Goal: Task Accomplishment & Management: Manage account settings

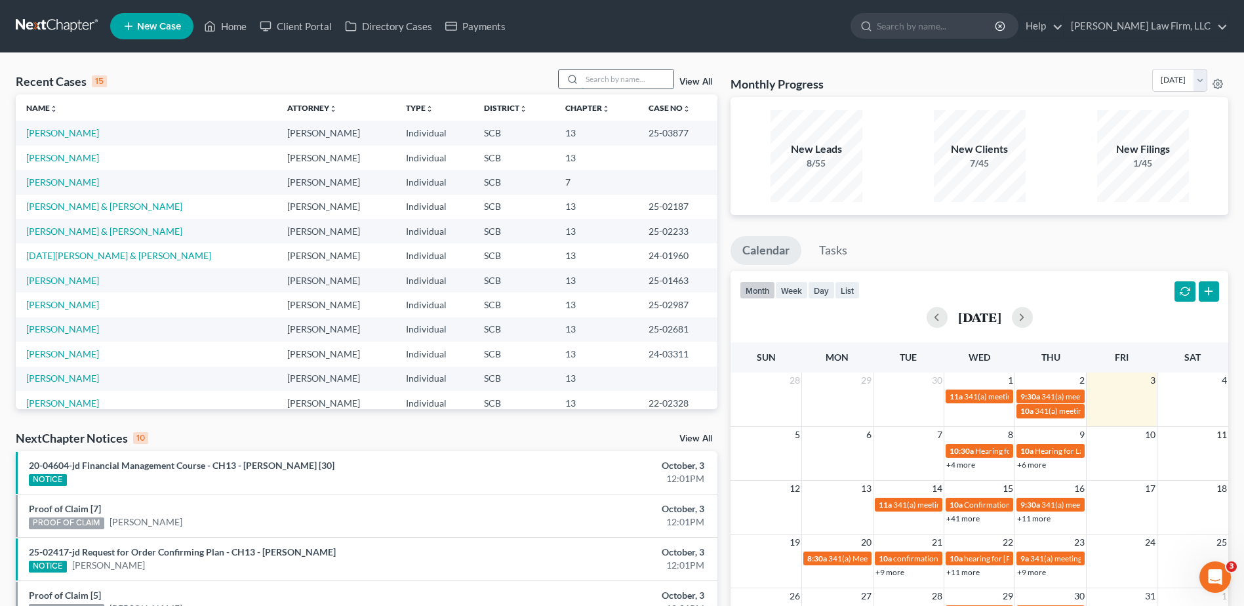
click at [623, 81] on input "search" at bounding box center [628, 79] width 92 height 19
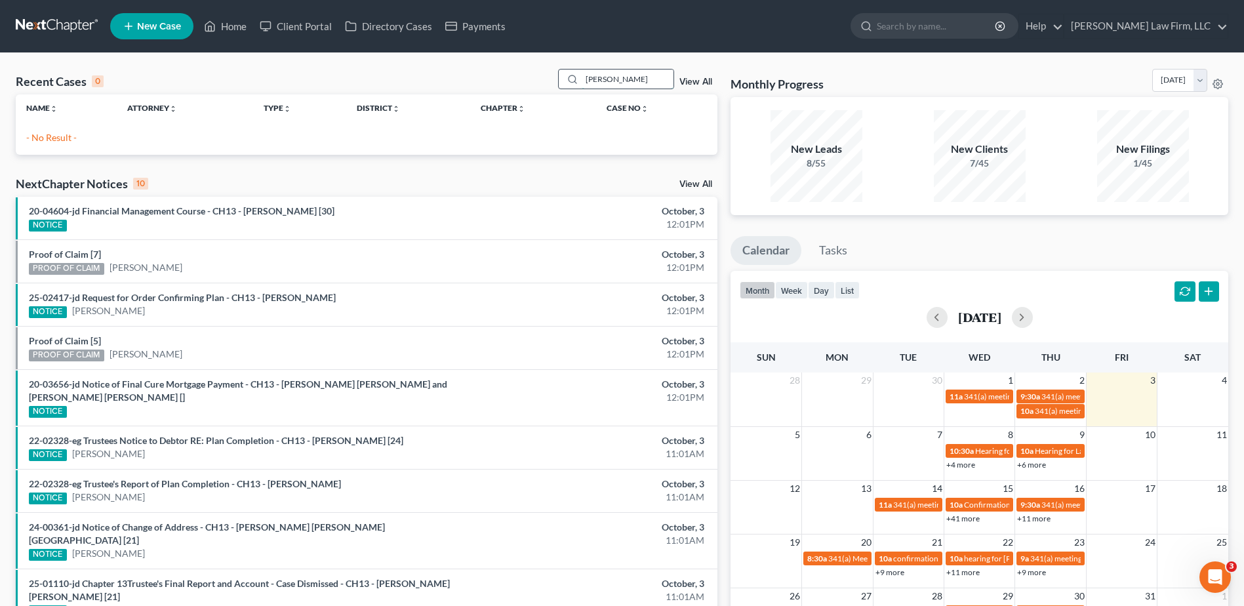
type input "singleton"
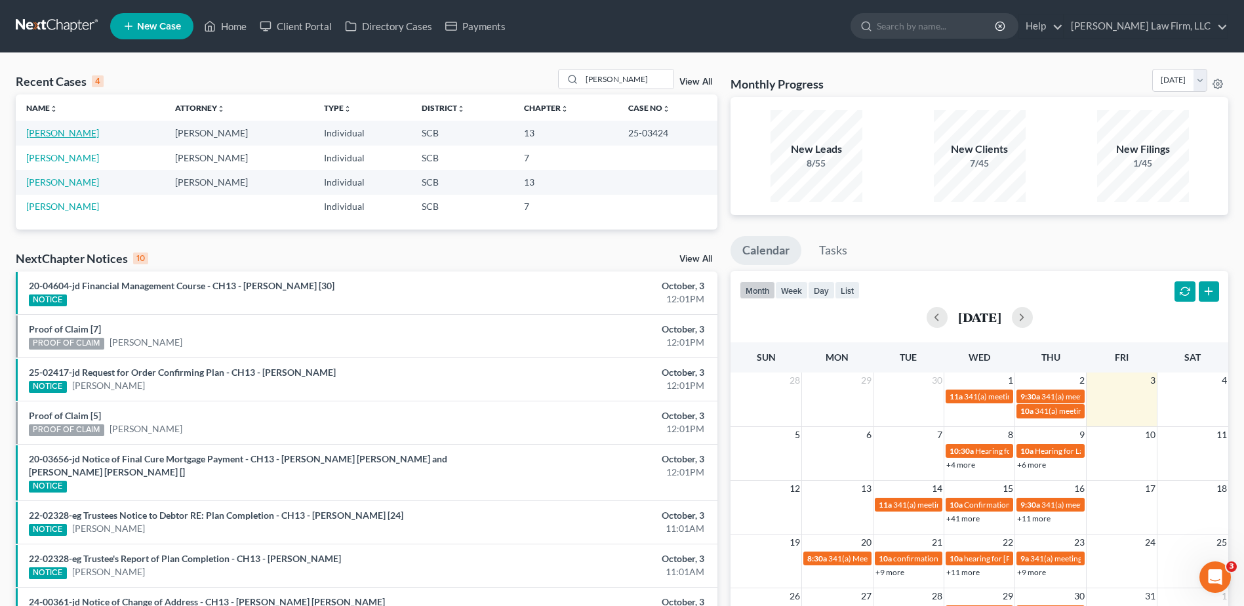
click at [64, 135] on link "[PERSON_NAME]" at bounding box center [62, 132] width 73 height 11
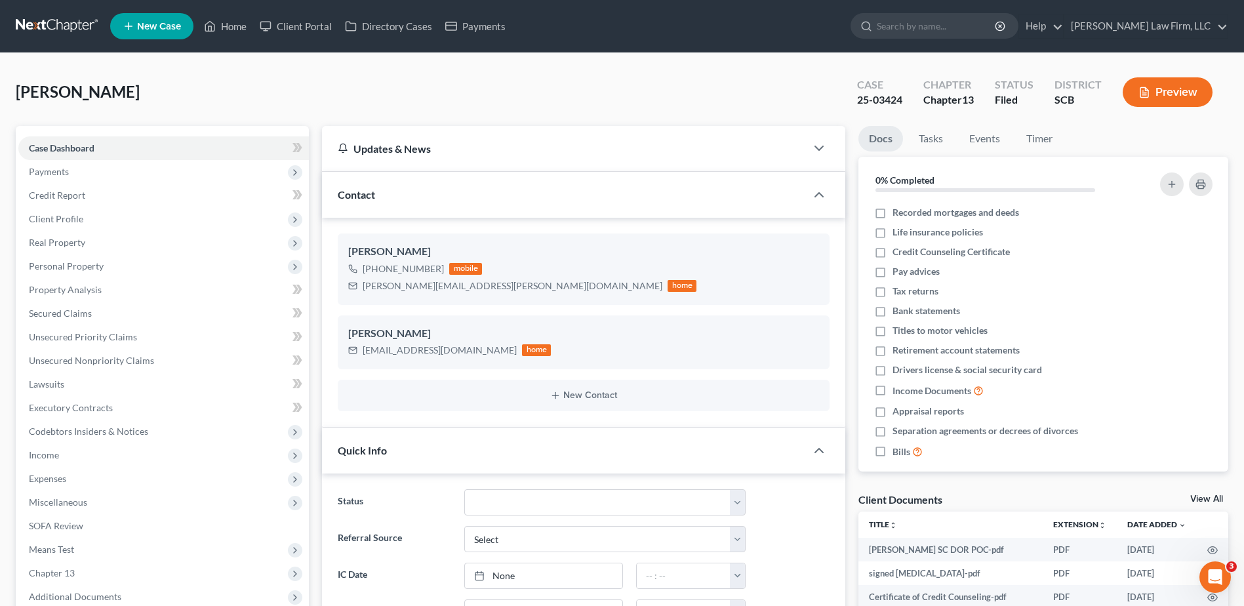
select select "0"
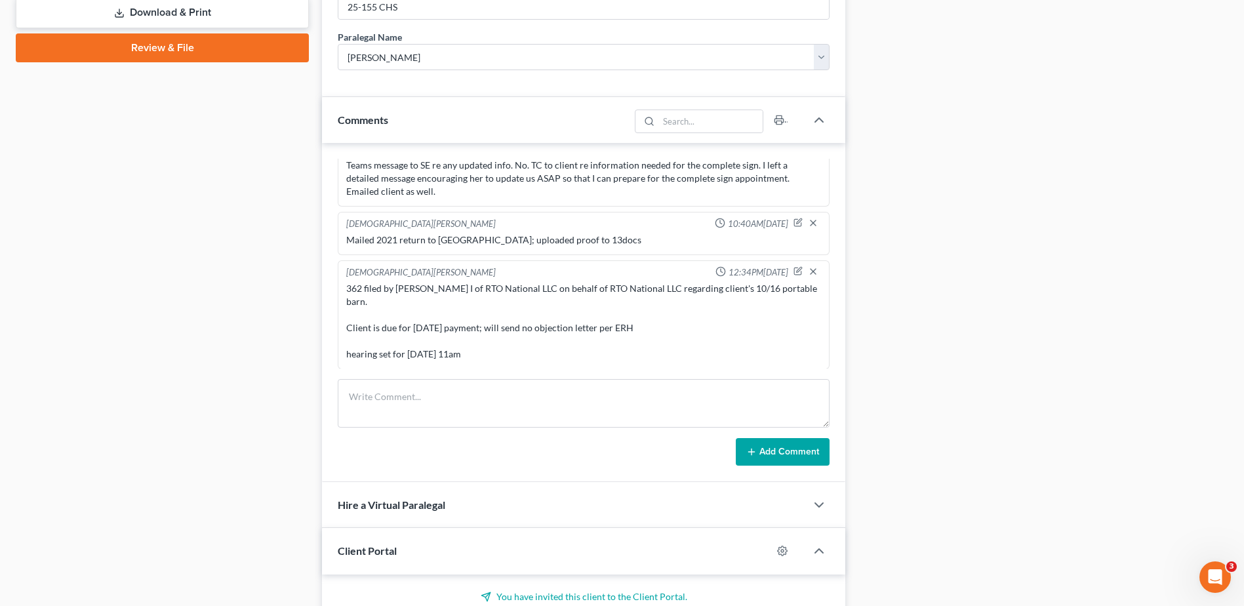
scroll to position [1703, 0]
click at [443, 415] on textarea at bounding box center [584, 403] width 492 height 49
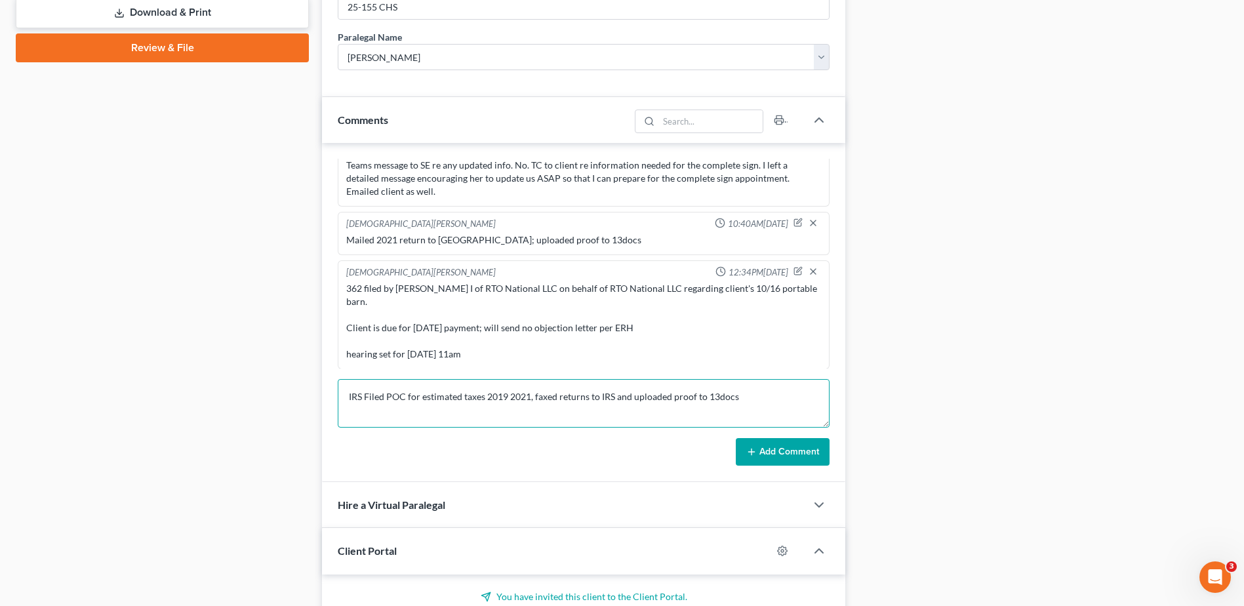
type textarea "IRS Filed POC for estimated taxes 2019 2021, faxed returns to IRS and uploaded …"
drag, startPoint x: 795, startPoint y: 460, endPoint x: 732, endPoint y: 475, distance: 64.6
click at [794, 460] on button "Add Comment" at bounding box center [783, 452] width 94 height 28
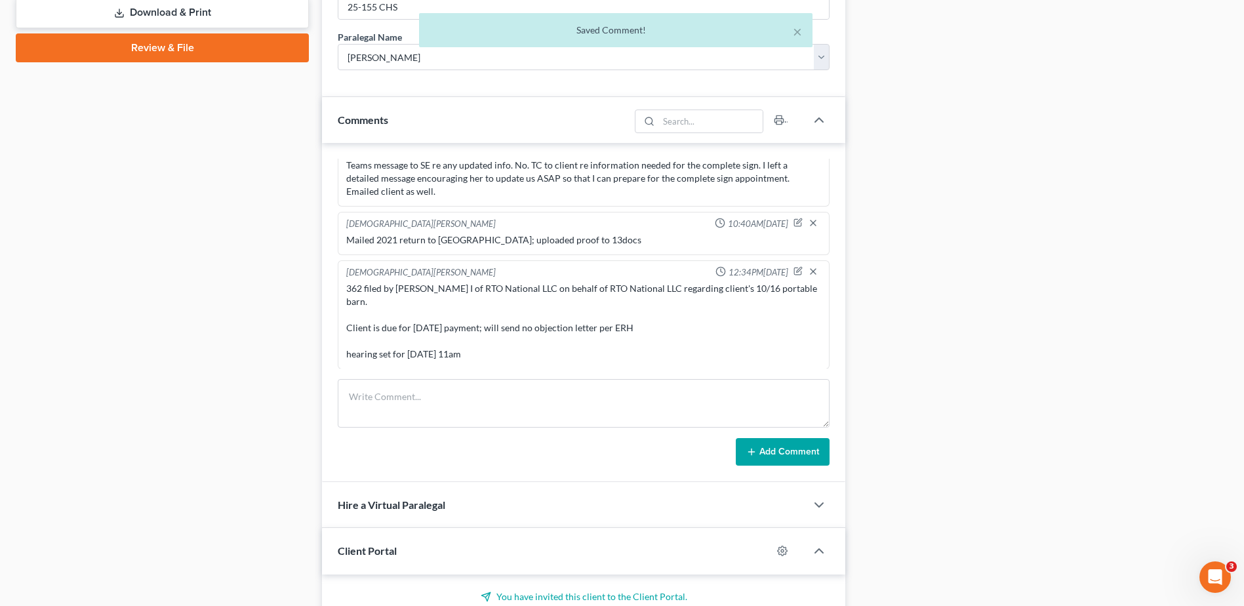
scroll to position [1667, 0]
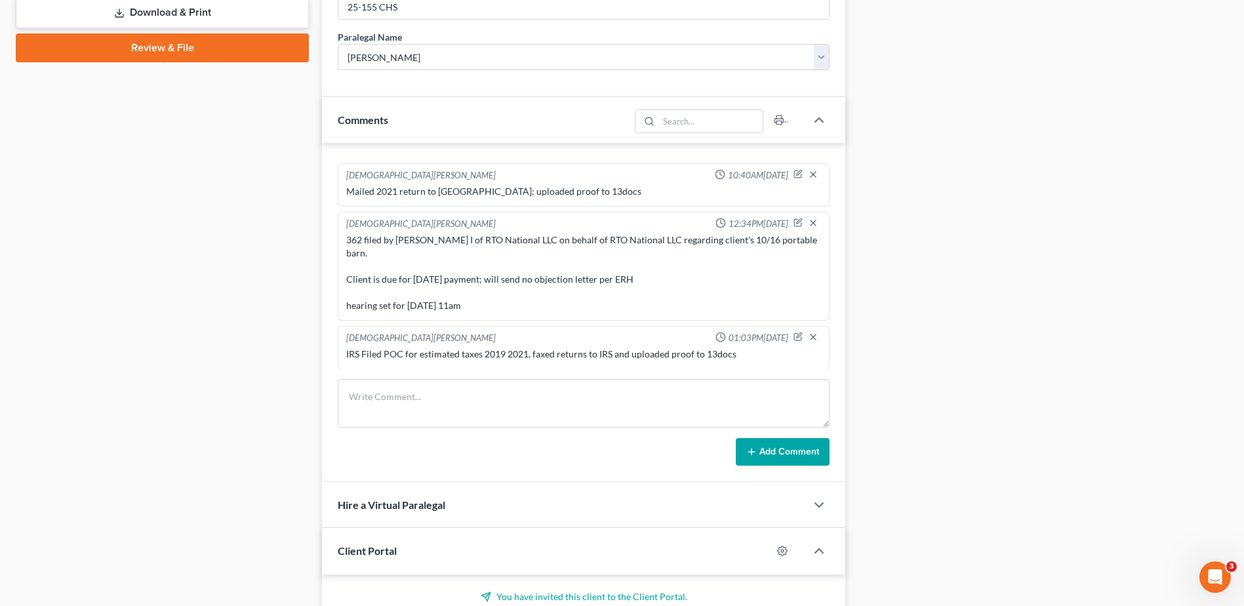
click at [274, 219] on div "Case Dashboard Payments Invoices Payments Payments Credit Report Client Profile" at bounding box center [162, 233] width 306 height 1526
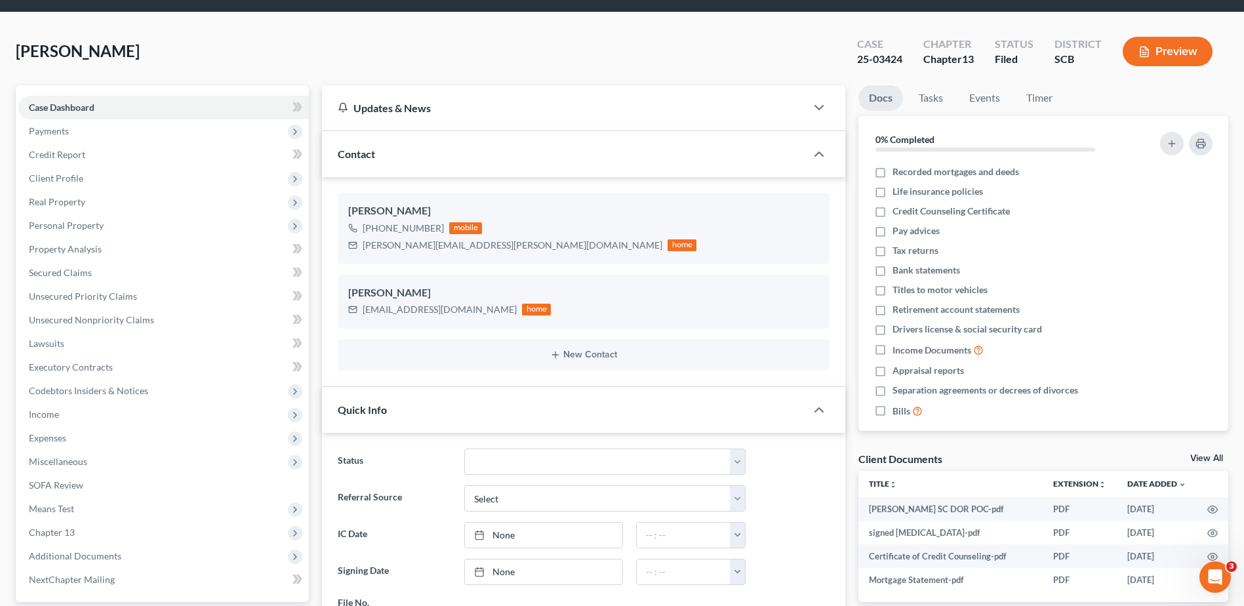
scroll to position [0, 0]
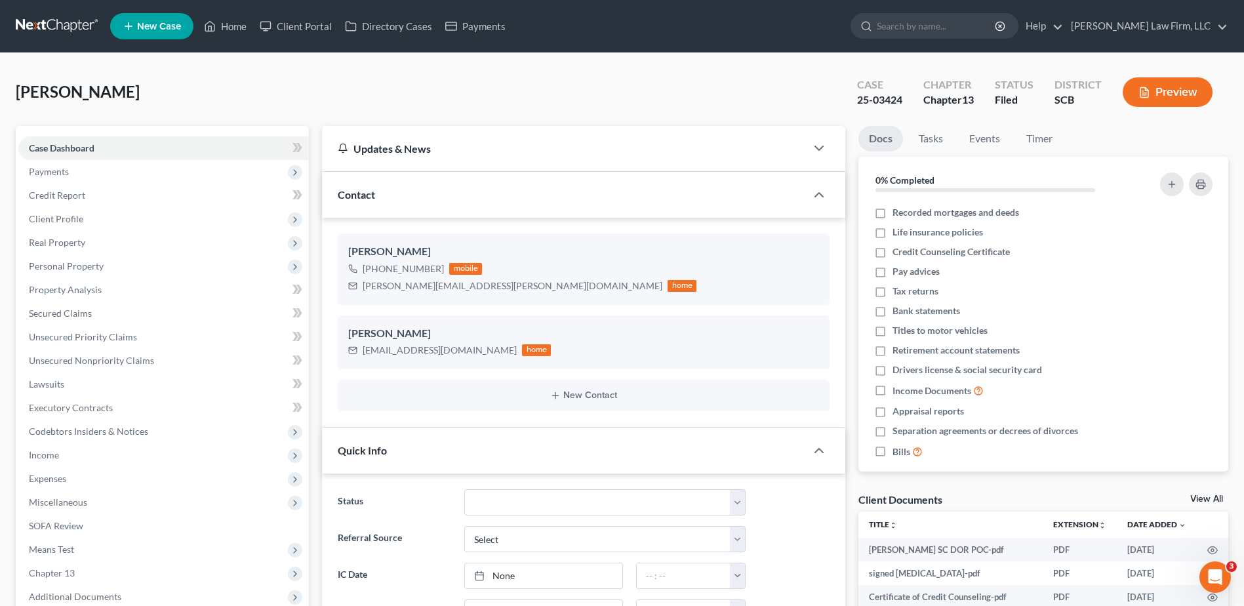
click at [73, 22] on link at bounding box center [58, 26] width 84 height 24
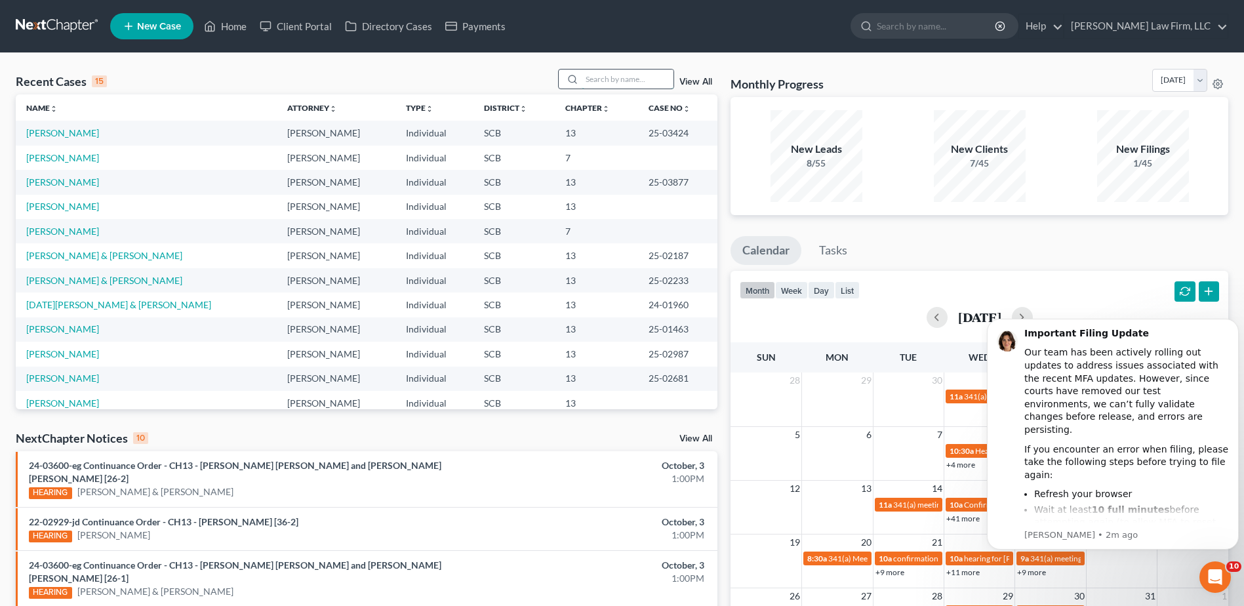
click at [609, 74] on input "search" at bounding box center [628, 79] width 92 height 19
type input "hernandez"
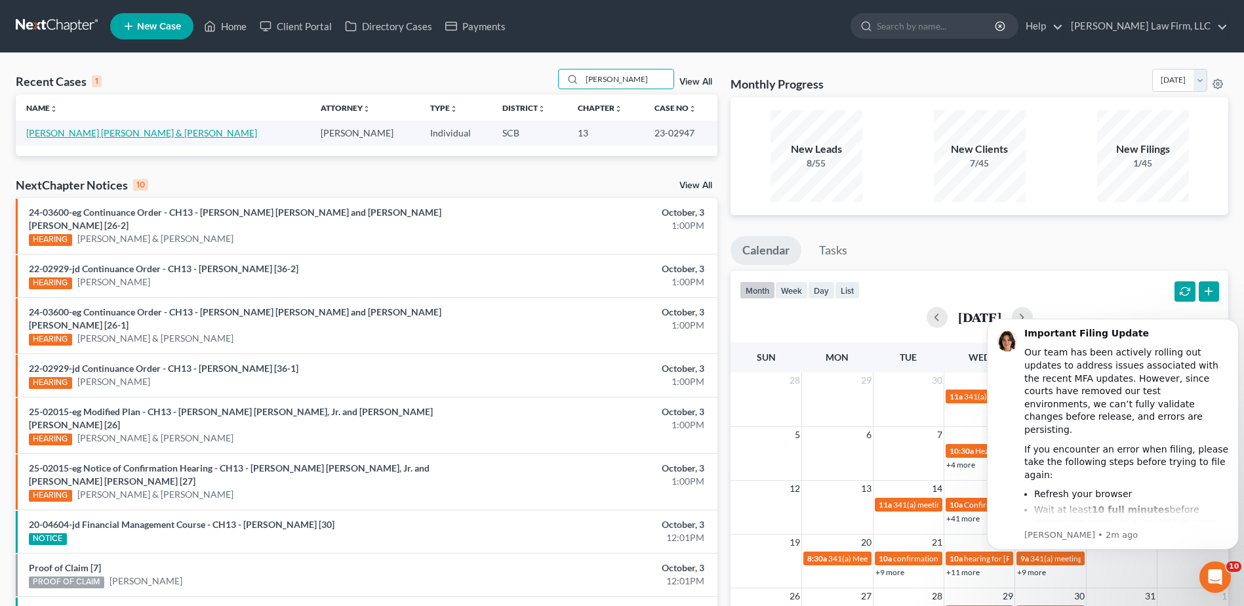
click at [83, 133] on link "[PERSON_NAME] [PERSON_NAME] & [PERSON_NAME]" at bounding box center [141, 132] width 231 height 11
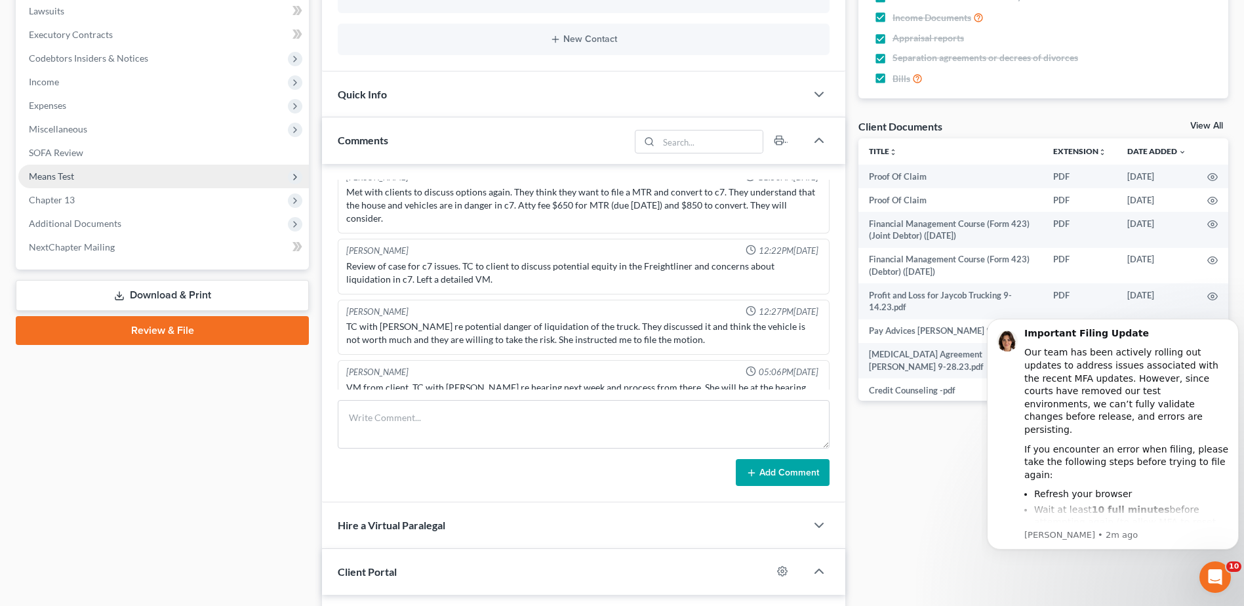
scroll to position [394, 0]
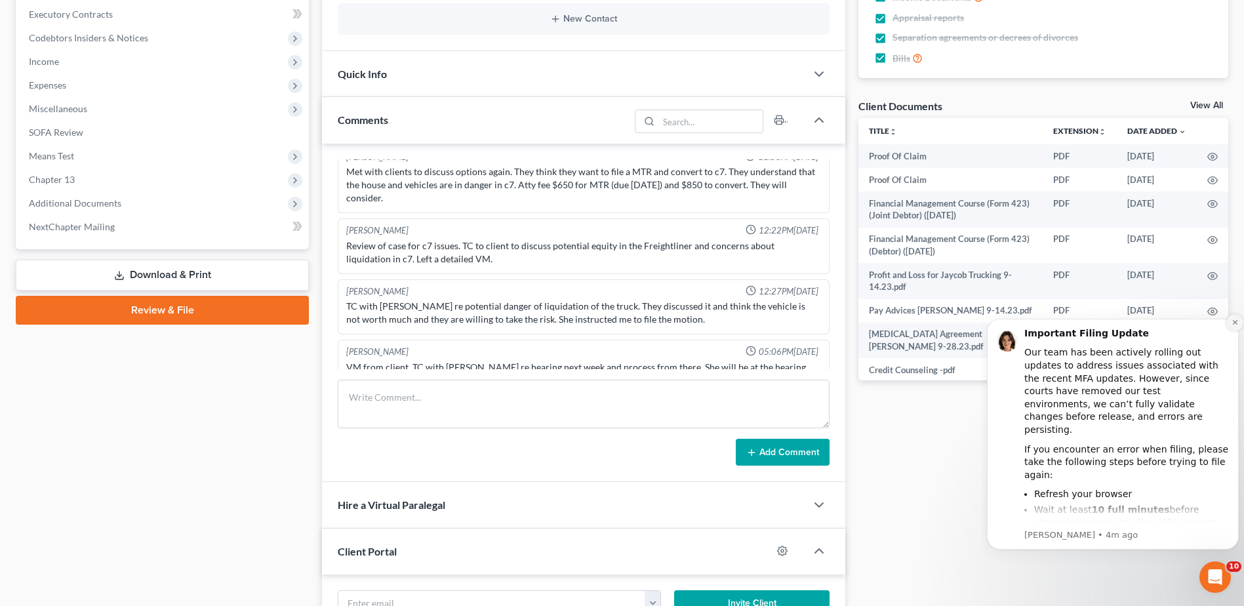
click at [1233, 321] on icon "Dismiss notification" at bounding box center [1235, 322] width 7 height 7
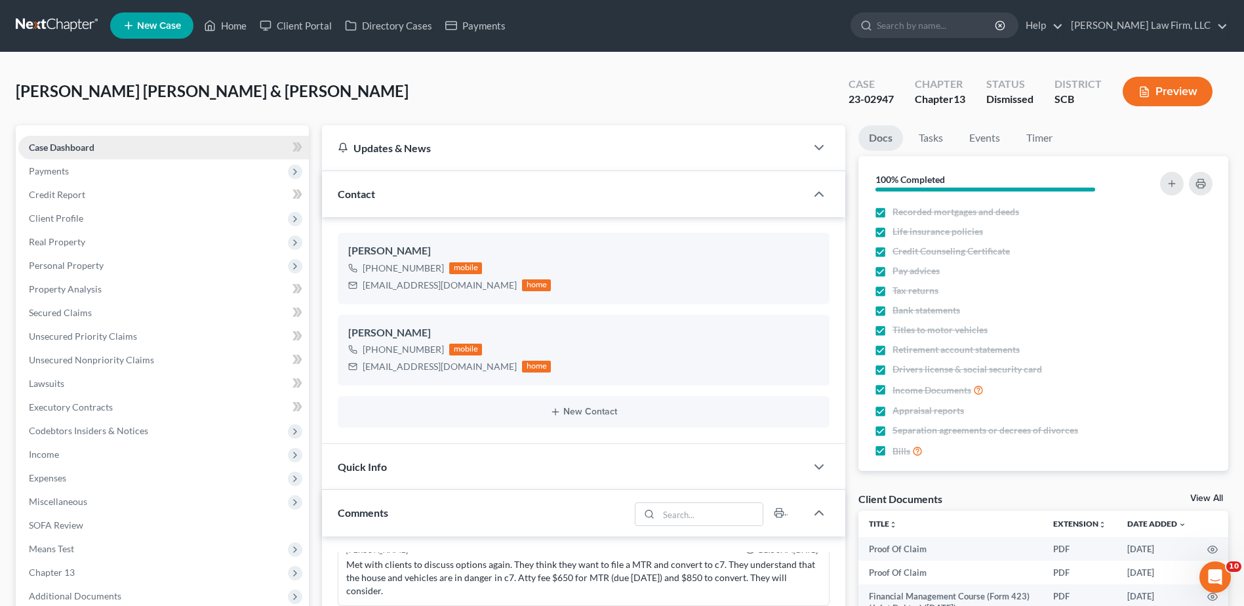
scroll to position [0, 0]
click at [969, 28] on input "search" at bounding box center [937, 26] width 120 height 24
type input "davis"
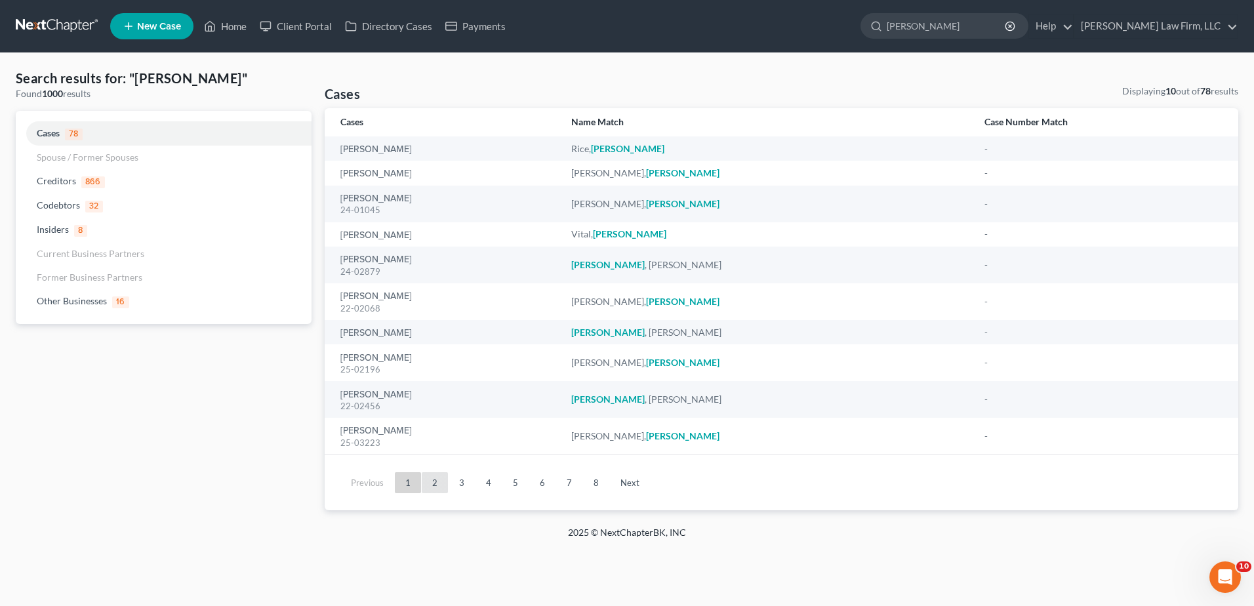
click at [430, 485] on link "2" at bounding box center [435, 482] width 26 height 21
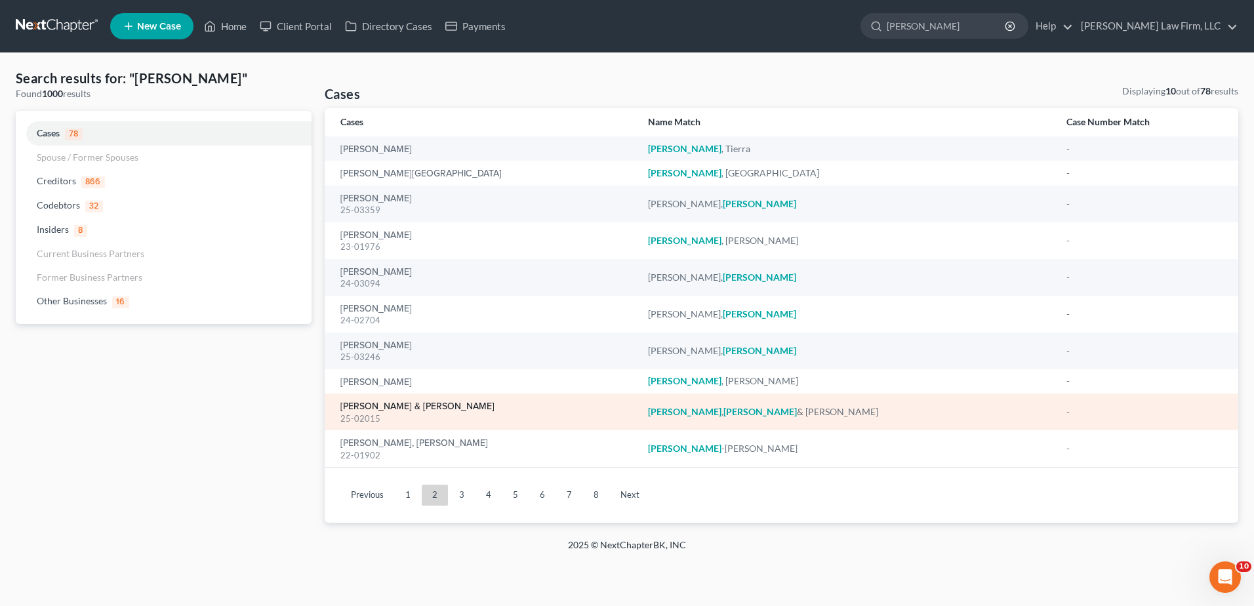
click at [399, 402] on link "[PERSON_NAME] & [PERSON_NAME]" at bounding box center [417, 406] width 154 height 9
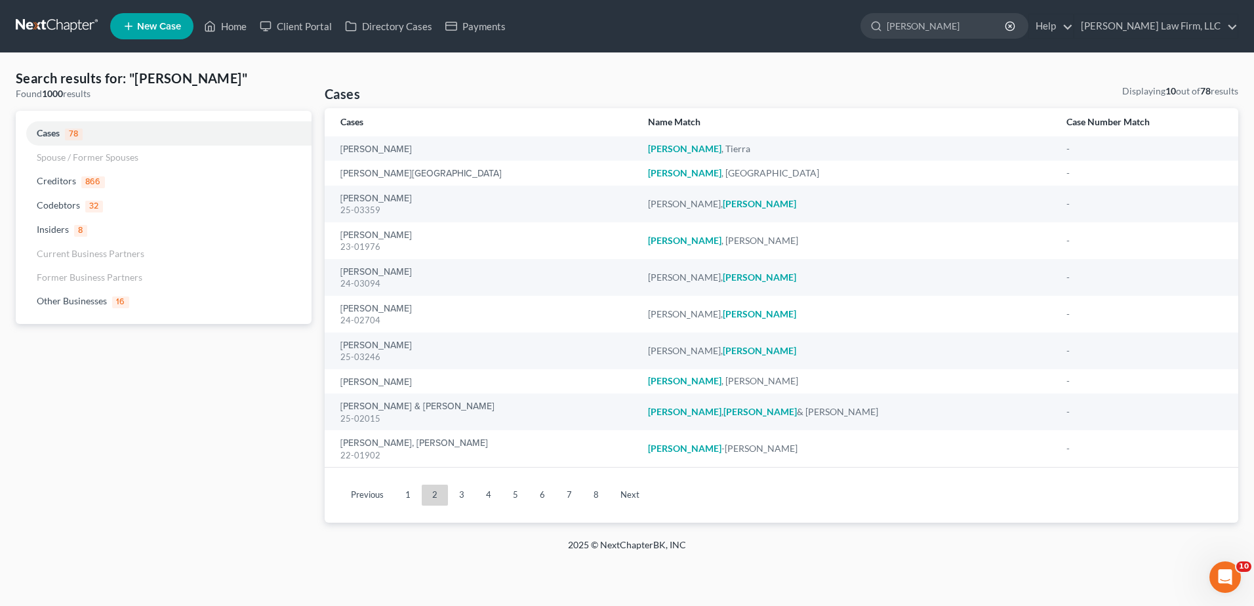
select select "0"
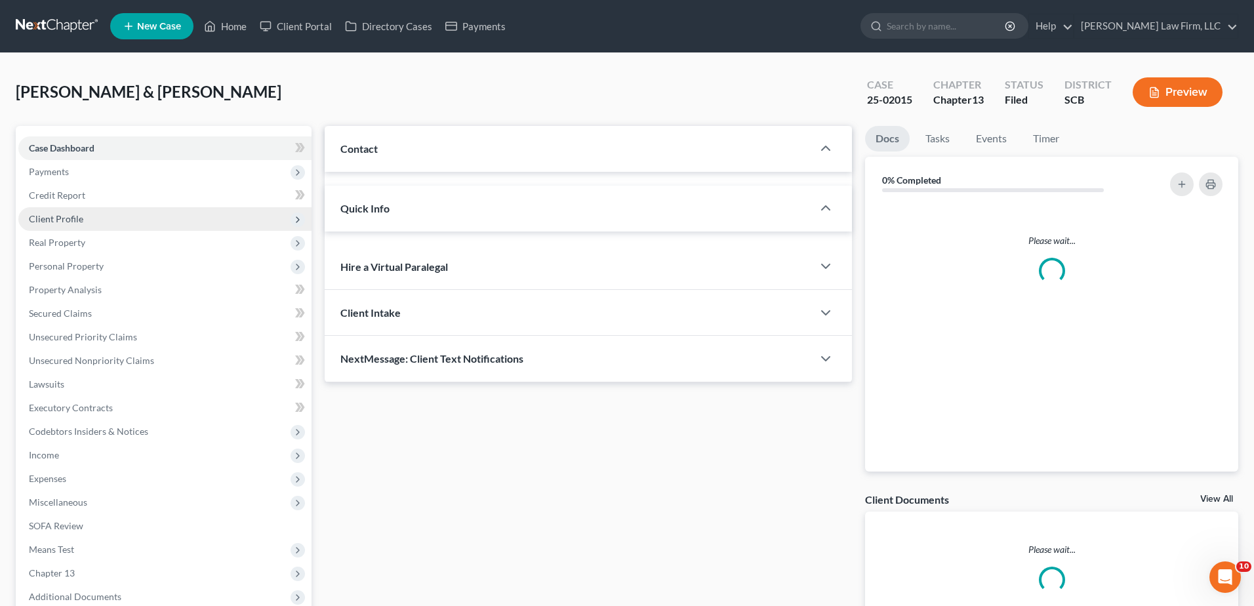
select select "3"
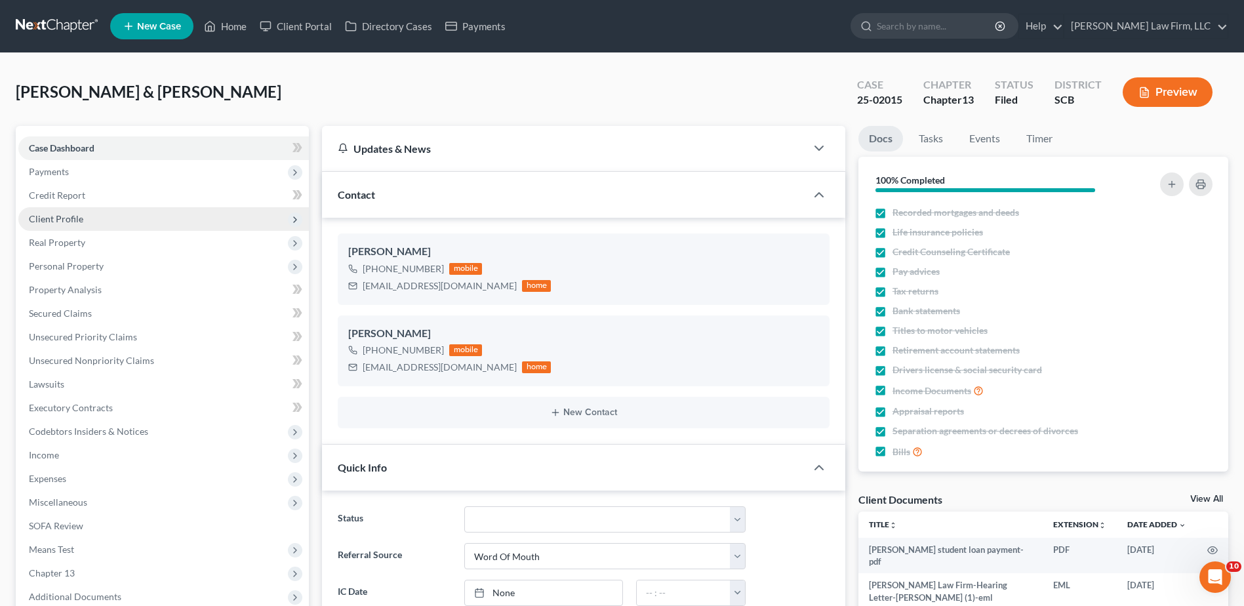
scroll to position [1201, 0]
click at [84, 215] on span "Client Profile" at bounding box center [163, 219] width 291 height 24
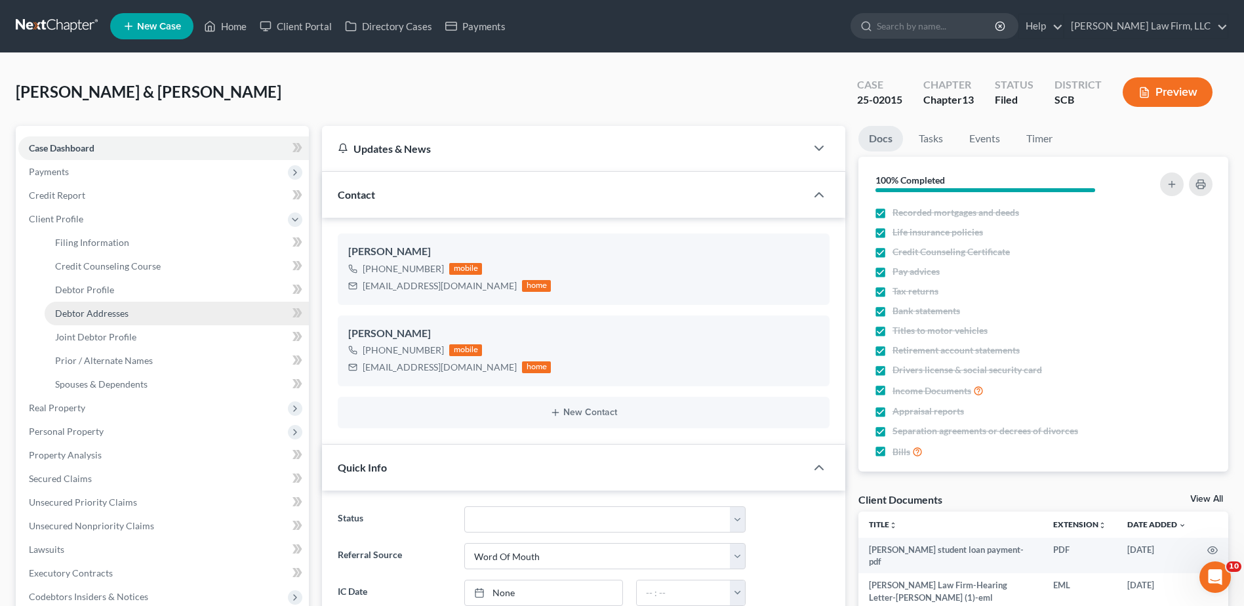
click at [133, 315] on link "Debtor Addresses" at bounding box center [177, 314] width 264 height 24
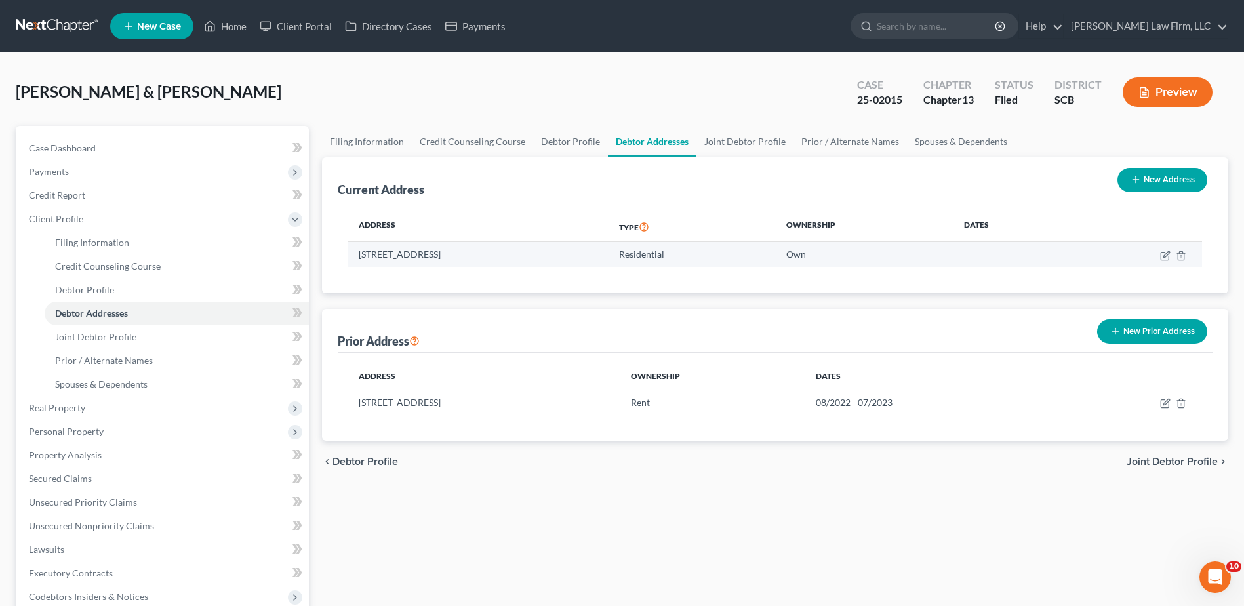
drag, startPoint x: 357, startPoint y: 255, endPoint x: 564, endPoint y: 258, distance: 206.6
click at [564, 258] on td "471 Bear Claw Way, West Columbia, SC 29170" at bounding box center [478, 254] width 260 height 25
copy td "471 Bear Claw Way, West Columbia, SC 29170"
drag, startPoint x: 69, startPoint y: 24, endPoint x: 7, endPoint y: 36, distance: 63.5
click at [69, 24] on link at bounding box center [58, 26] width 84 height 24
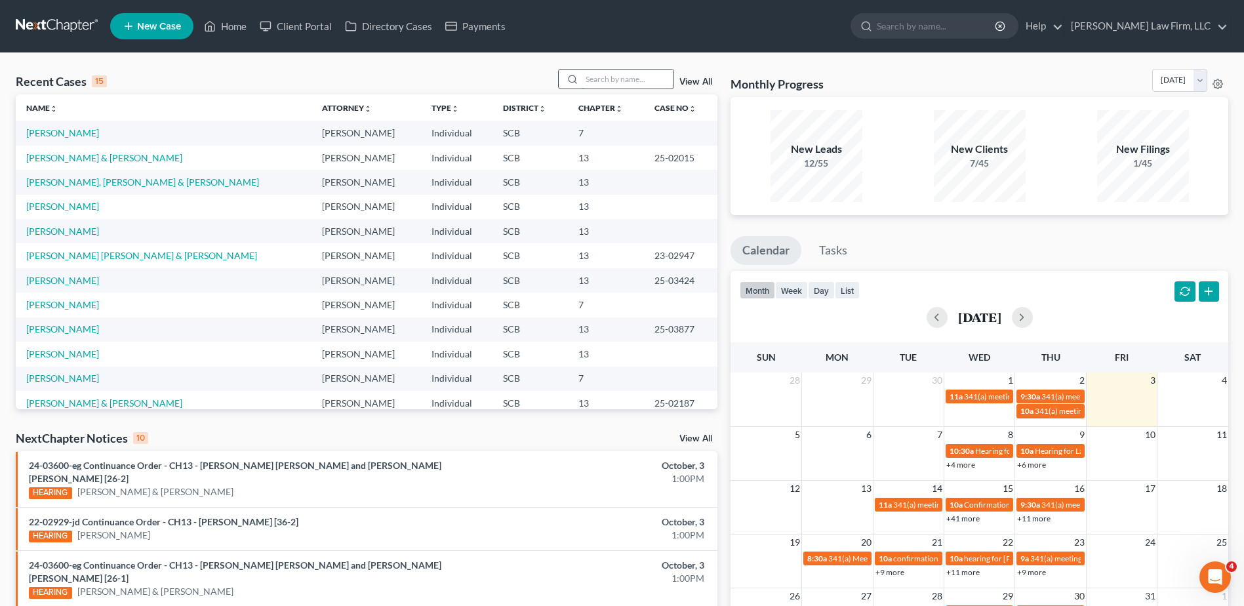
click at [624, 77] on input "search" at bounding box center [628, 79] width 92 height 19
type input "[DATE]"
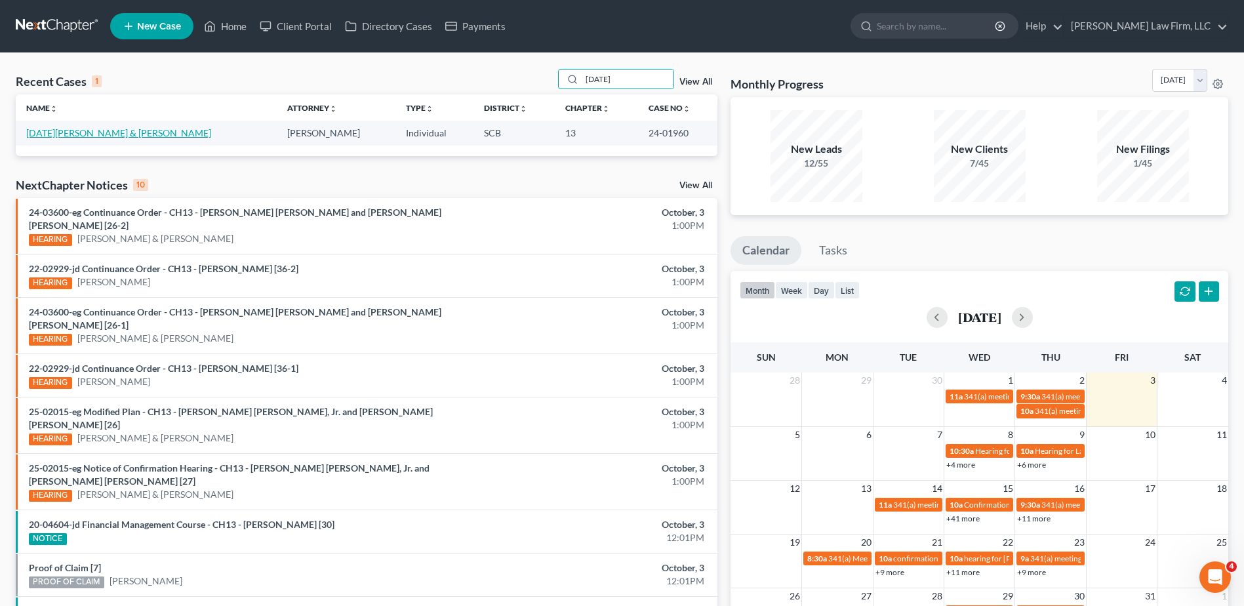
click at [56, 134] on link "[DATE][PERSON_NAME] & [PERSON_NAME]" at bounding box center [118, 132] width 185 height 11
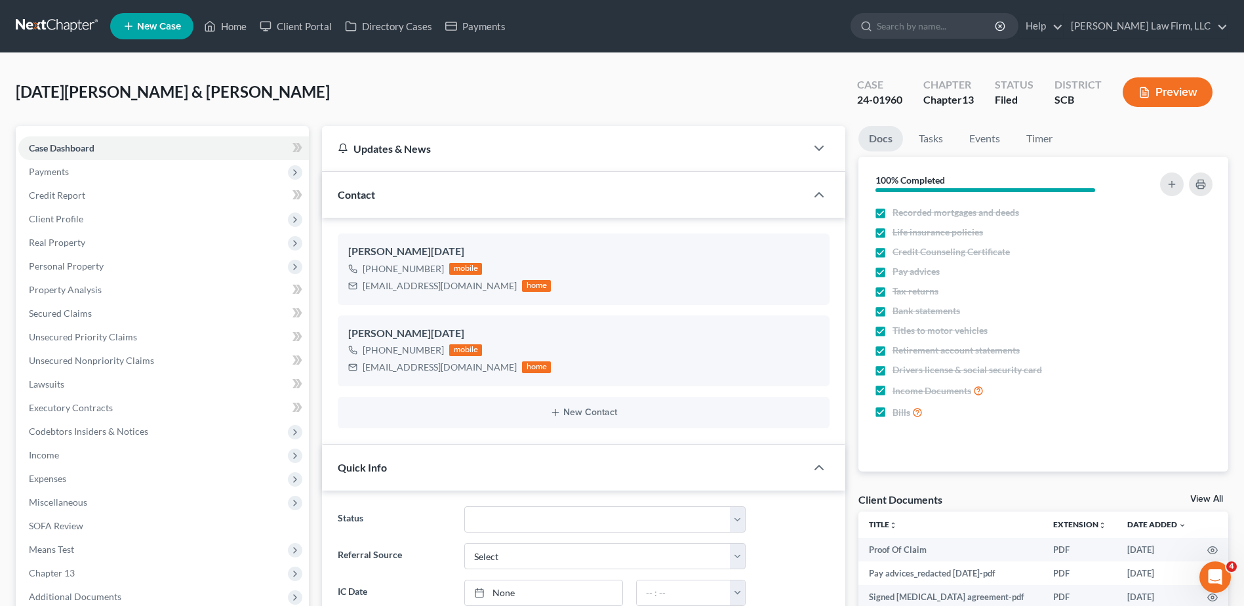
select select "1"
drag, startPoint x: 366, startPoint y: 284, endPoint x: 445, endPoint y: 295, distance: 80.1
click at [466, 294] on div "ONO7810@GMAIL.COM home" at bounding box center [449, 285] width 203 height 17
copy div "ONO7810@GMAIL.COM"
click at [982, 22] on input "search" at bounding box center [937, 26] width 120 height 24
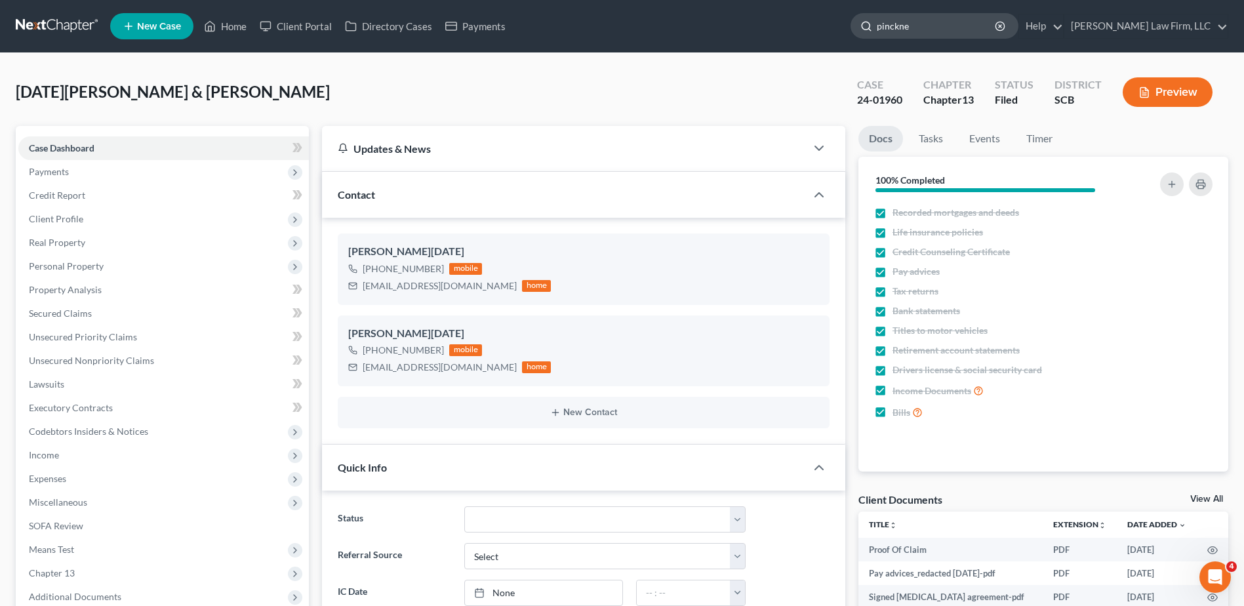
type input "pinckney"
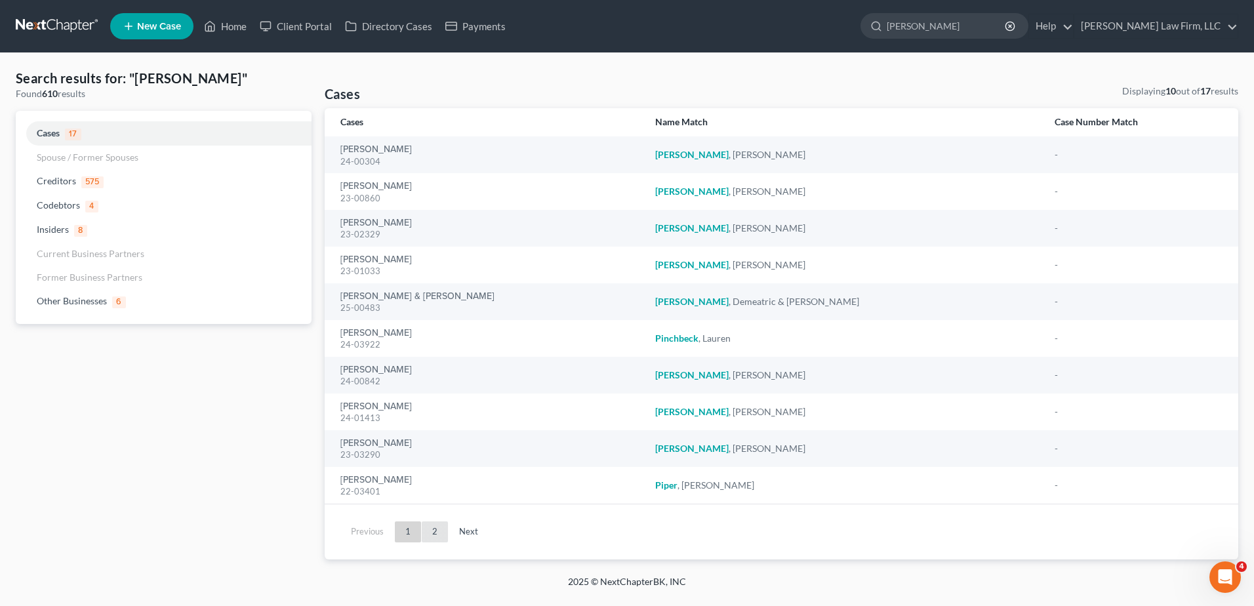
click at [438, 534] on link "2" at bounding box center [435, 531] width 26 height 21
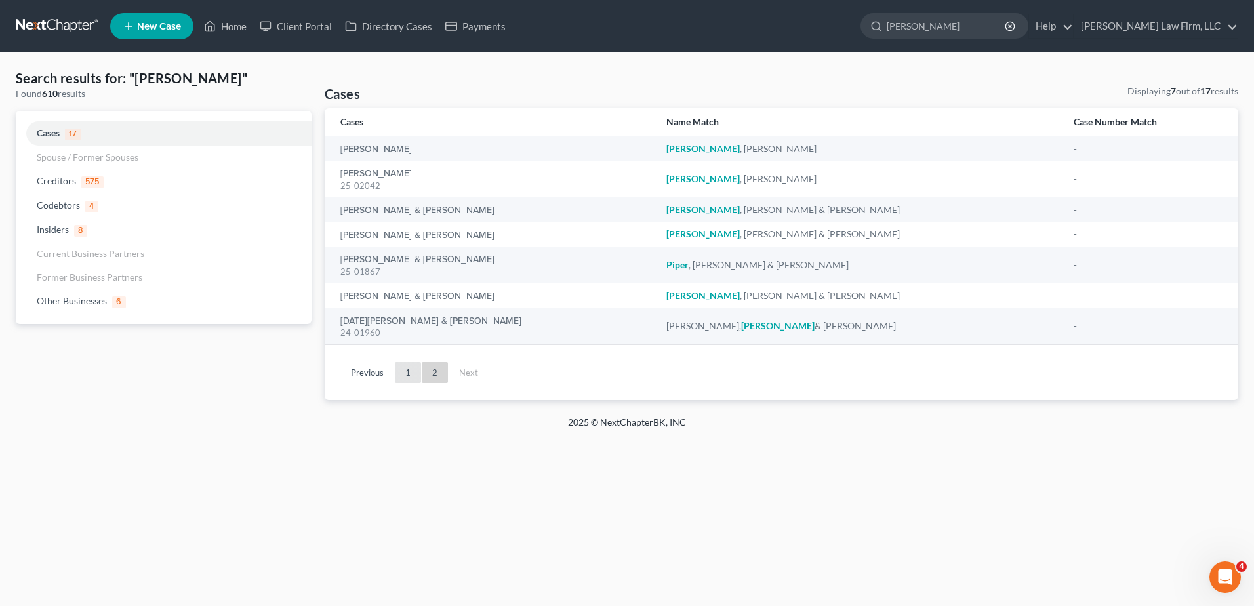
click at [403, 376] on link "1" at bounding box center [408, 372] width 26 height 21
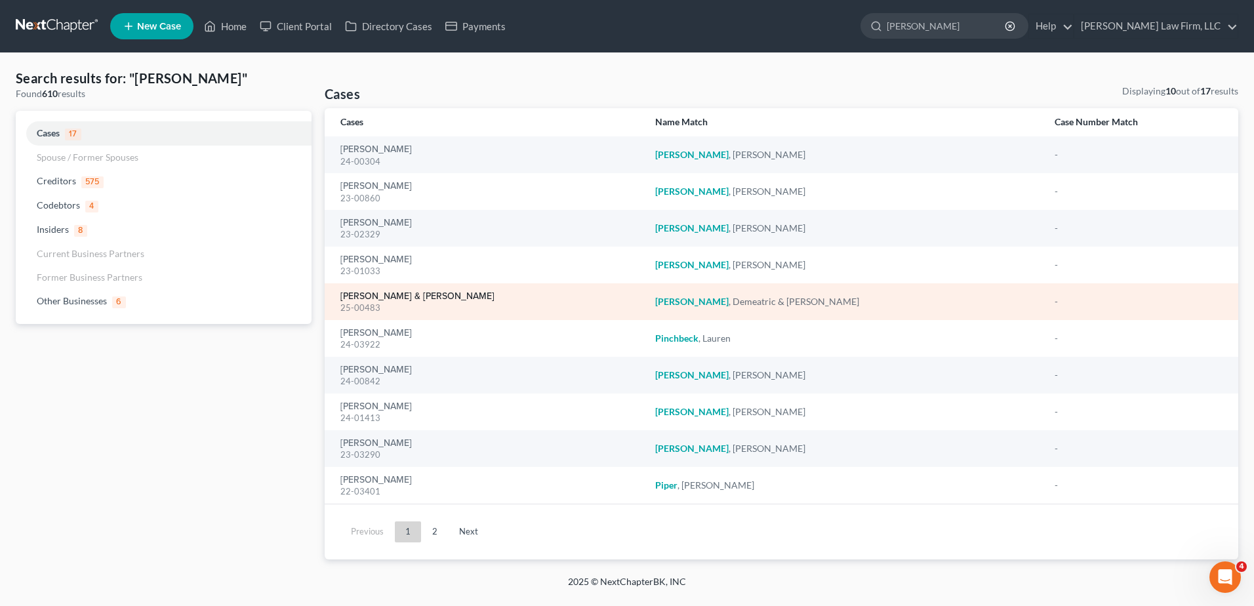
click at [396, 297] on link "Pinckney, Demeatric & Candice" at bounding box center [417, 296] width 154 height 9
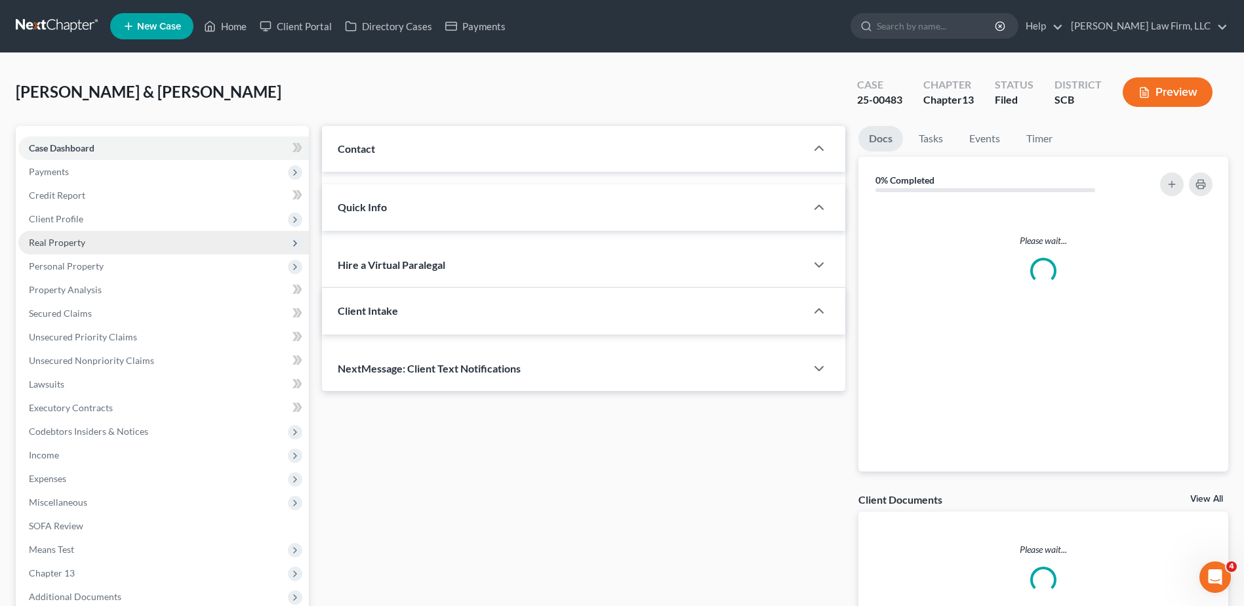
select select "1"
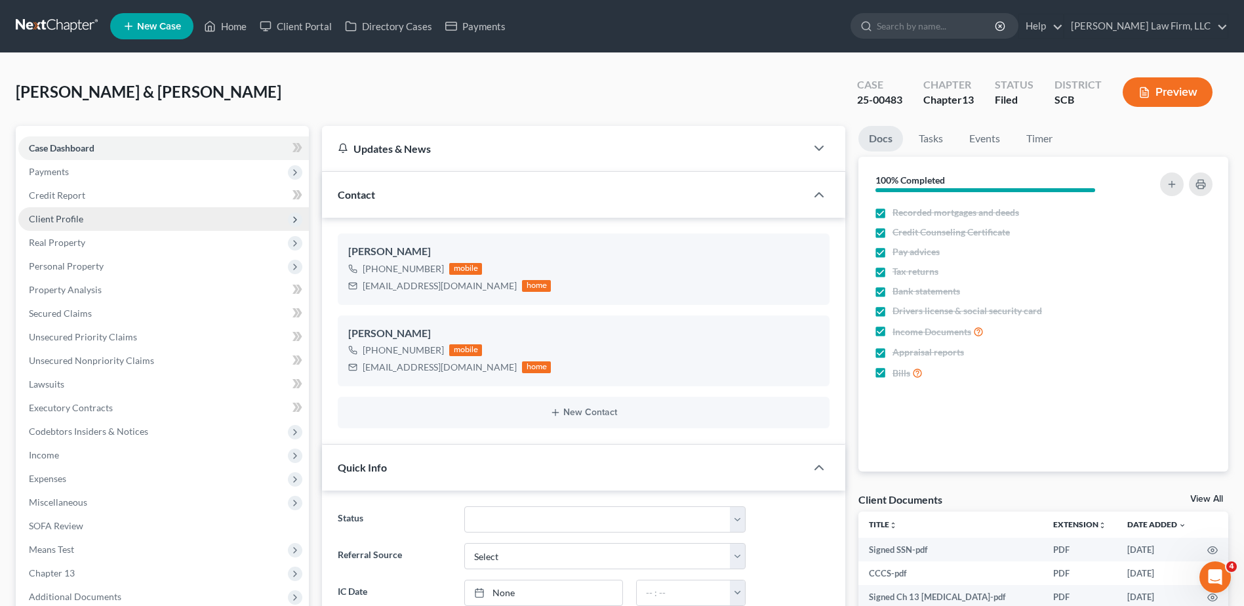
click at [78, 222] on span "Client Profile" at bounding box center [56, 218] width 54 height 11
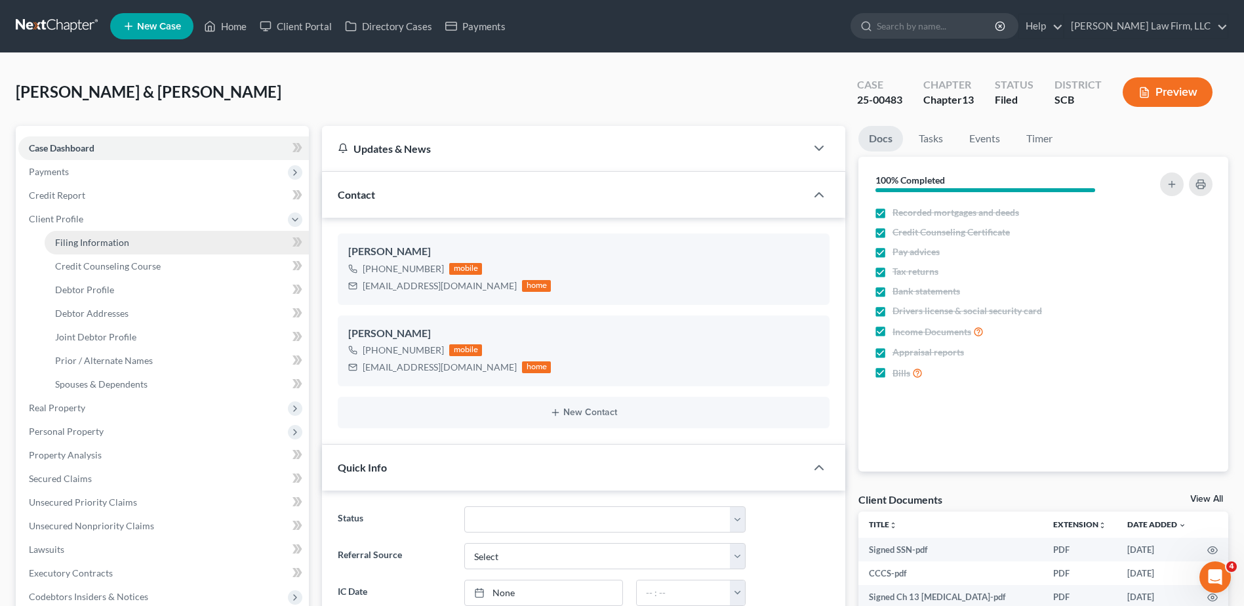
click at [96, 234] on link "Filing Information" at bounding box center [177, 243] width 264 height 24
select select "1"
select select "3"
select select "42"
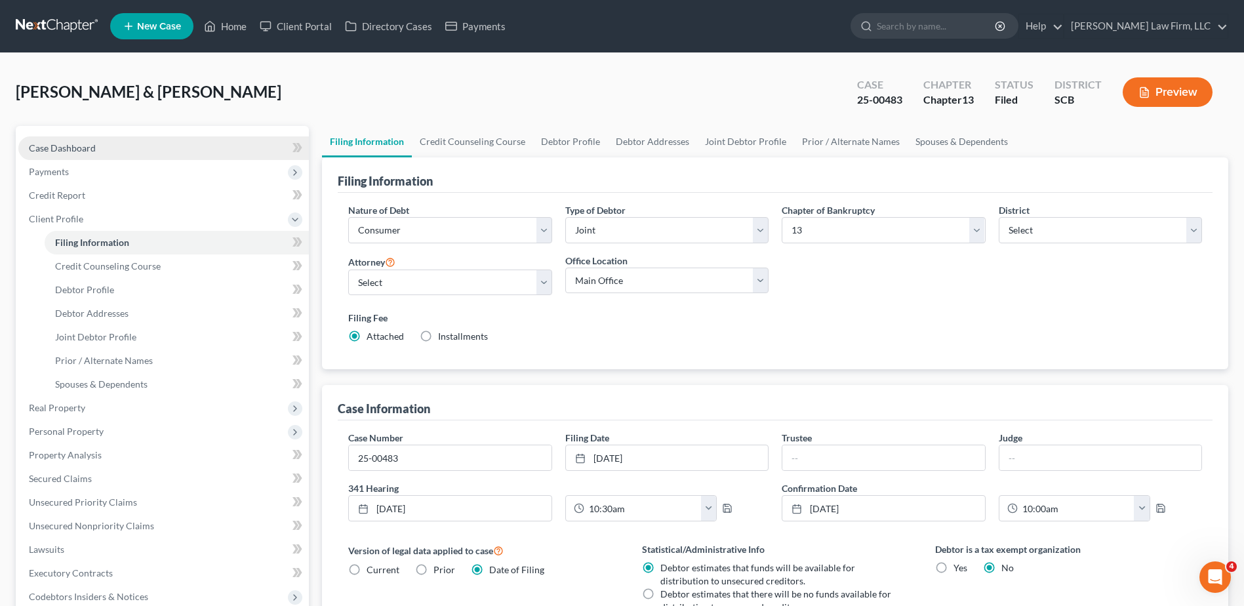
click at [61, 144] on span "Case Dashboard" at bounding box center [62, 147] width 67 height 11
select select "1"
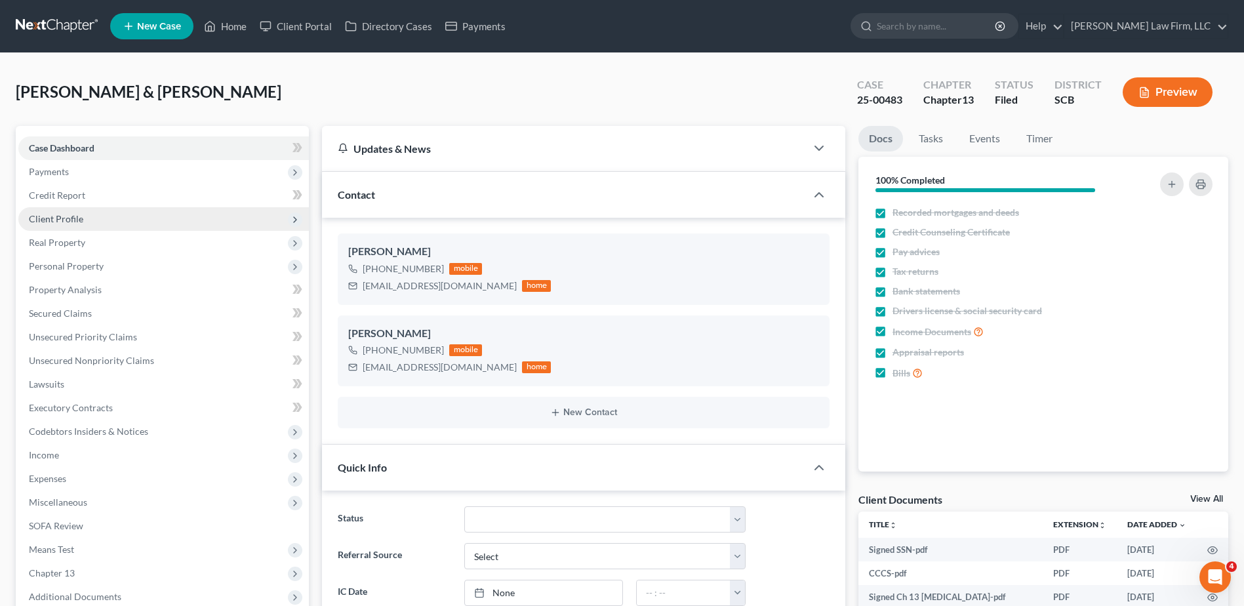
scroll to position [355, 0]
click at [68, 26] on link at bounding box center [58, 26] width 84 height 24
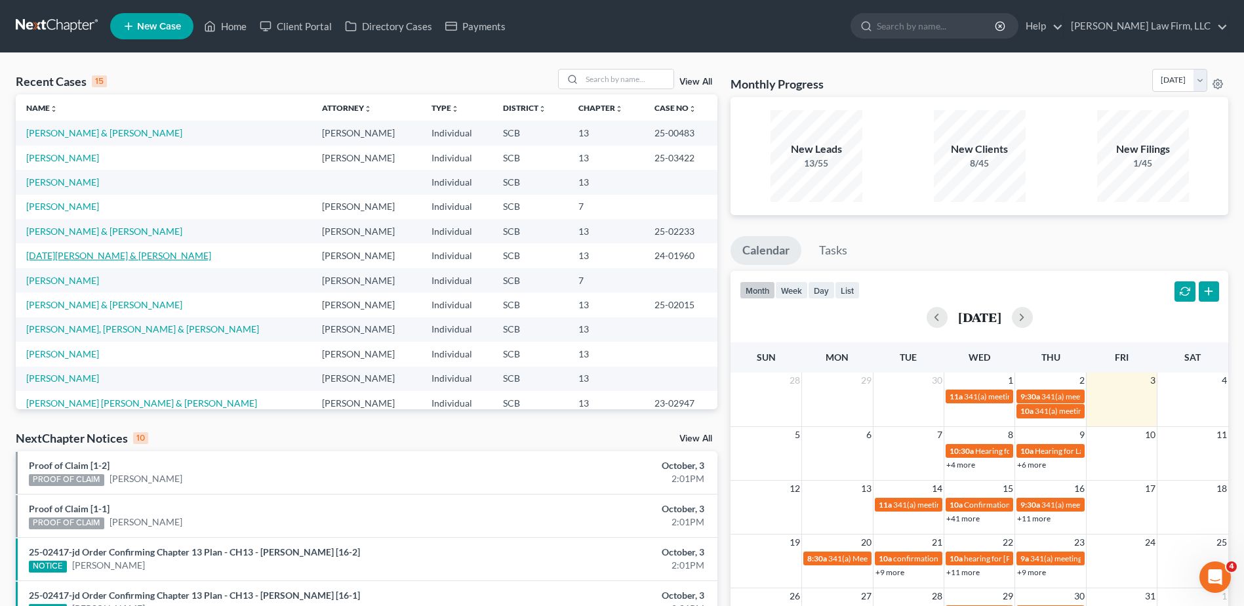
click at [87, 255] on link "[DATE][PERSON_NAME] & [PERSON_NAME]" at bounding box center [118, 255] width 185 height 11
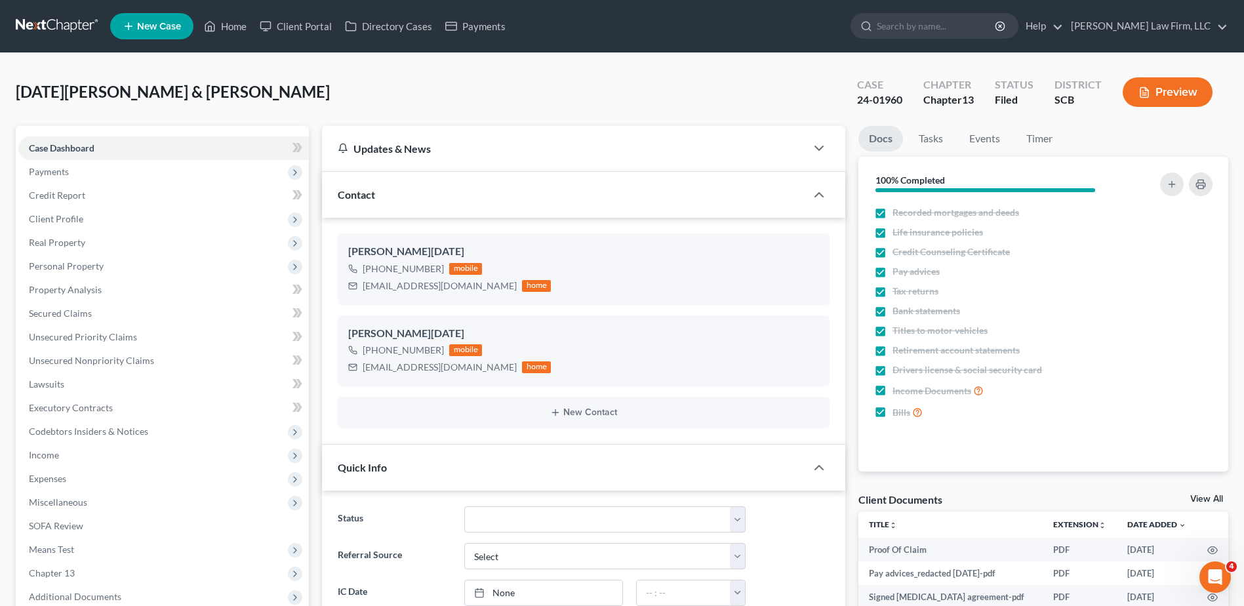
select select "1"
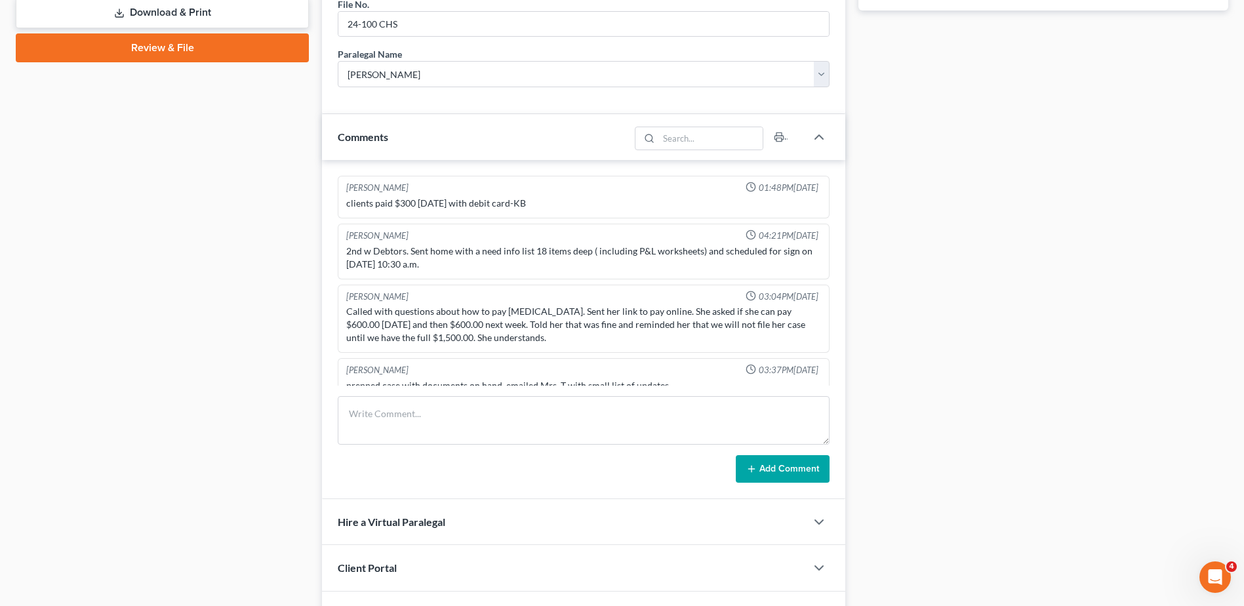
scroll to position [1148, 0]
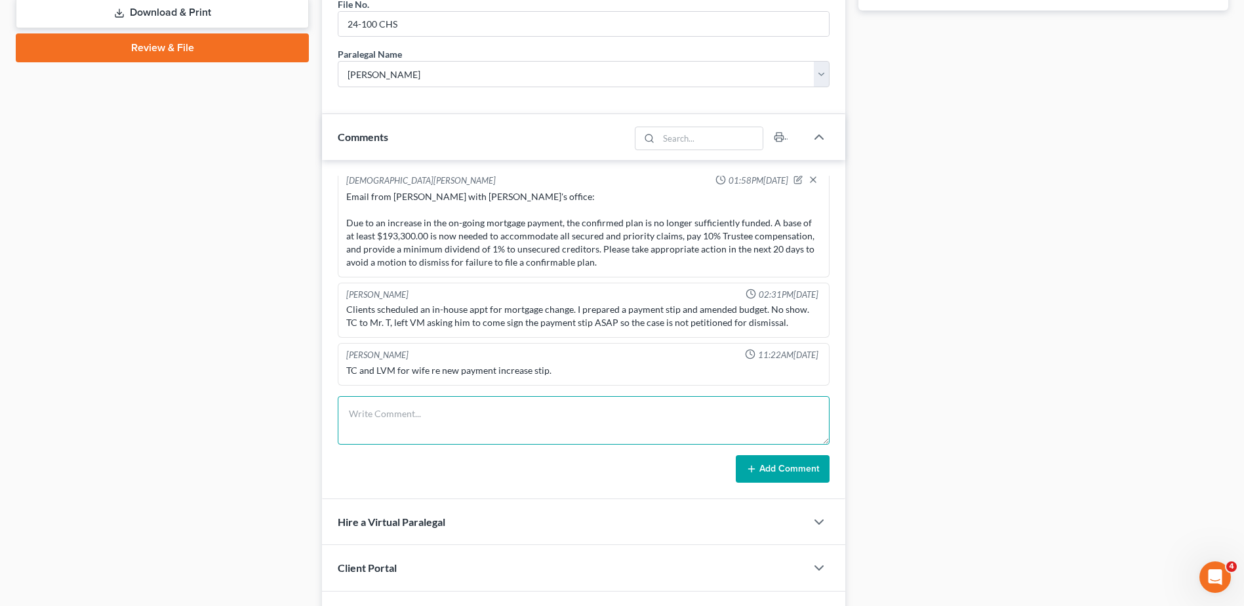
click at [401, 418] on textarea at bounding box center [584, 420] width 492 height 49
type textarea "sent clients PIS via docusign in hopes they respond"
click at [786, 472] on button "Add Comment" at bounding box center [783, 469] width 94 height 28
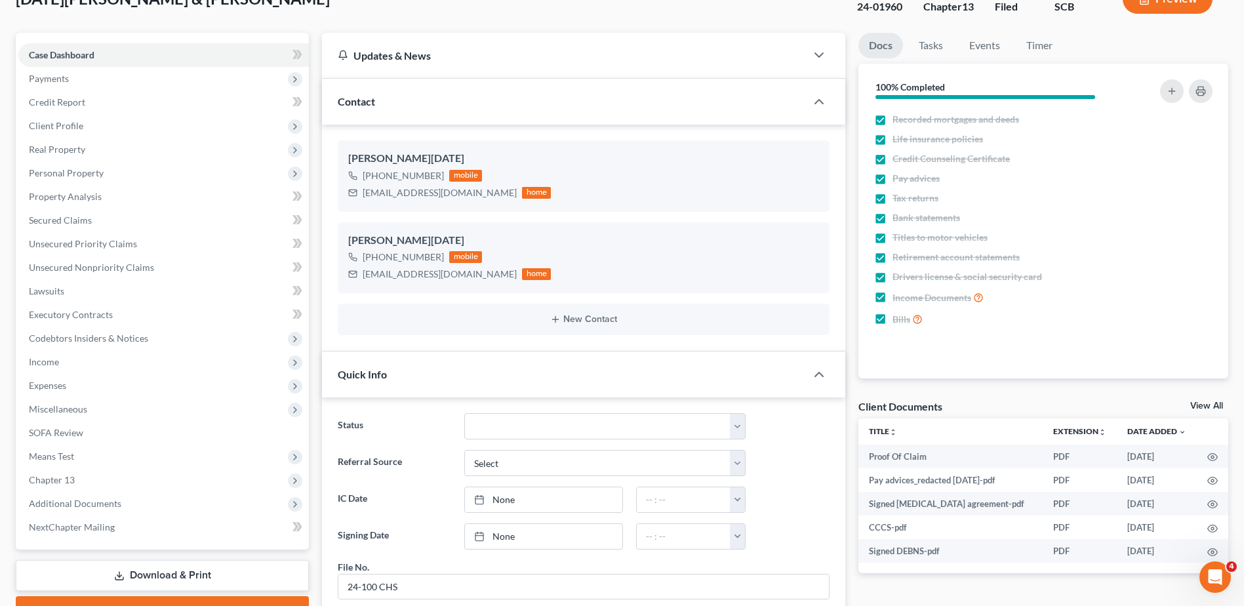
scroll to position [0, 0]
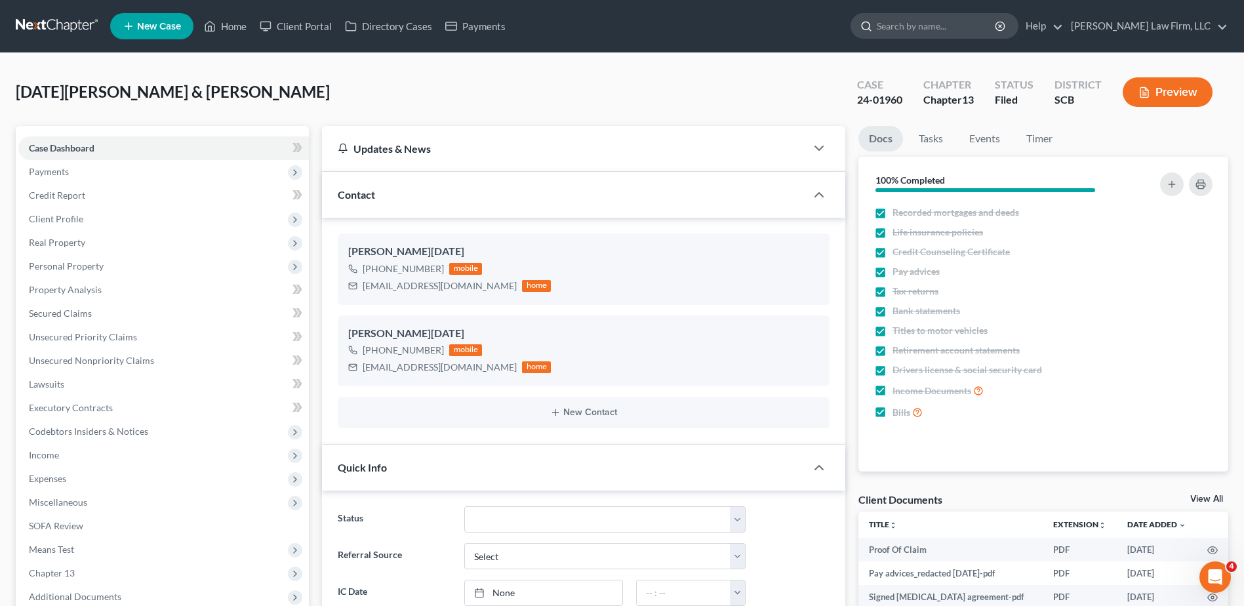
drag, startPoint x: 985, startPoint y: 24, endPoint x: 973, endPoint y: 26, distance: 12.0
click at [983, 24] on input "search" at bounding box center [937, 26] width 120 height 24
type input "dupont"
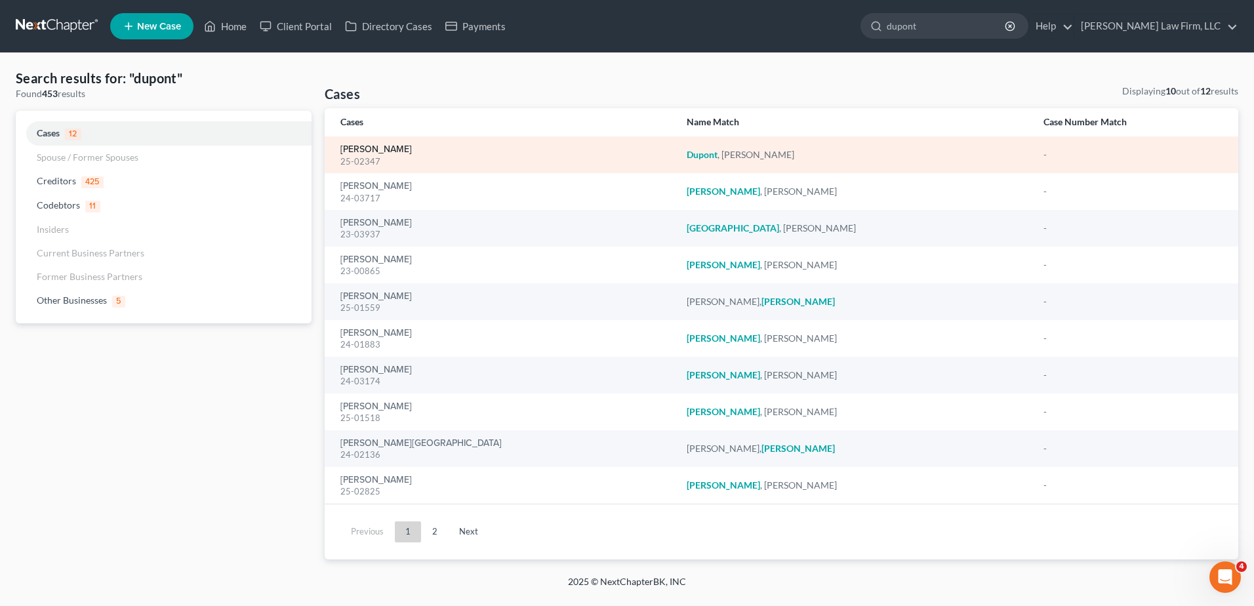
click at [369, 150] on link "[PERSON_NAME]" at bounding box center [375, 149] width 71 height 9
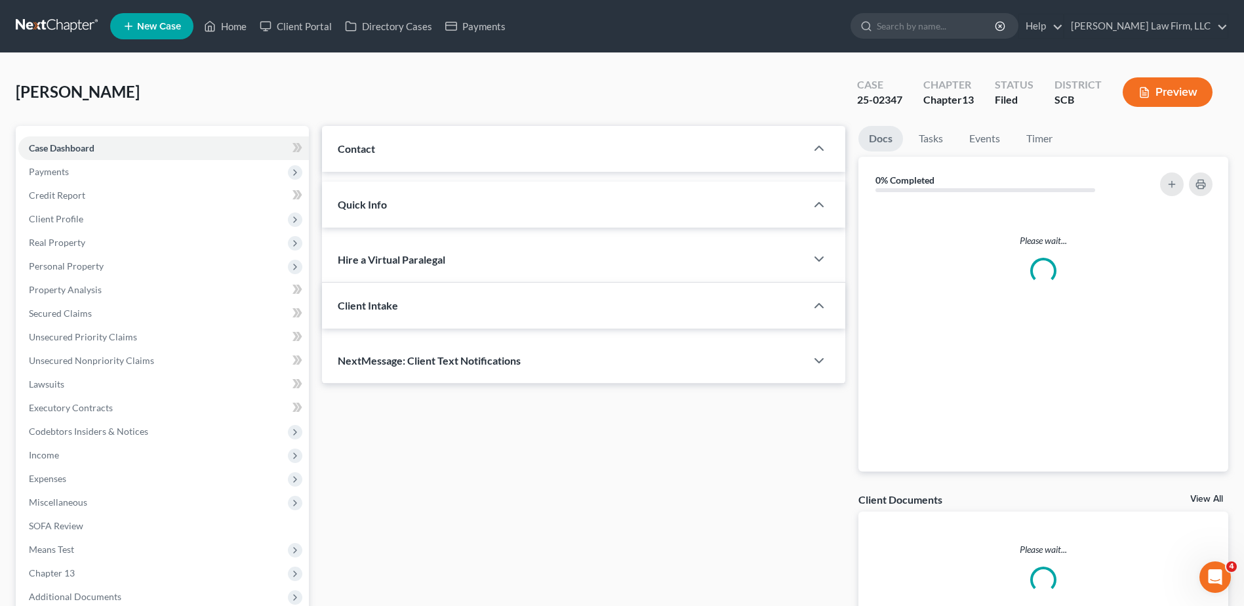
select select "1"
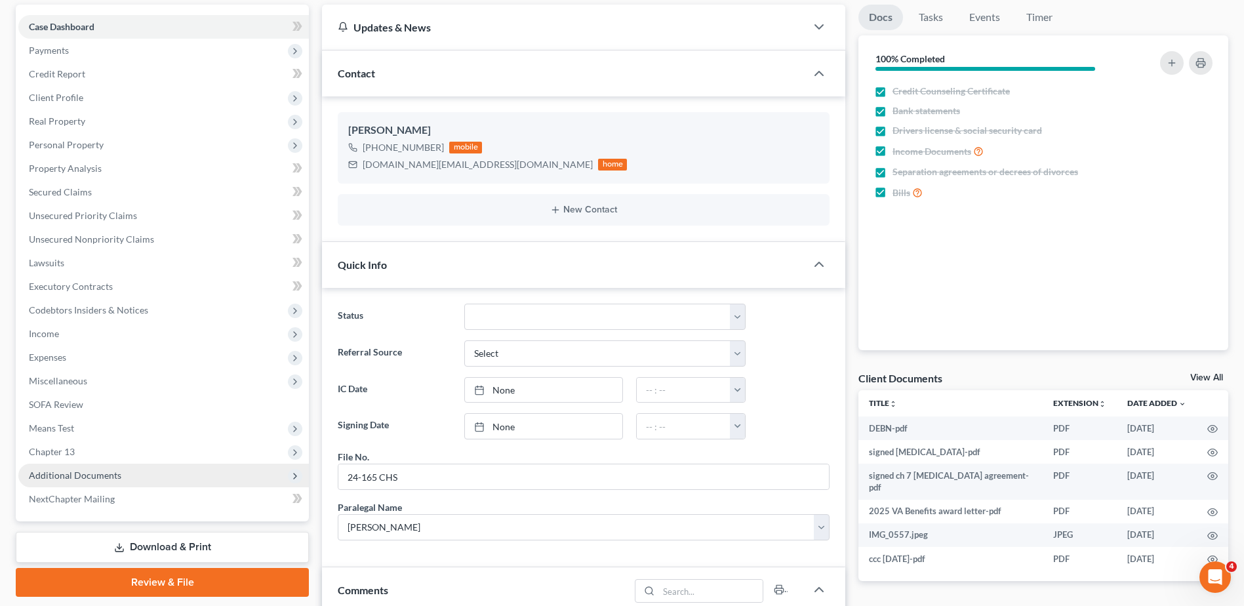
scroll to position [262, 0]
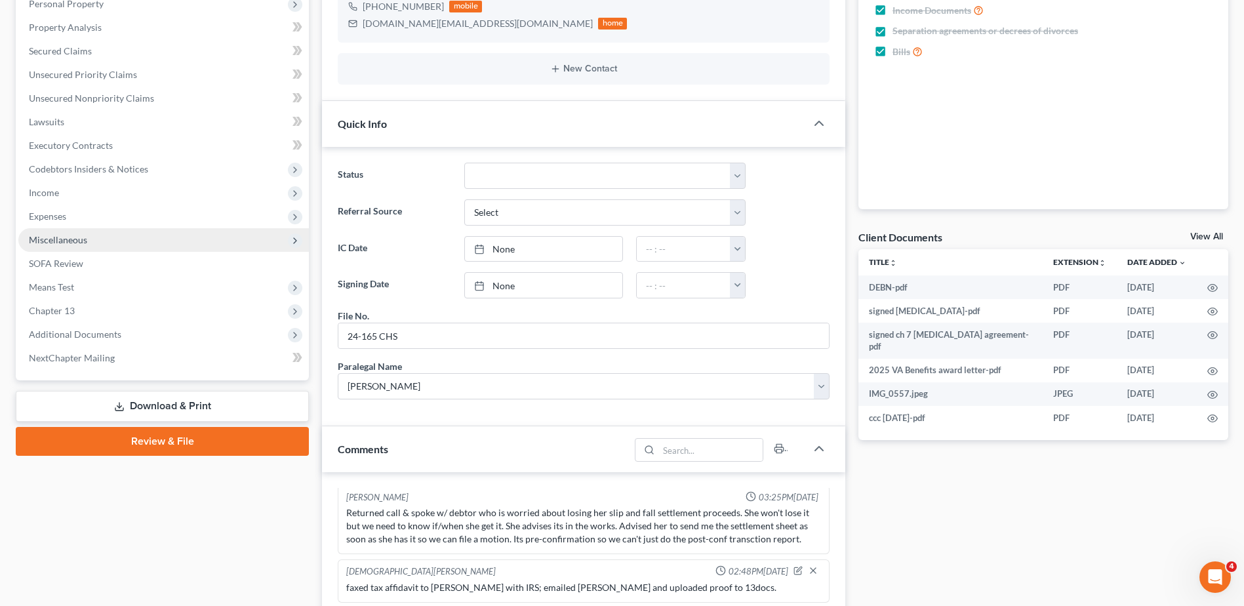
click at [74, 243] on span "Miscellaneous" at bounding box center [58, 239] width 58 height 11
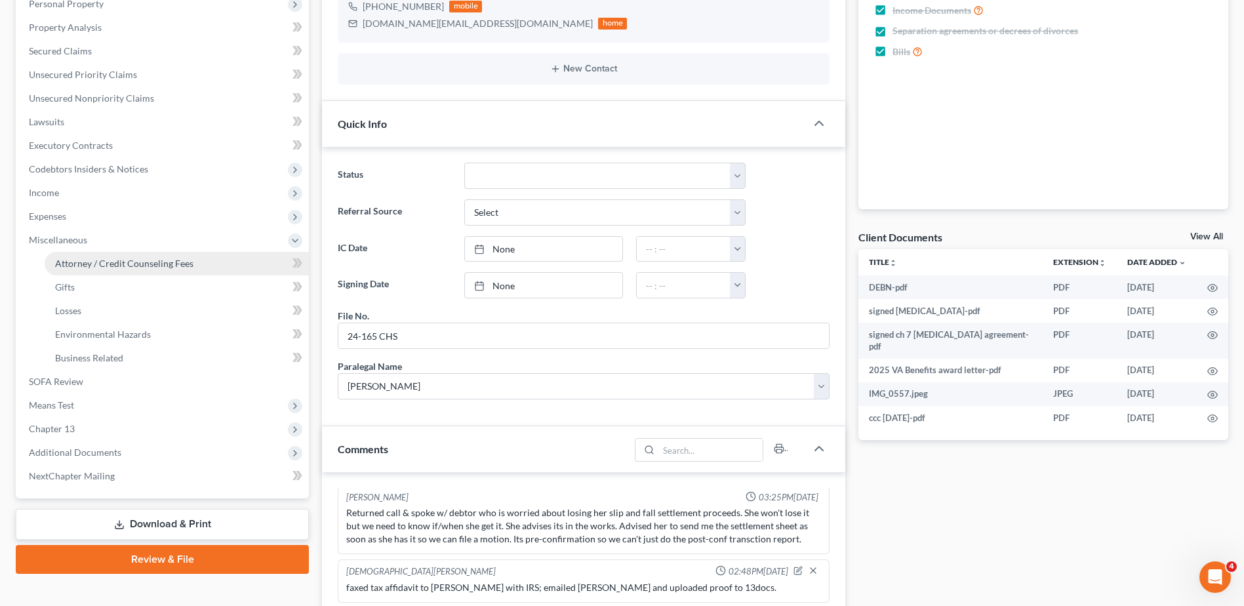
click at [111, 264] on span "Attorney / Credit Counseling Fees" at bounding box center [124, 263] width 138 height 11
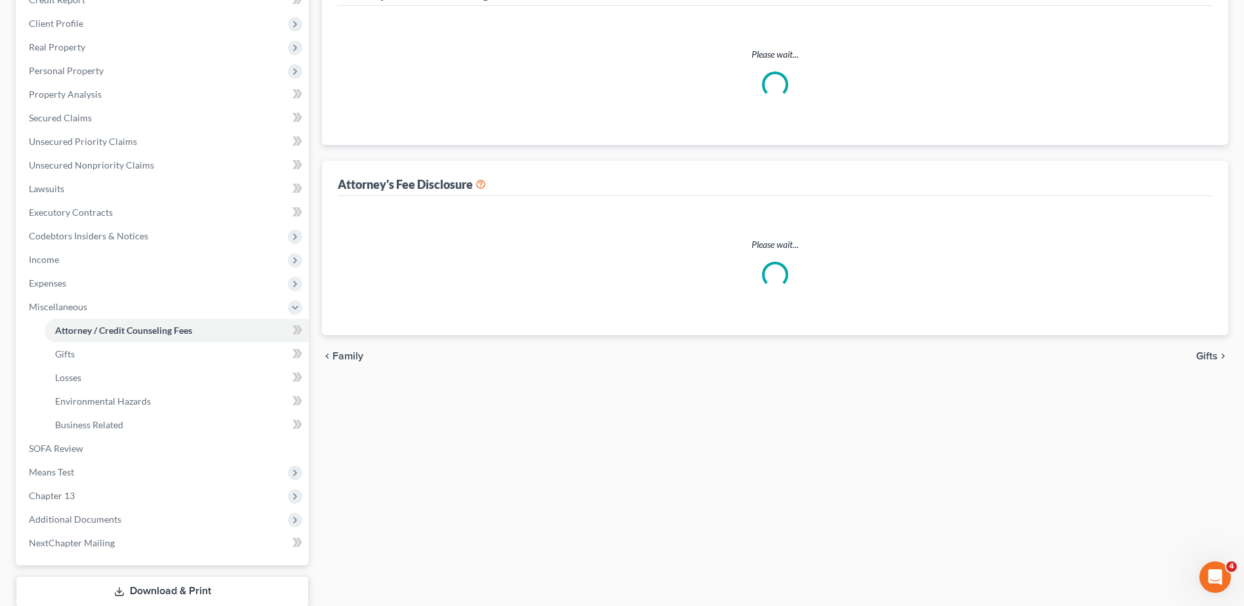
scroll to position [34, 0]
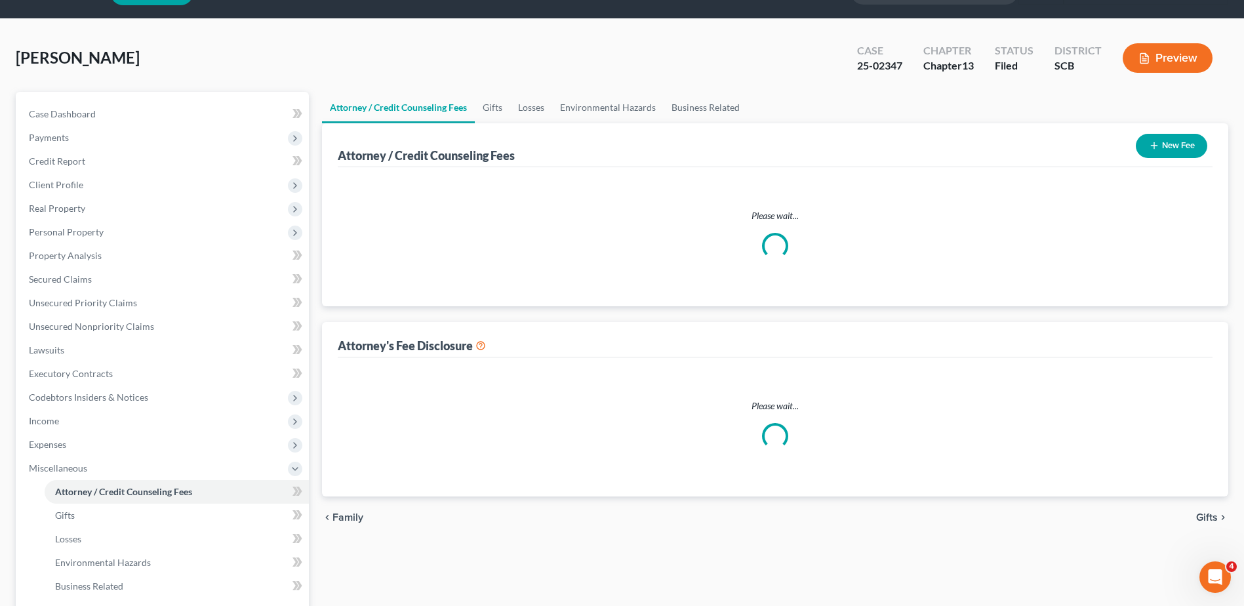
select select "0"
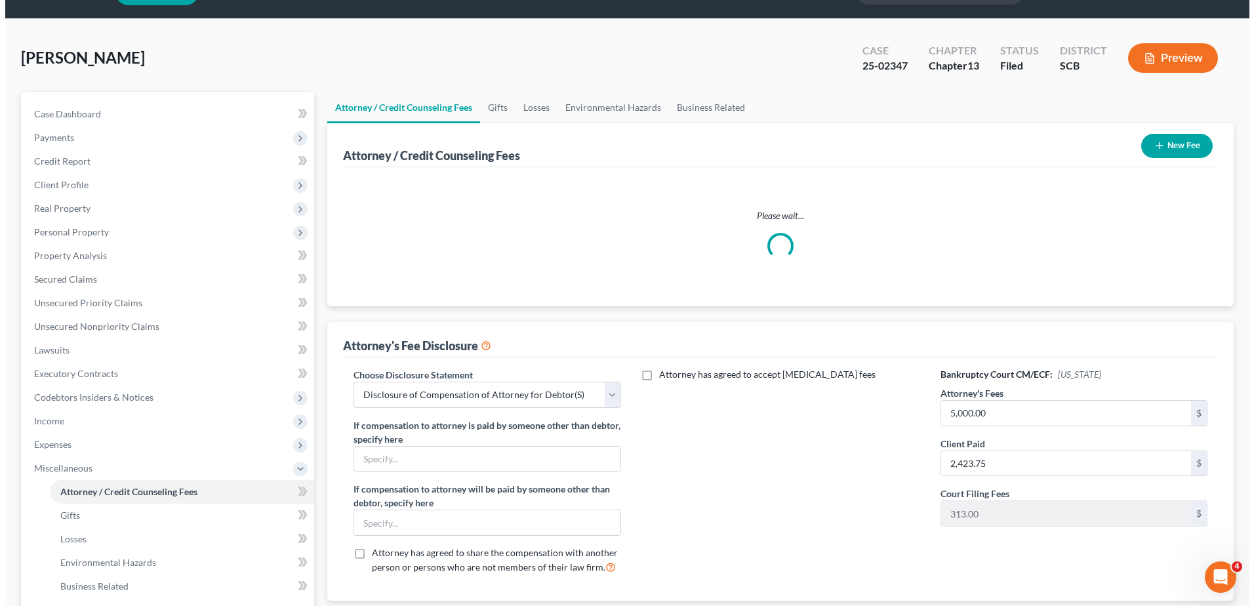
scroll to position [0, 0]
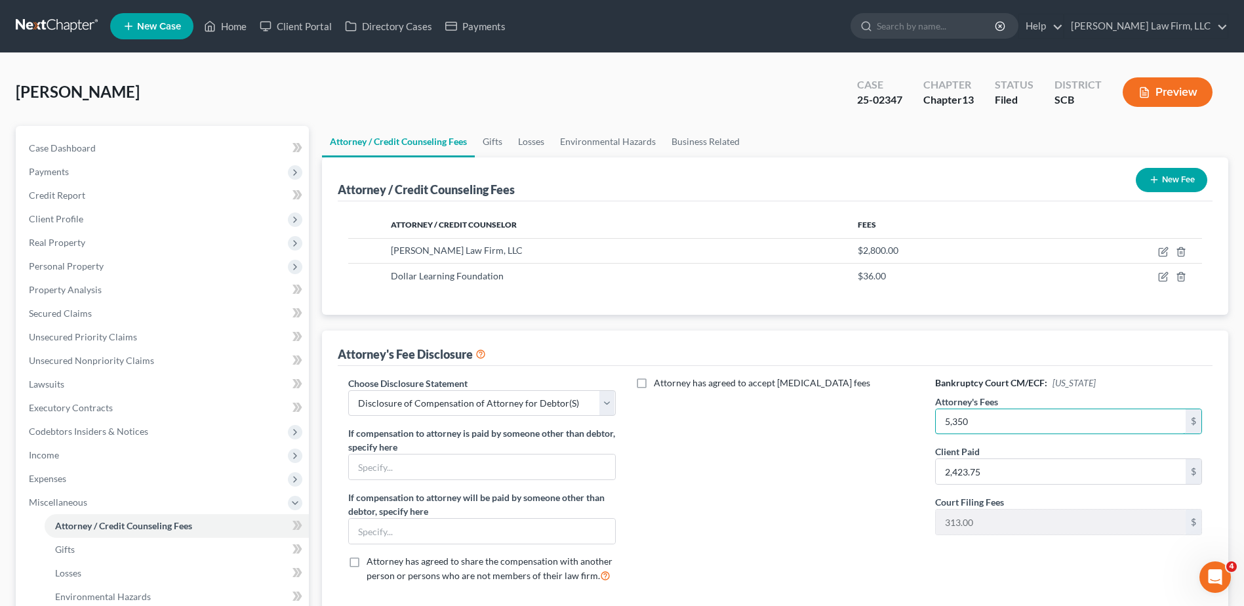
type input "5,350"
click at [1163, 96] on button "Preview" at bounding box center [1168, 92] width 90 height 30
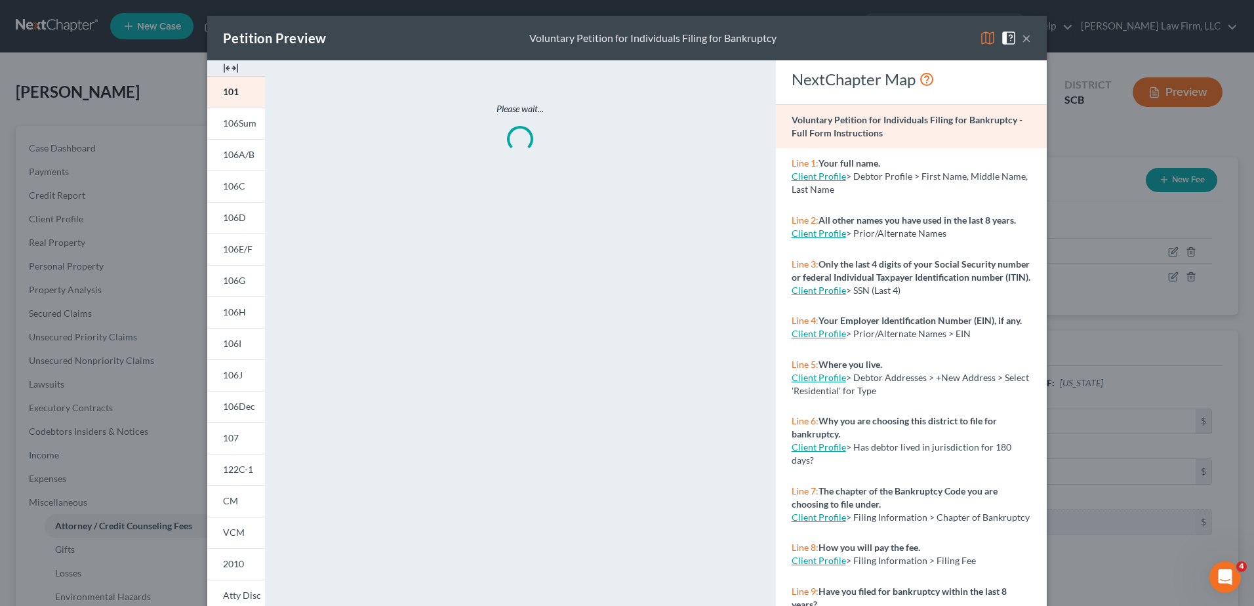
click at [980, 41] on img at bounding box center [988, 38] width 16 height 16
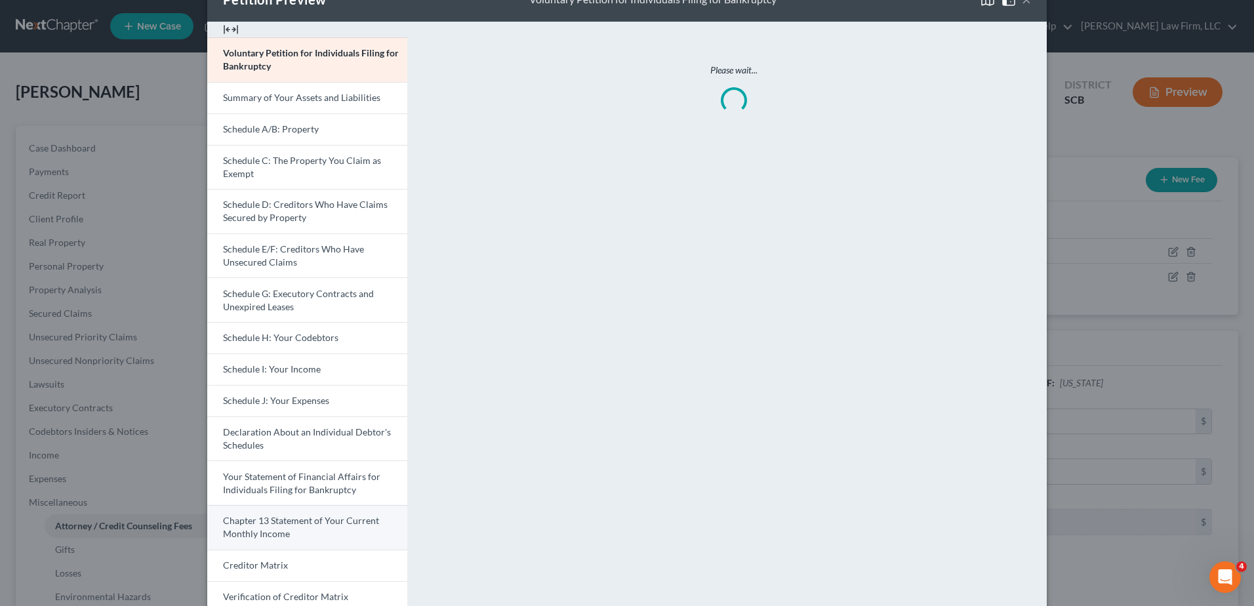
scroll to position [177, 0]
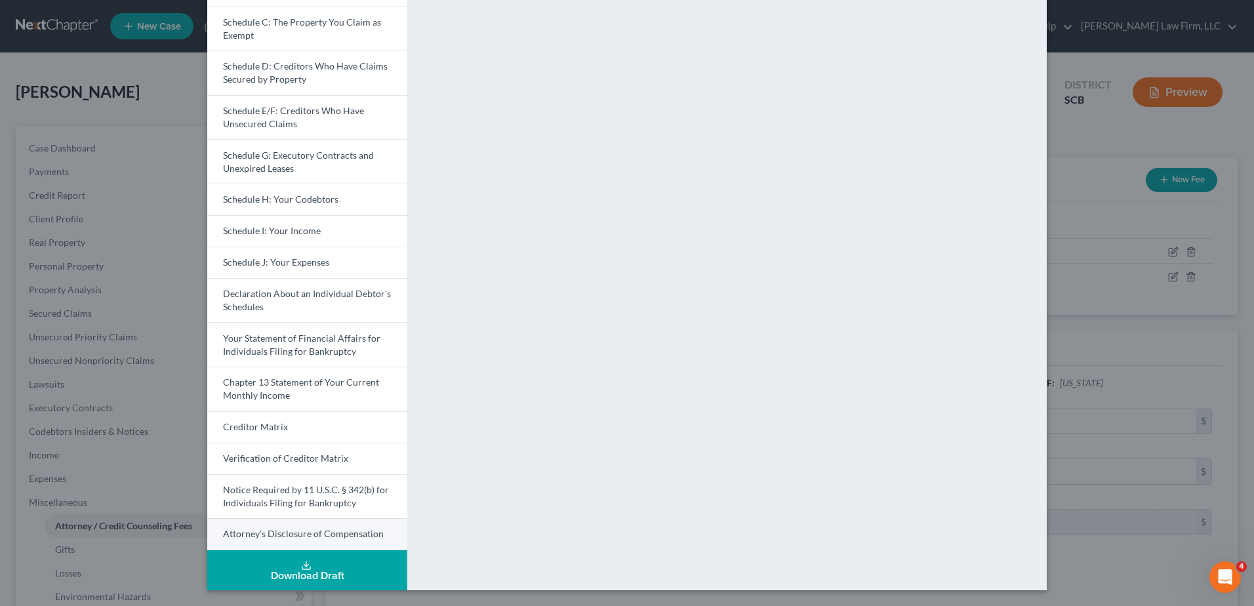
drag, startPoint x: 281, startPoint y: 535, endPoint x: 288, endPoint y: 529, distance: 8.4
click at [281, 534] on span "Attorney's Disclosure of Compensation" at bounding box center [303, 533] width 161 height 11
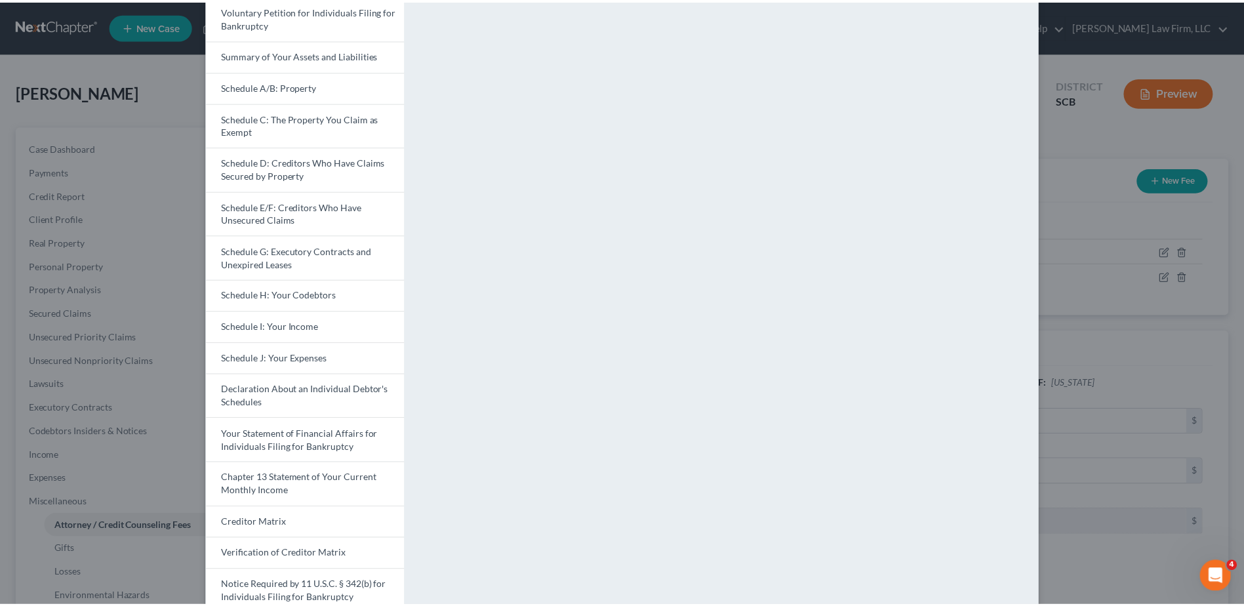
scroll to position [0, 0]
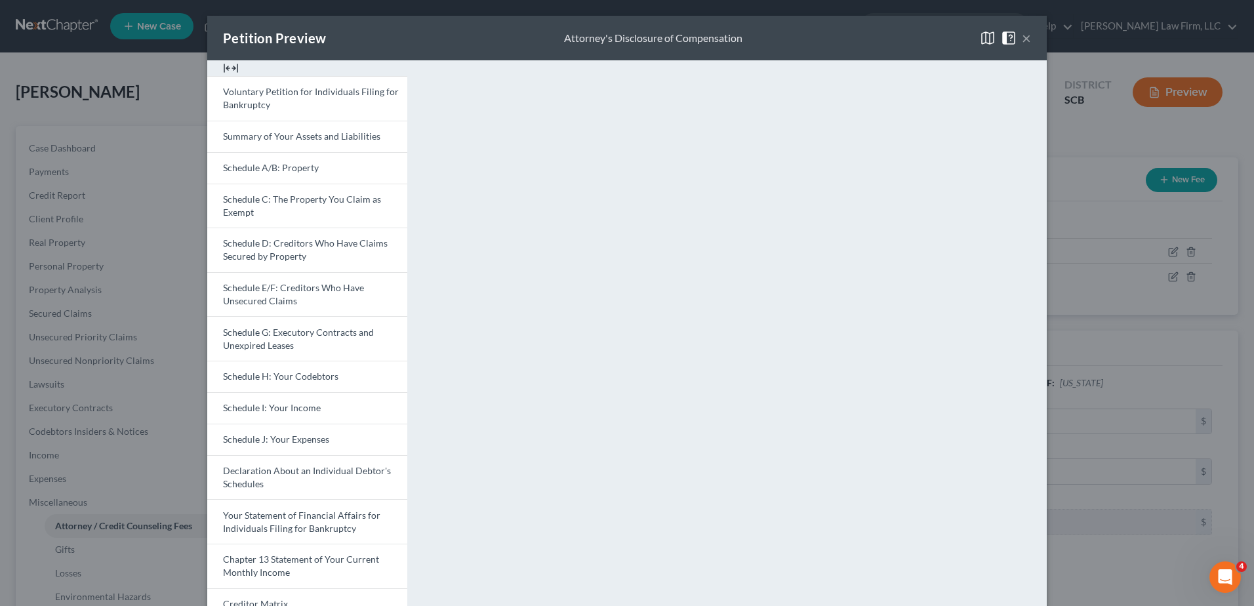
click at [1074, 118] on div "Petition Preview Attorney's Disclosure of Compensation × Voluntary Petition for…" at bounding box center [627, 303] width 1254 height 606
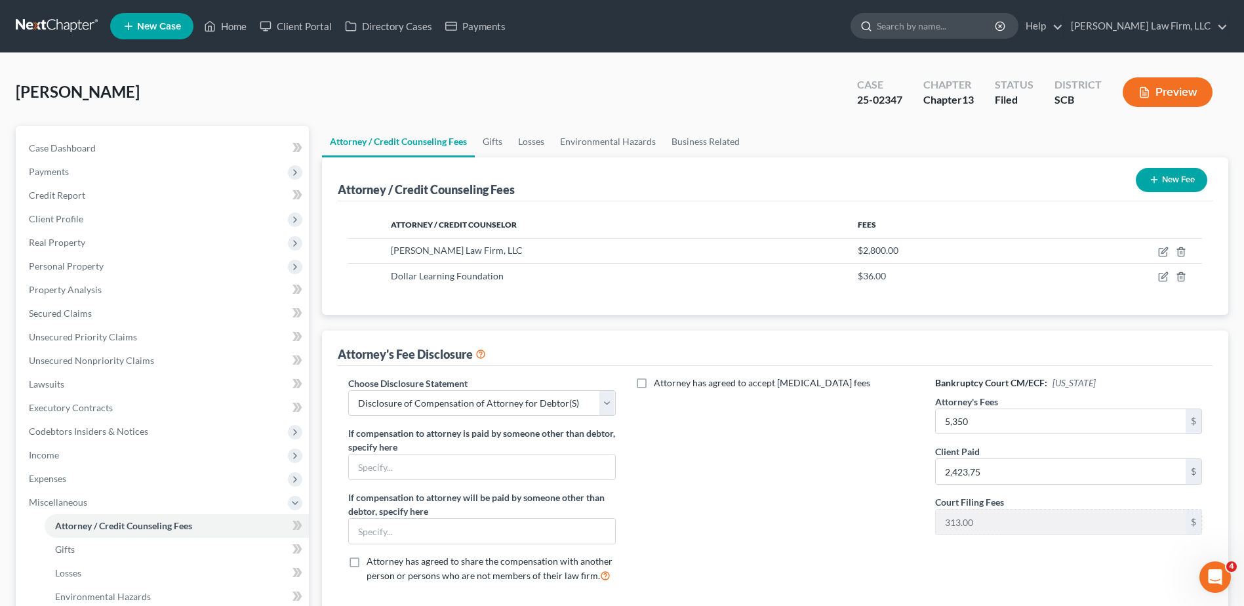
click at [948, 33] on input "search" at bounding box center [937, 26] width 120 height 24
type input "motsinger"
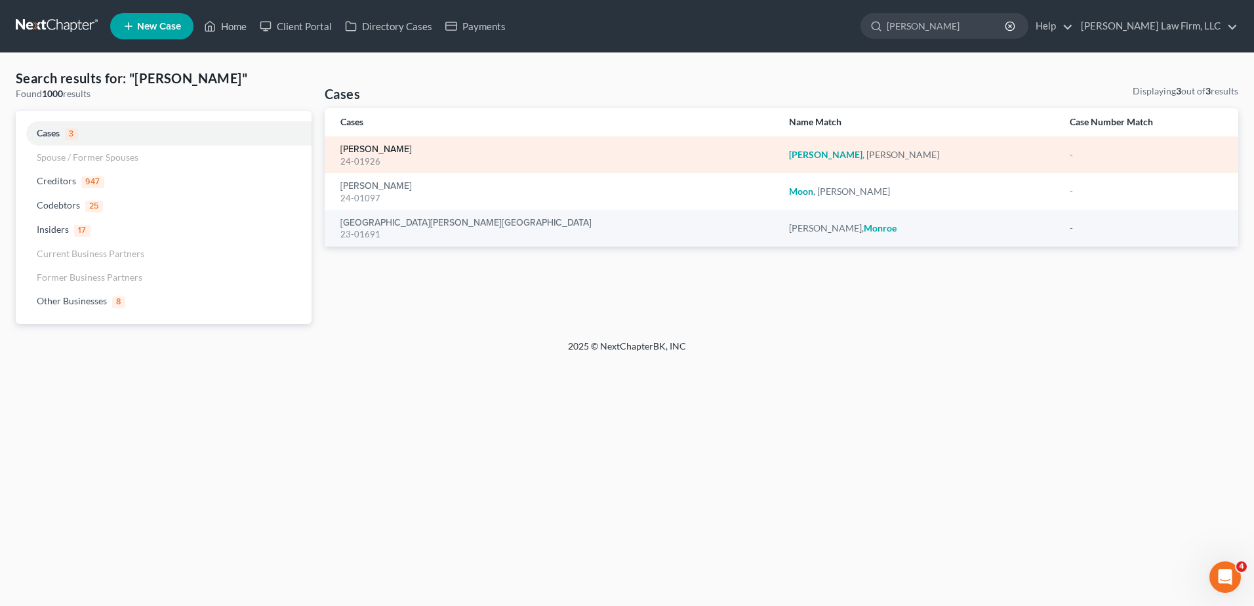
click at [378, 154] on link "[PERSON_NAME]" at bounding box center [375, 149] width 71 height 9
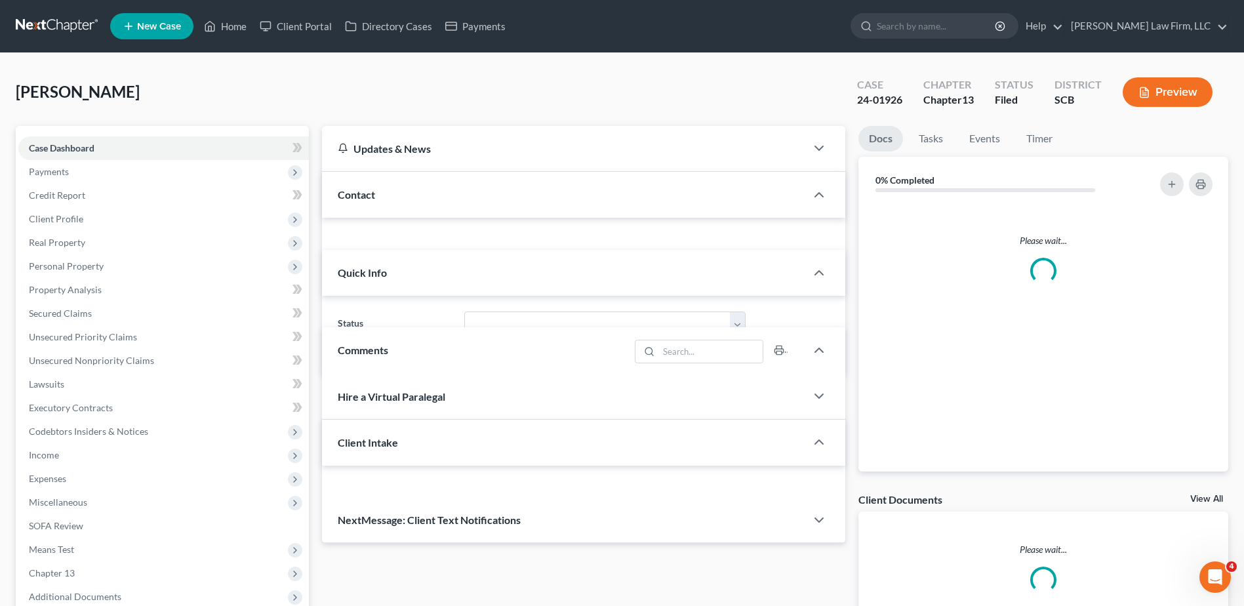
select select "0"
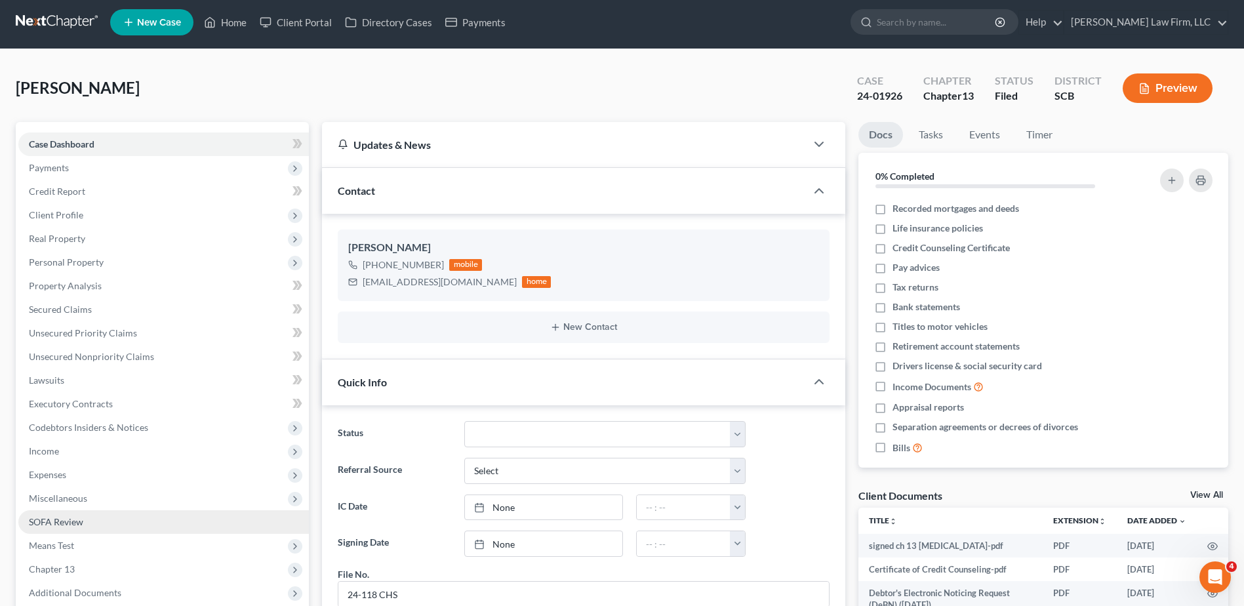
scroll to position [262, 0]
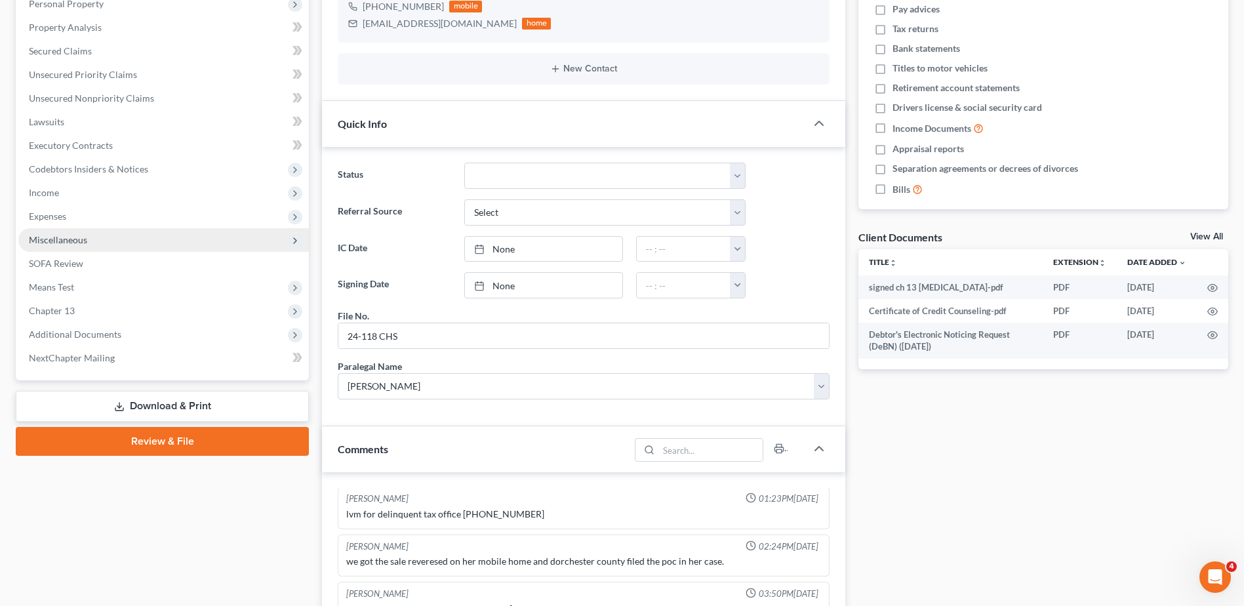
drag, startPoint x: 56, startPoint y: 242, endPoint x: 66, endPoint y: 242, distance: 9.2
click at [57, 242] on span "Miscellaneous" at bounding box center [58, 239] width 58 height 11
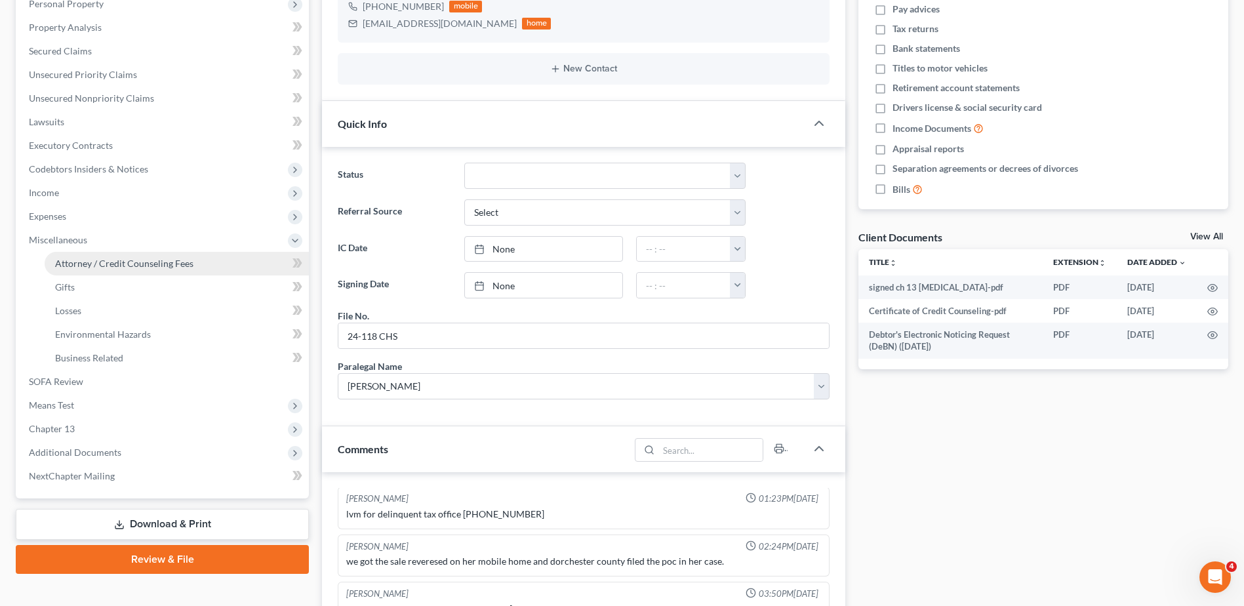
click at [97, 264] on span "Attorney / Credit Counseling Fees" at bounding box center [124, 263] width 138 height 11
select select "0"
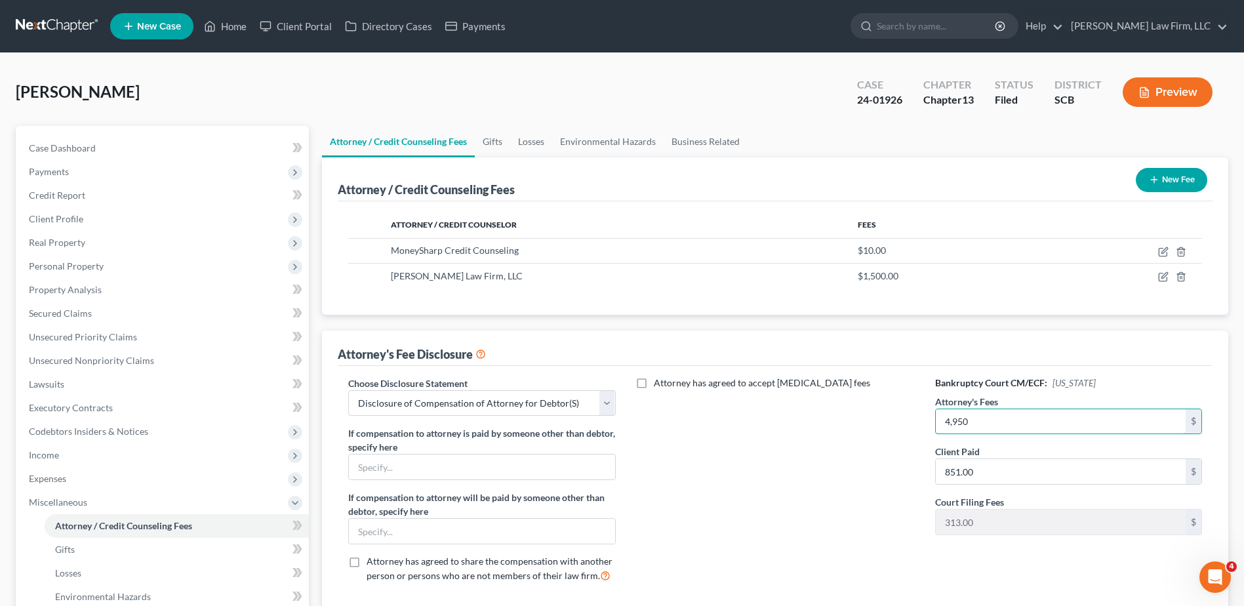
type input "4,950"
click at [1166, 98] on button "Preview" at bounding box center [1168, 92] width 90 height 30
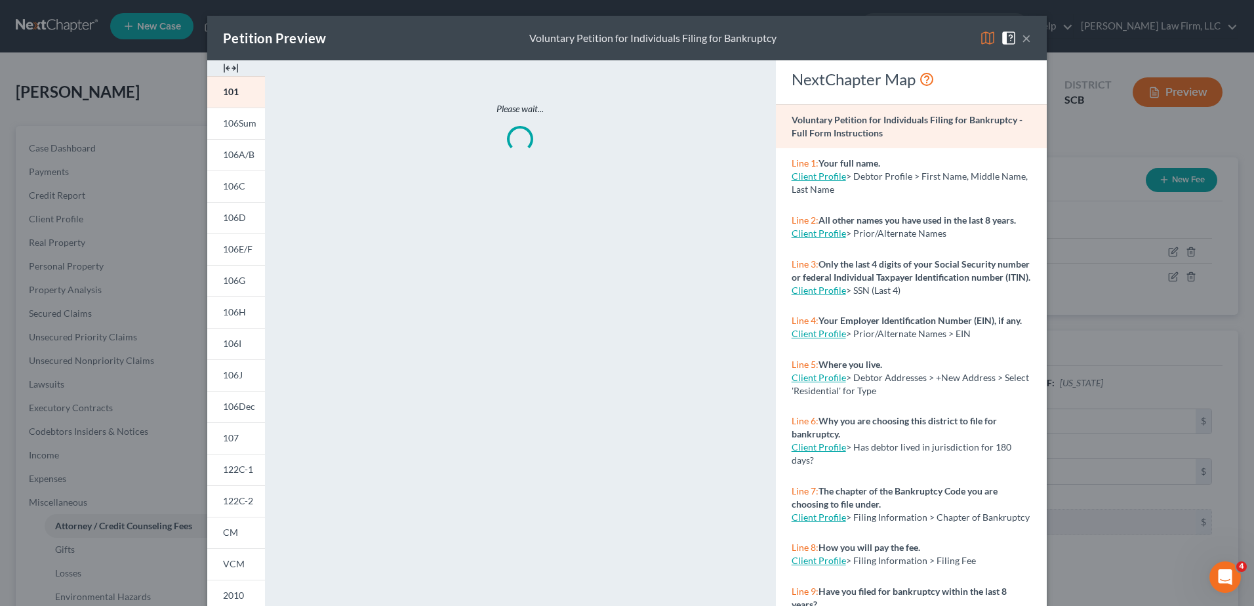
drag, startPoint x: 980, startPoint y: 44, endPoint x: 902, endPoint y: 70, distance: 82.1
click at [980, 43] on img at bounding box center [988, 38] width 16 height 16
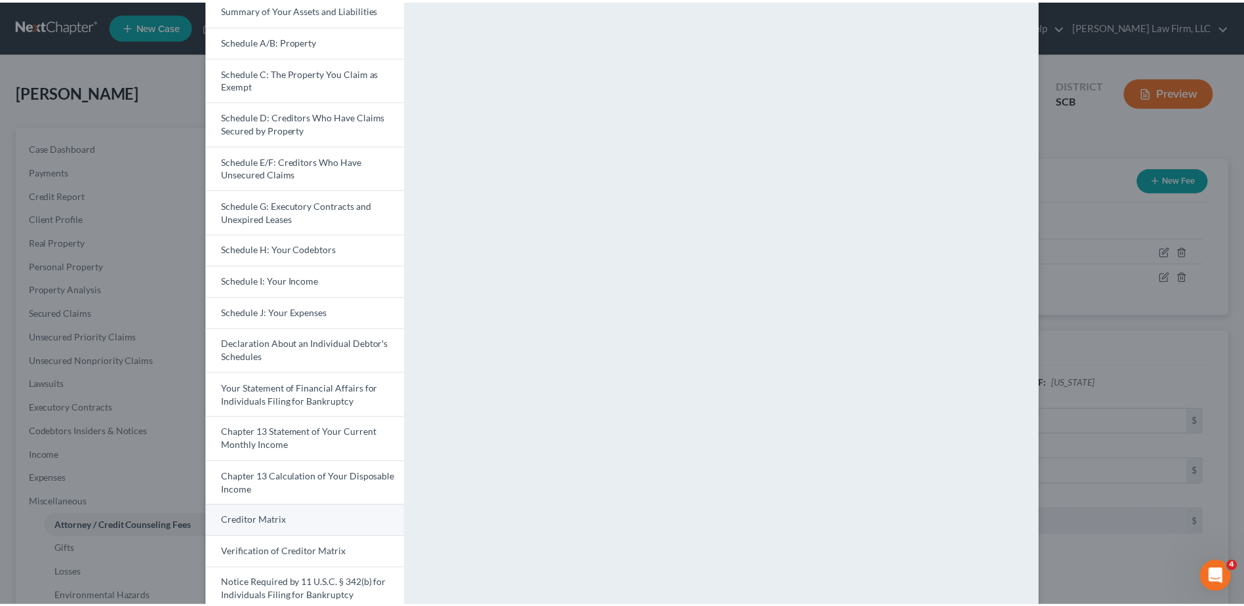
scroll to position [221, 0]
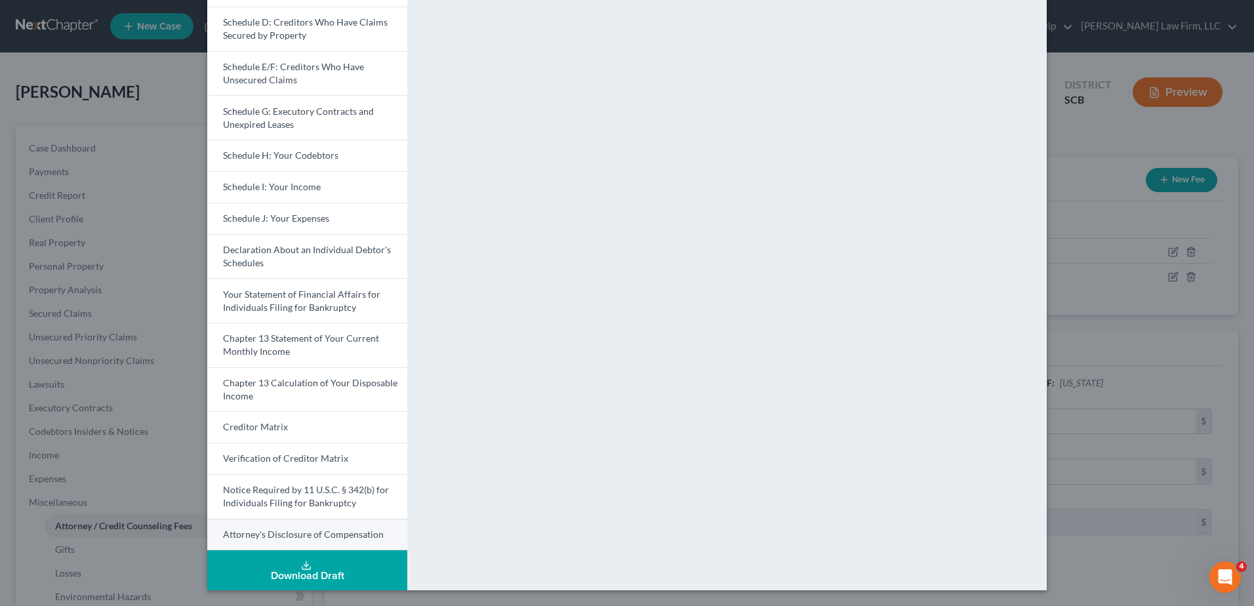
click at [293, 533] on span "Attorney's Disclosure of Compensation" at bounding box center [303, 534] width 161 height 11
drag, startPoint x: 1074, startPoint y: 161, endPoint x: 1061, endPoint y: 174, distance: 18.1
click at [1074, 162] on div "Petition Preview Attorney's Disclosure of Compensation × Voluntary Petition for…" at bounding box center [627, 303] width 1254 height 606
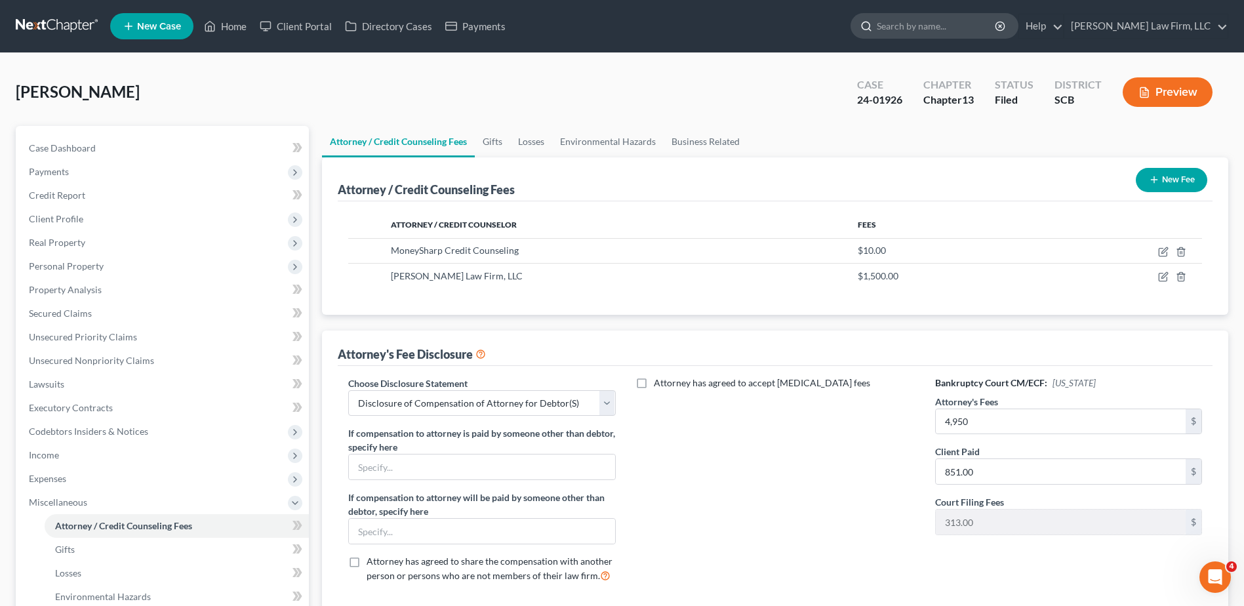
click at [966, 25] on input "search" at bounding box center [937, 26] width 120 height 24
type input "smeltzer"
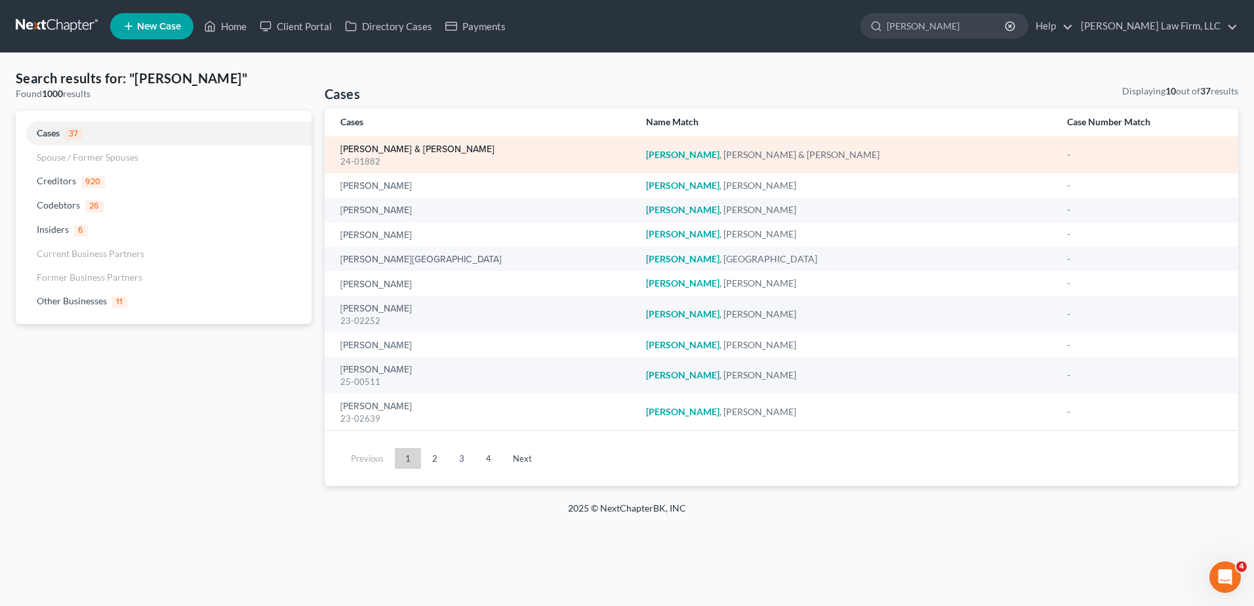
click at [398, 145] on link "[PERSON_NAME] & [PERSON_NAME]" at bounding box center [417, 149] width 154 height 9
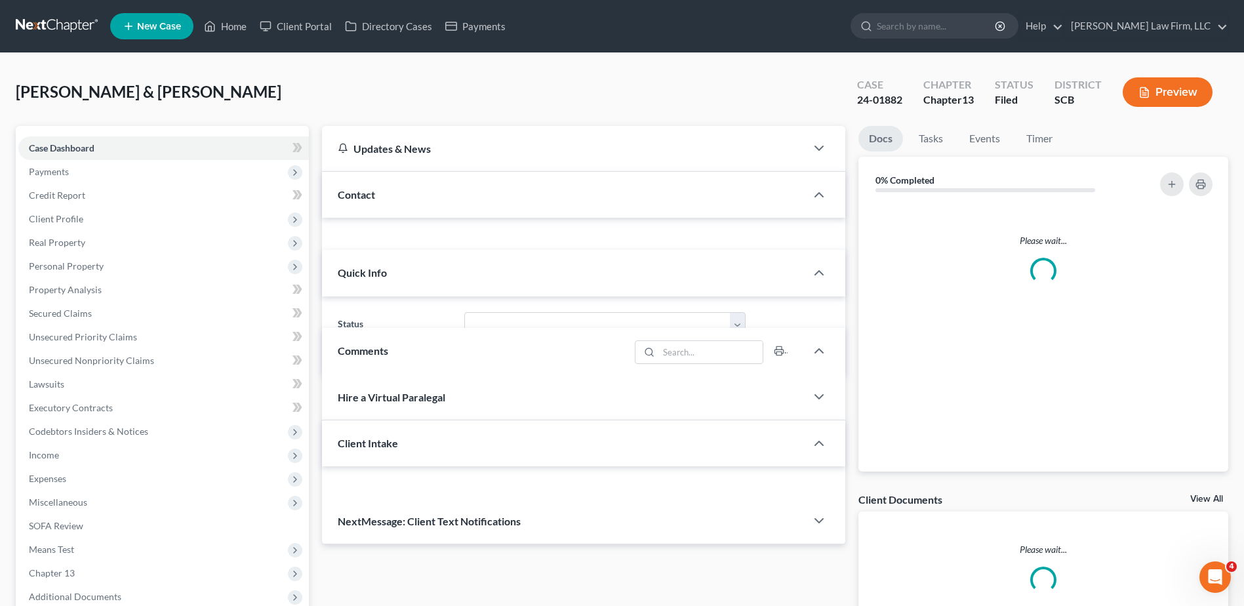
select select "0"
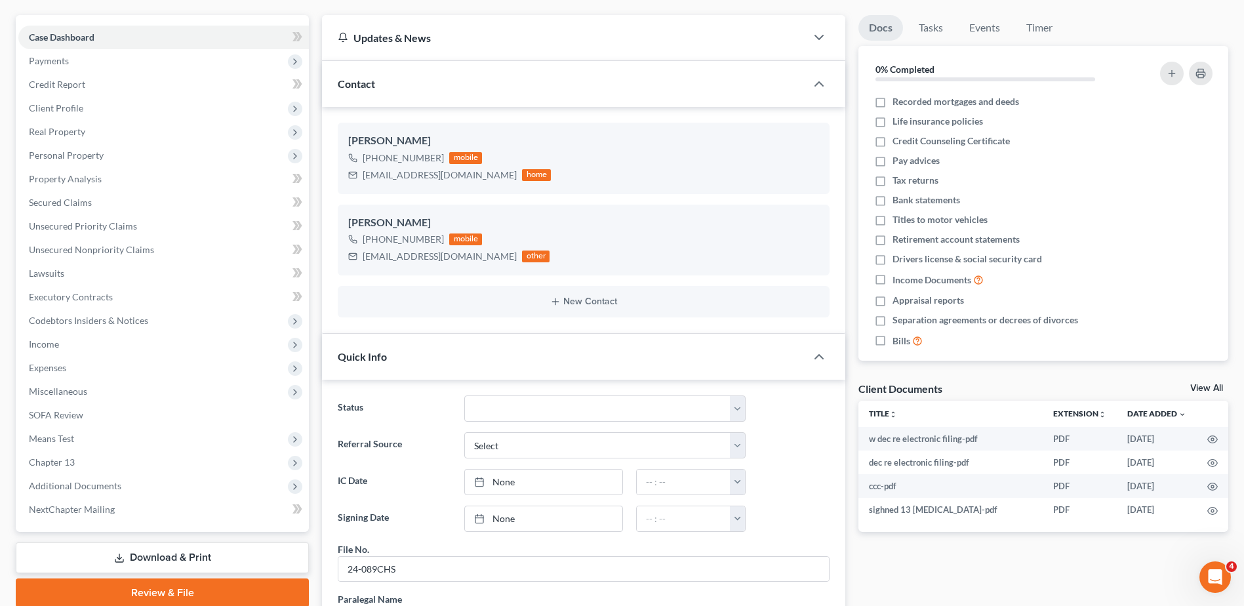
scroll to position [197, 0]
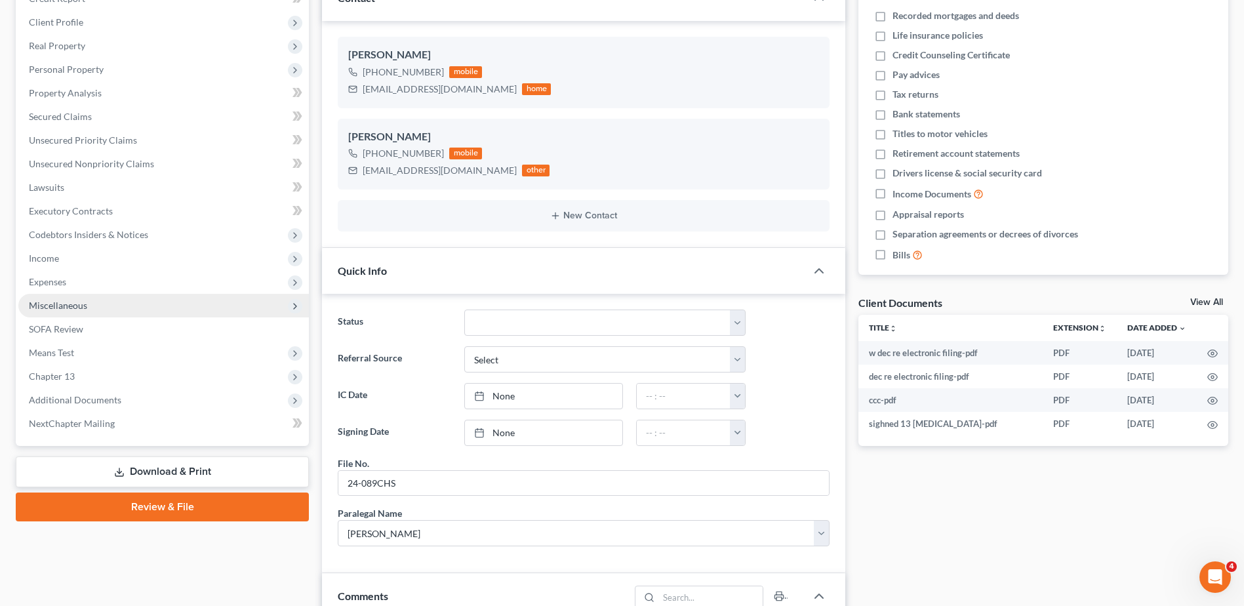
click at [66, 309] on span "Miscellaneous" at bounding box center [58, 305] width 58 height 11
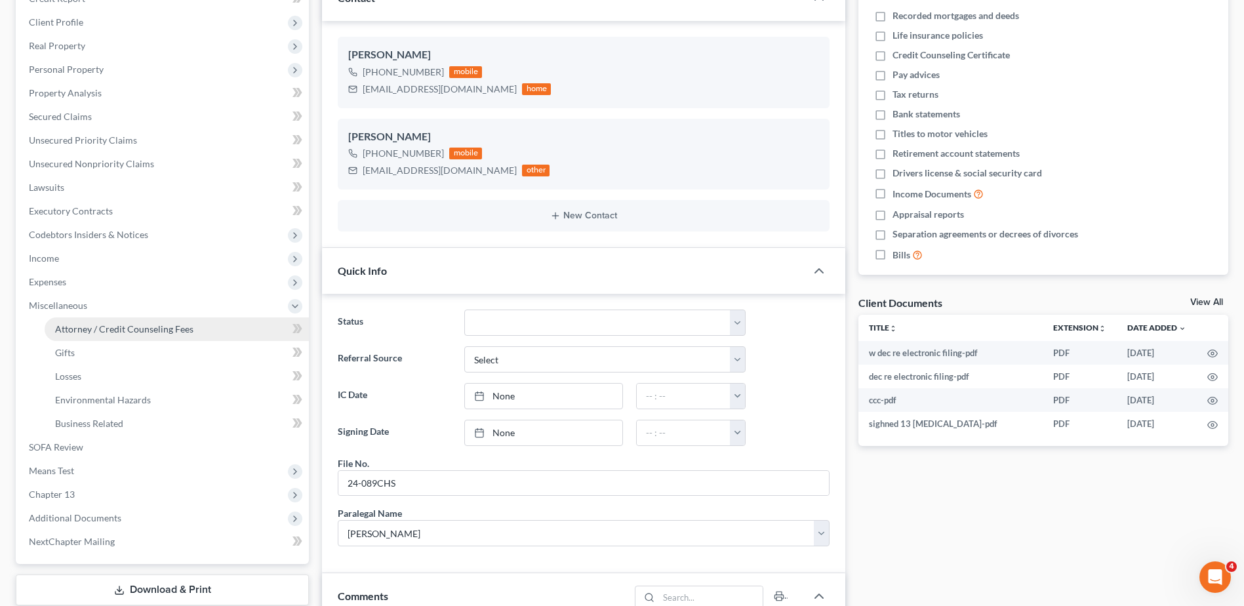
click at [96, 333] on span "Attorney / Credit Counseling Fees" at bounding box center [124, 328] width 138 height 11
select select "0"
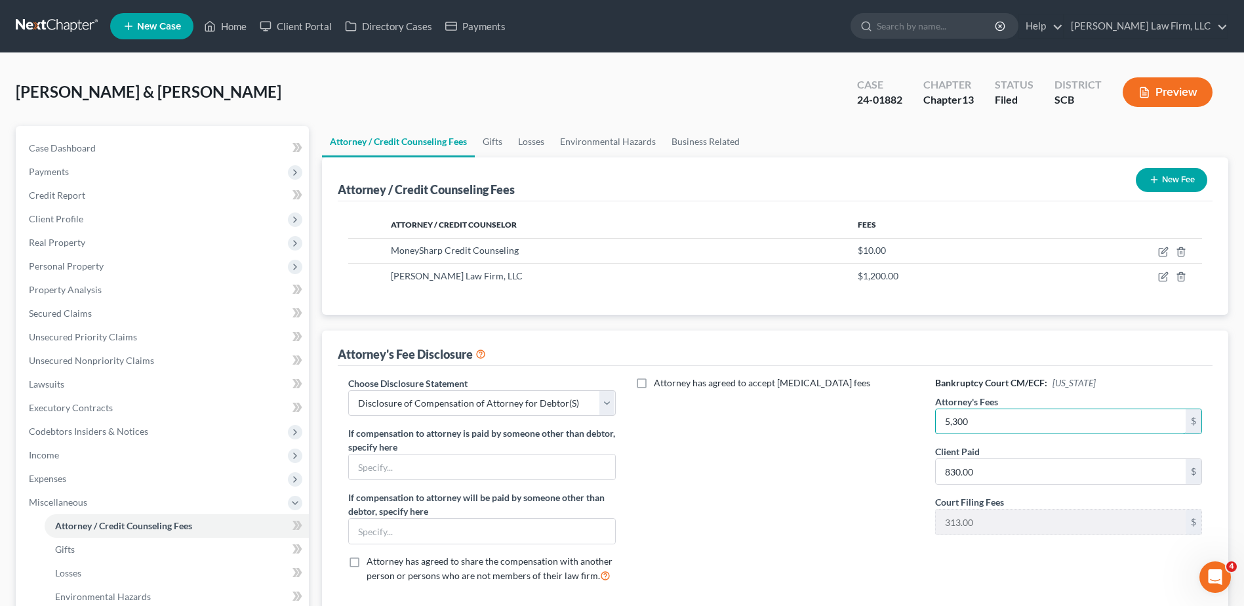
type input "5,300"
click at [1177, 89] on button "Preview" at bounding box center [1168, 92] width 90 height 30
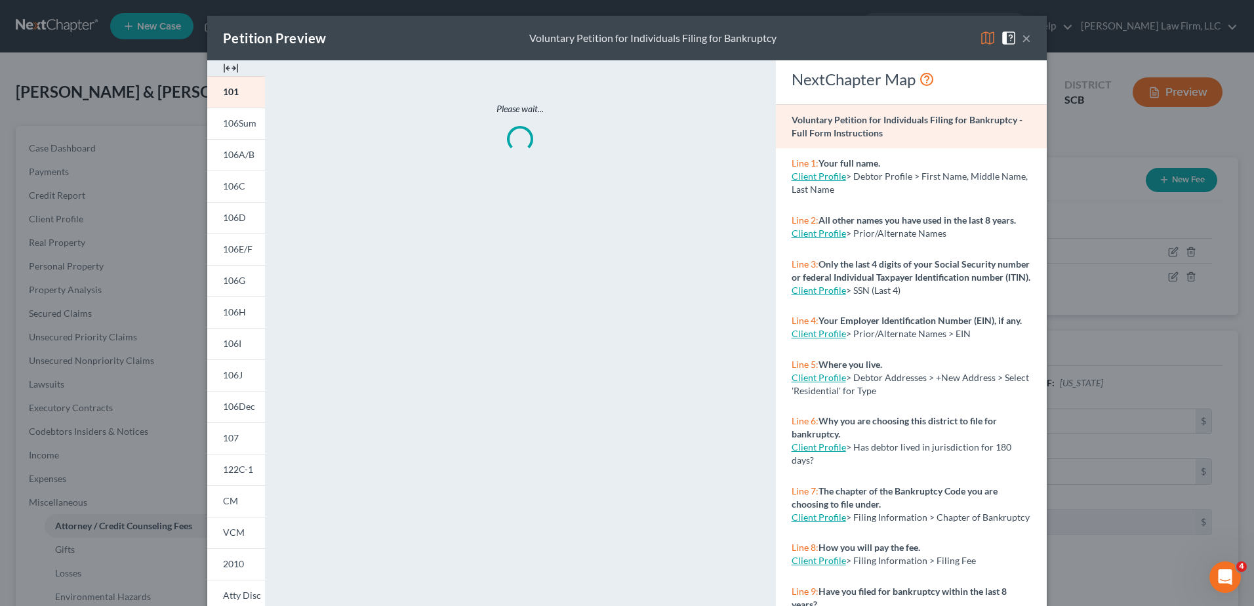
click at [985, 41] on img at bounding box center [988, 38] width 16 height 16
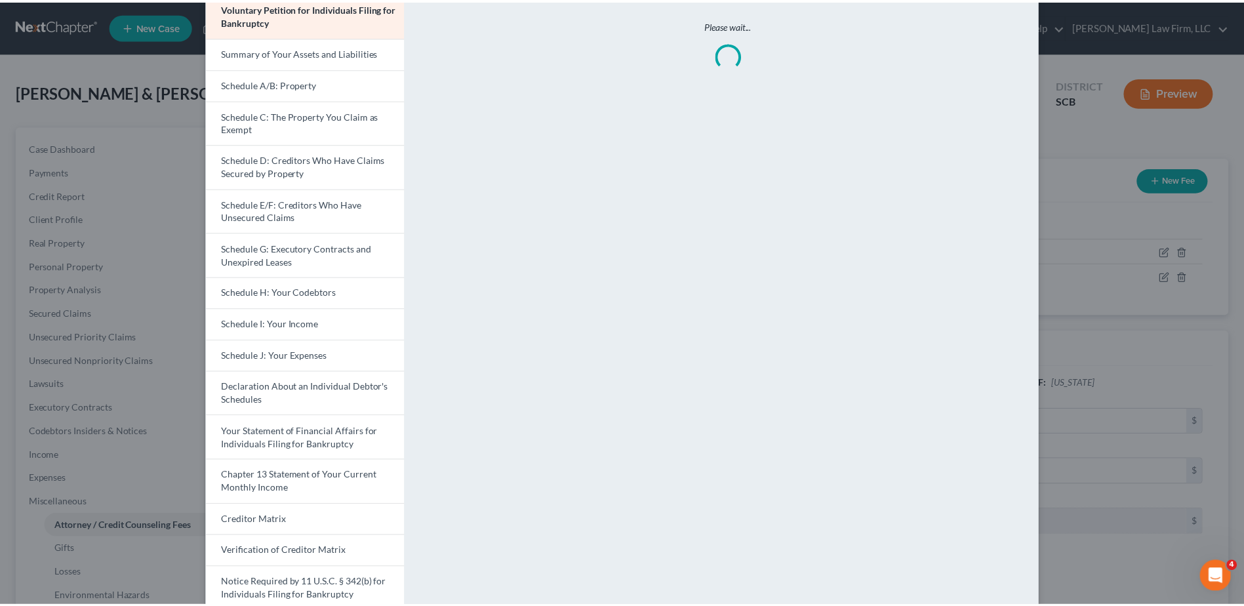
scroll to position [177, 0]
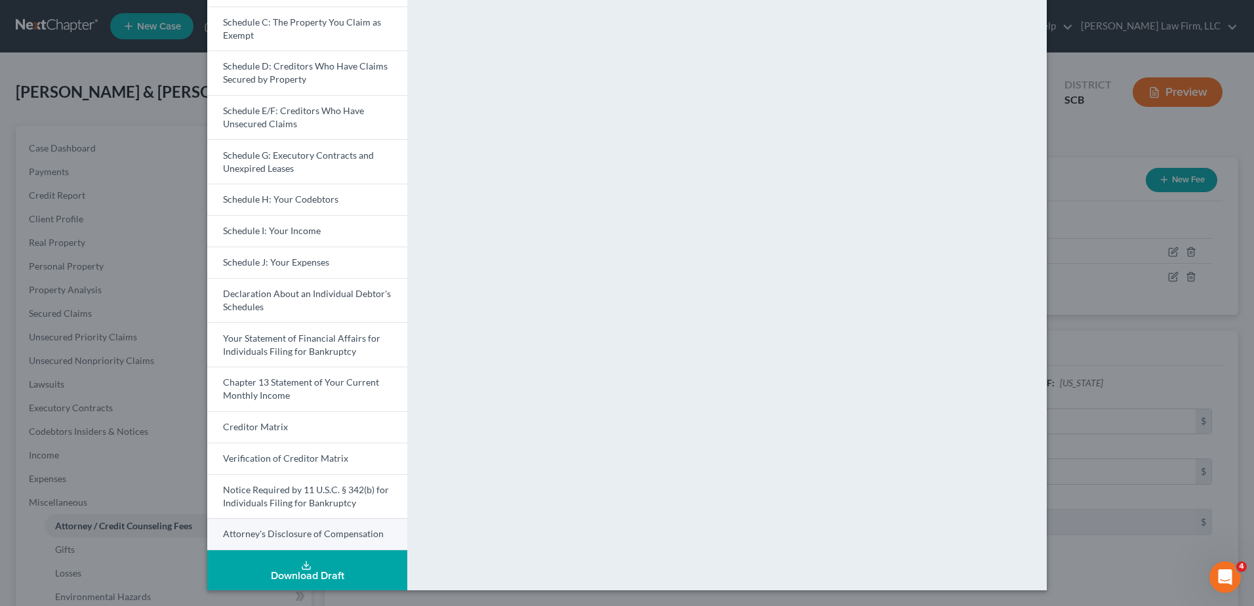
click at [307, 529] on span "Attorney's Disclosure of Compensation" at bounding box center [303, 533] width 161 height 11
click at [1111, 185] on div "Petition Preview Attorney's Disclosure of Compensation × Voluntary Petition for…" at bounding box center [627, 303] width 1254 height 606
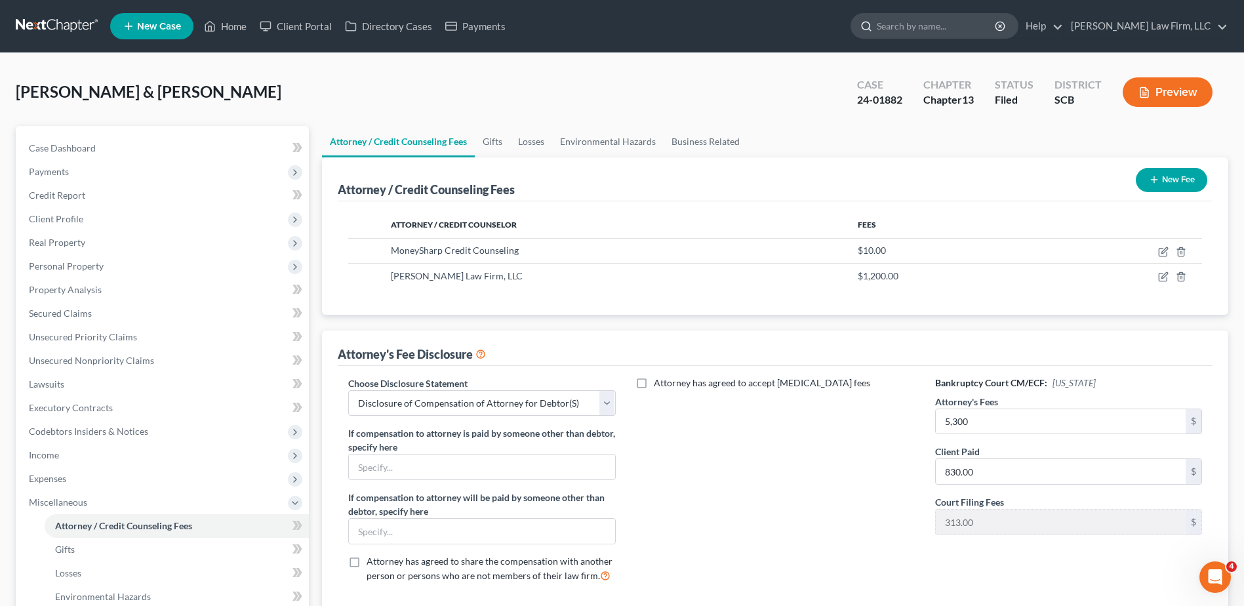
click at [971, 23] on input "search" at bounding box center [937, 26] width 120 height 24
type input "rouse"
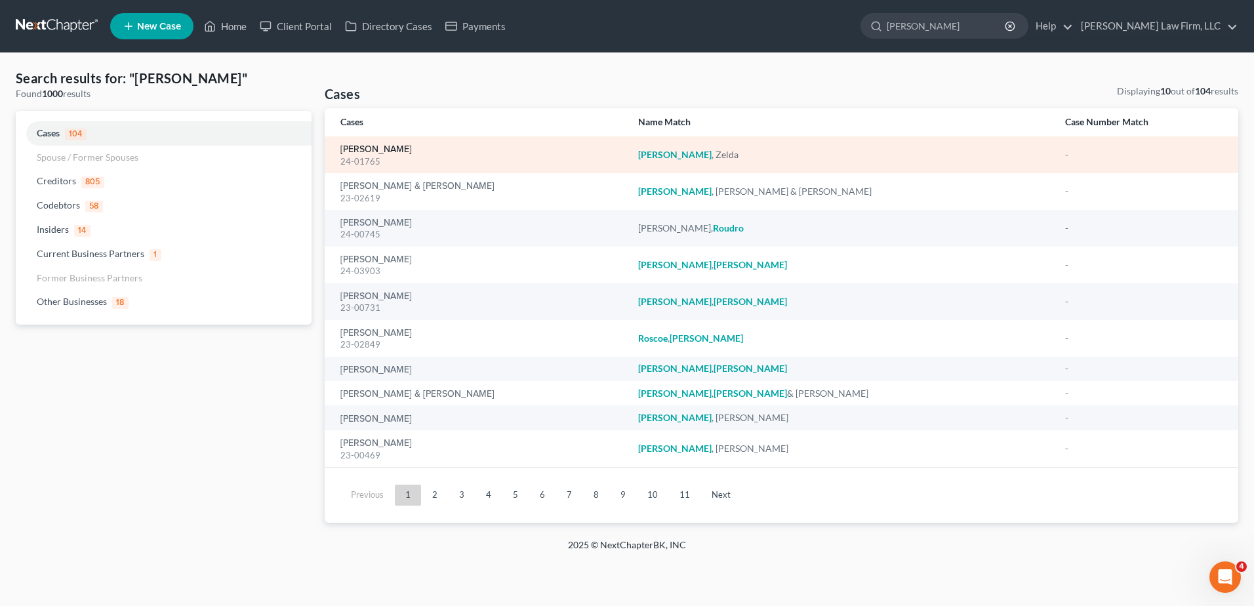
click at [372, 155] on div "24-01765" at bounding box center [478, 161] width 277 height 12
click at [370, 150] on link "[PERSON_NAME]" at bounding box center [375, 149] width 71 height 9
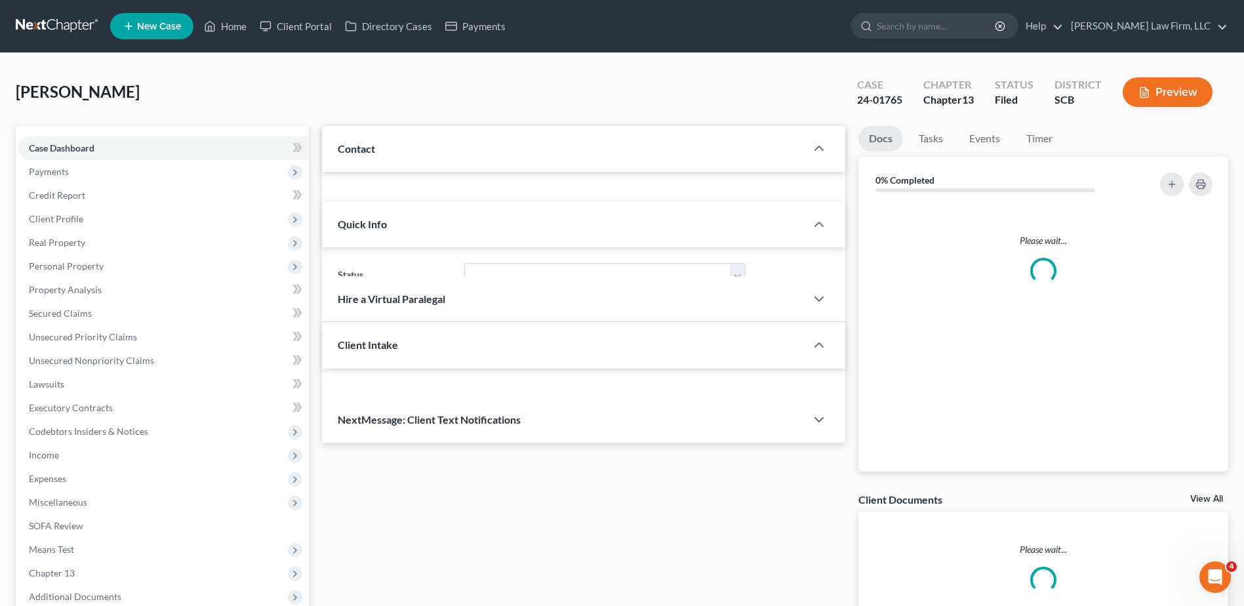
select select "0"
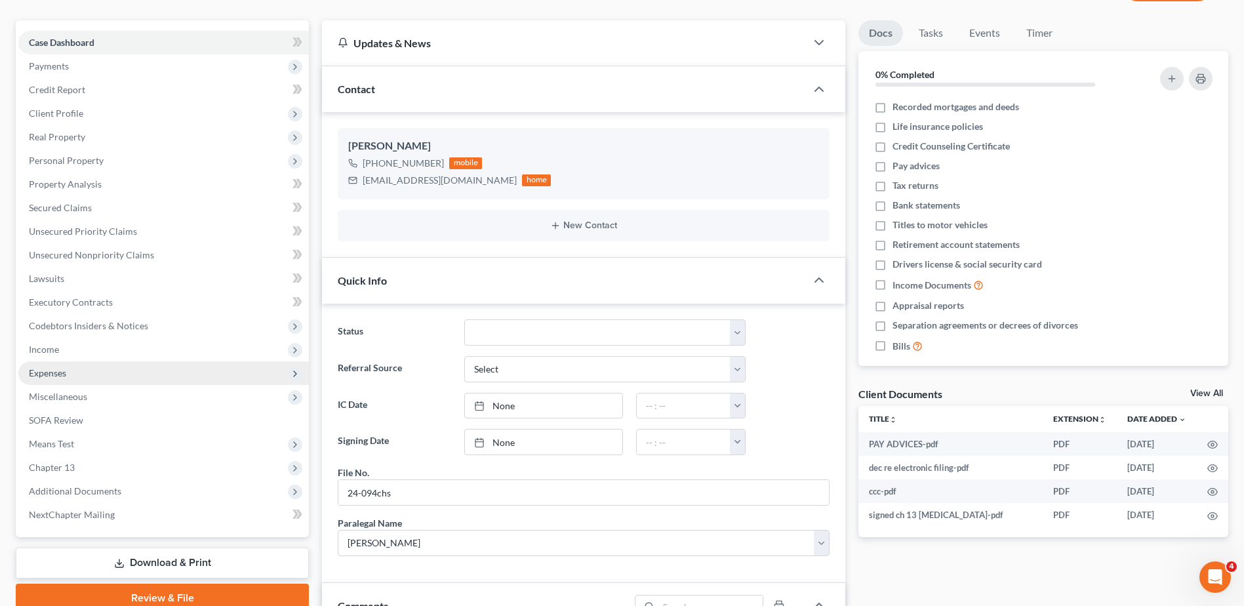
scroll to position [131, 0]
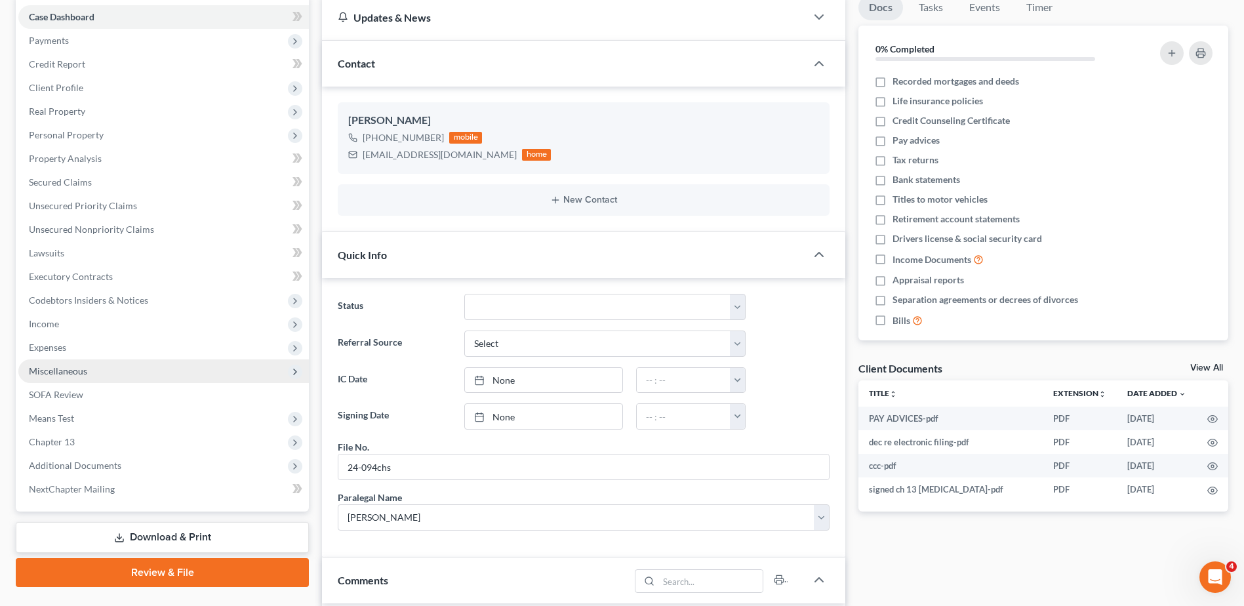
click at [75, 376] on span "Miscellaneous" at bounding box center [58, 370] width 58 height 11
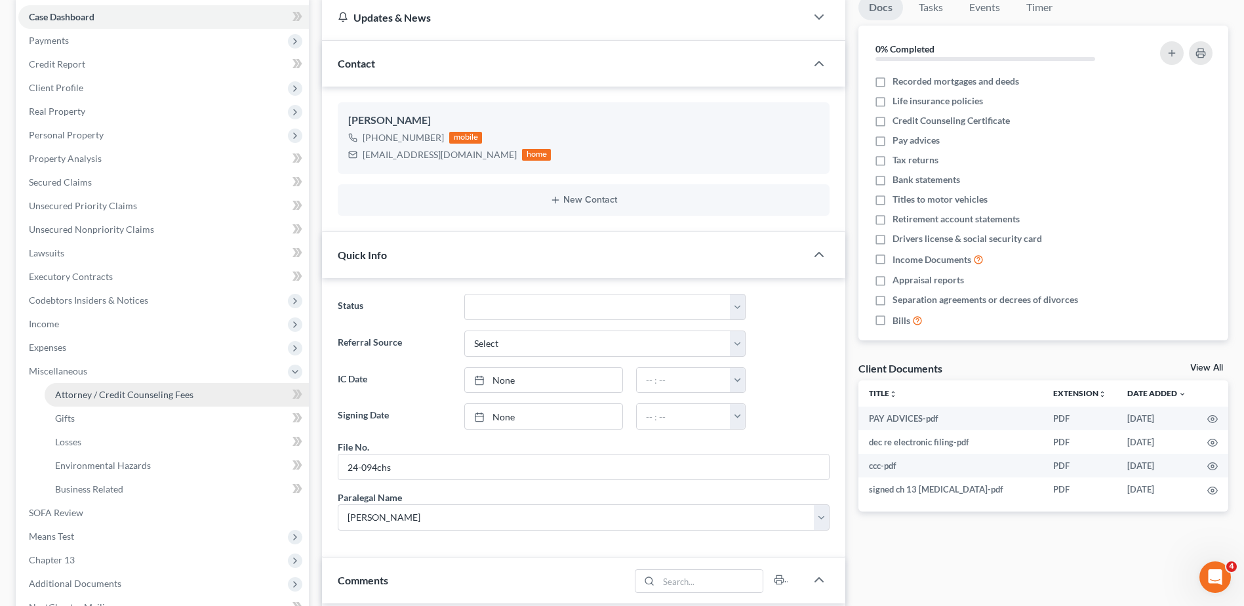
click at [116, 394] on span "Attorney / Credit Counseling Fees" at bounding box center [124, 394] width 138 height 11
select select "0"
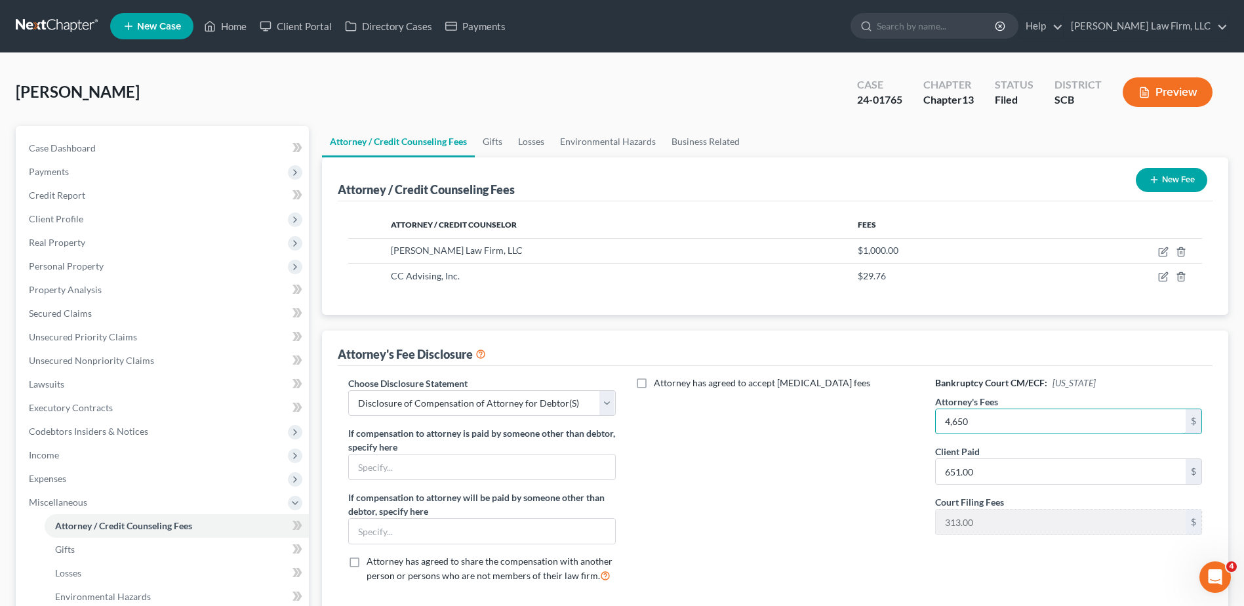
type input "4,650"
click at [1170, 85] on button "Preview" at bounding box center [1168, 92] width 90 height 30
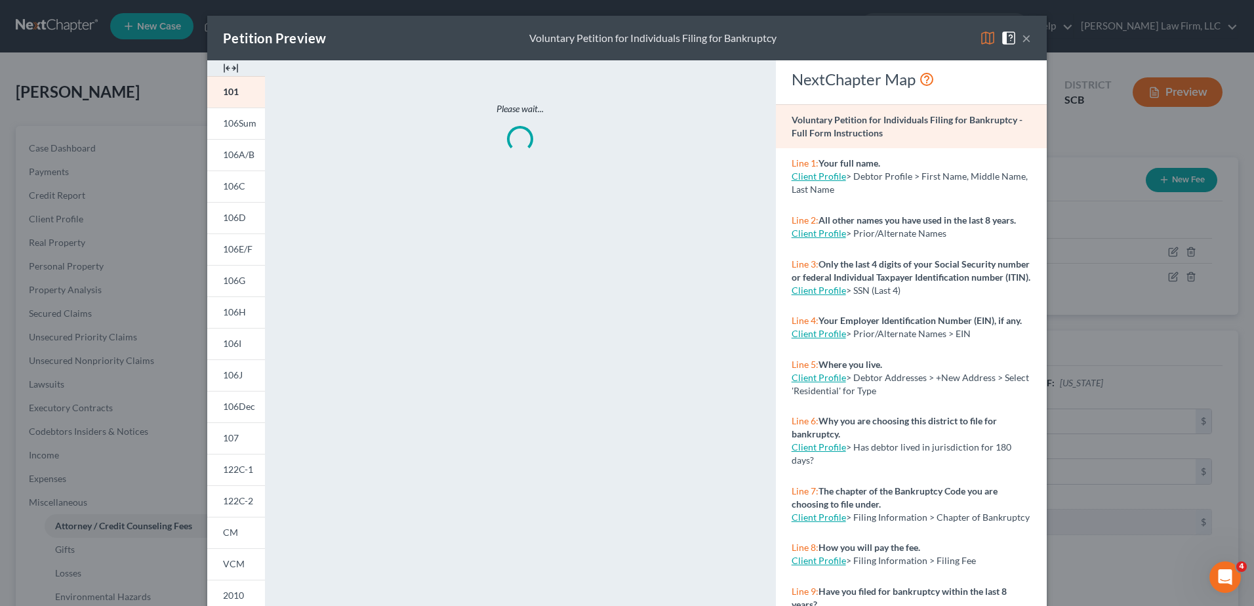
click at [983, 40] on img at bounding box center [988, 38] width 16 height 16
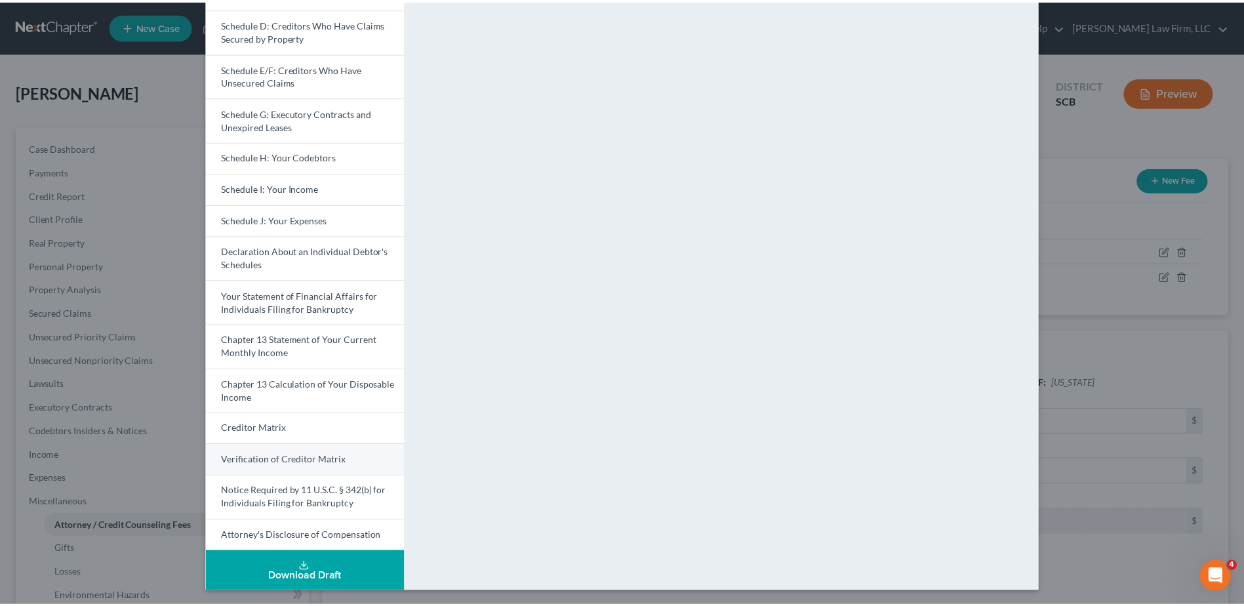
scroll to position [221, 0]
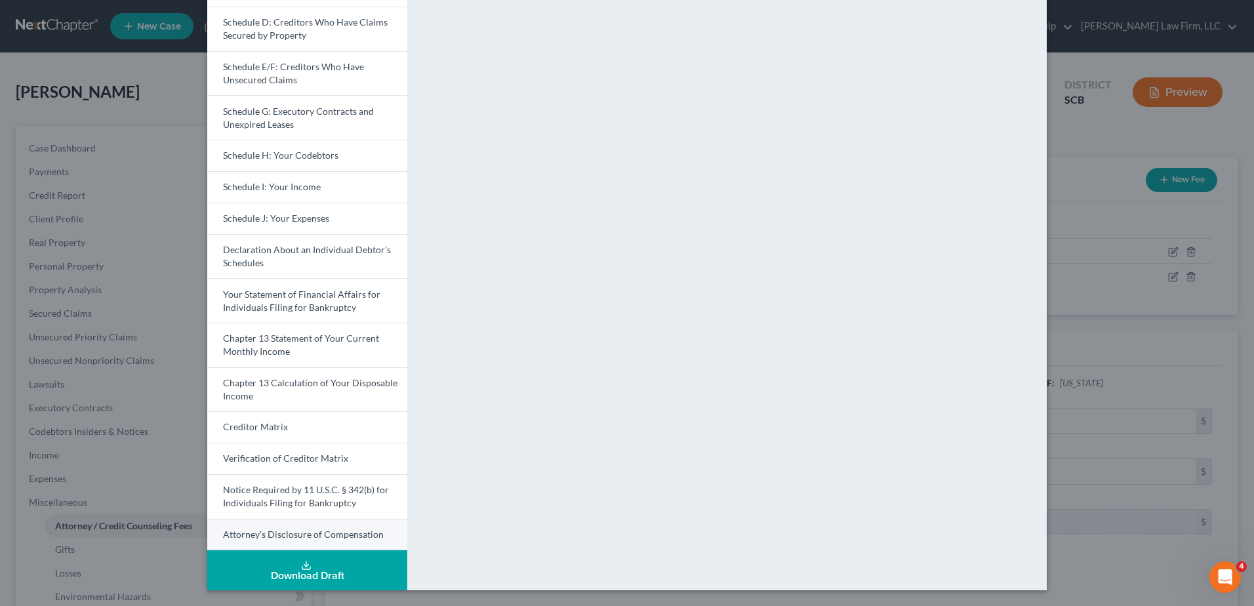
drag, startPoint x: 267, startPoint y: 531, endPoint x: 251, endPoint y: 526, distance: 16.6
click at [266, 532] on span "Attorney's Disclosure of Compensation" at bounding box center [303, 534] width 161 height 11
click at [1073, 195] on div "Petition Preview Attorney's Disclosure of Compensation × Voluntary Petition for…" at bounding box center [627, 303] width 1254 height 606
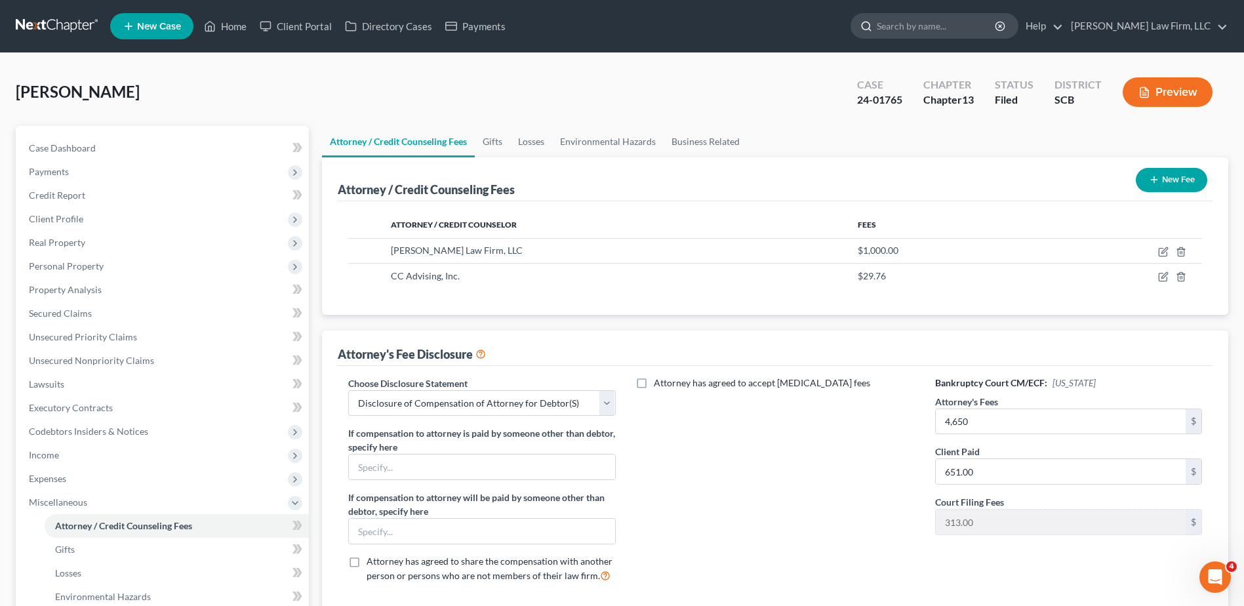
click at [962, 30] on input "search" at bounding box center [937, 26] width 120 height 24
type input "toussaint"
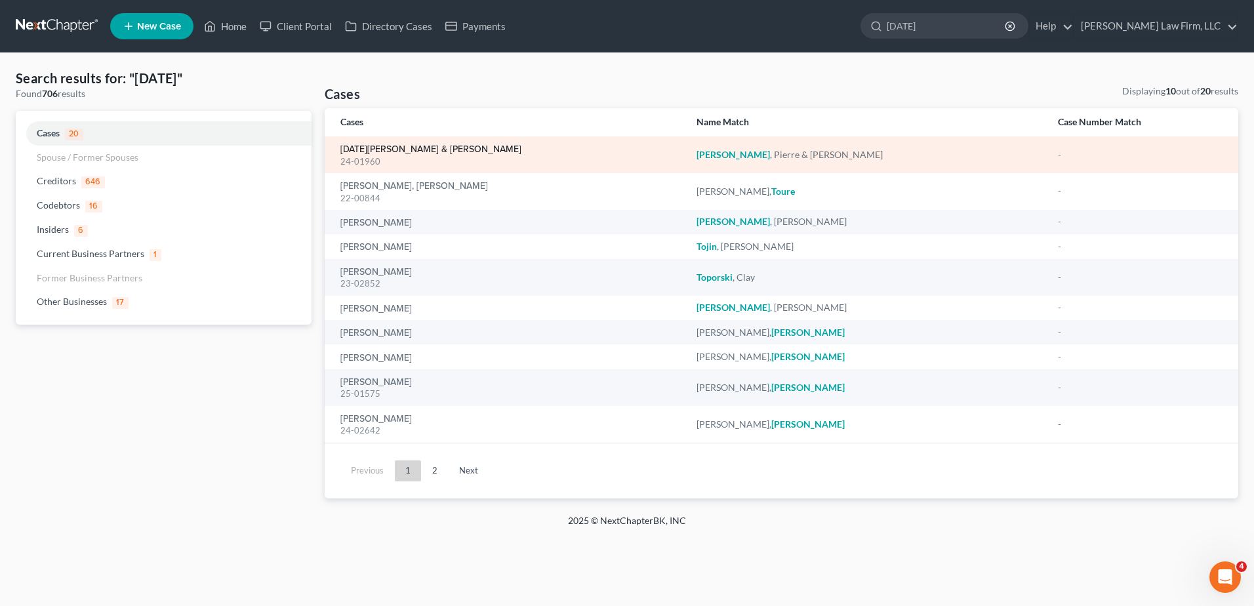
click at [405, 148] on link "[DATE][PERSON_NAME] & [PERSON_NAME]" at bounding box center [430, 149] width 181 height 9
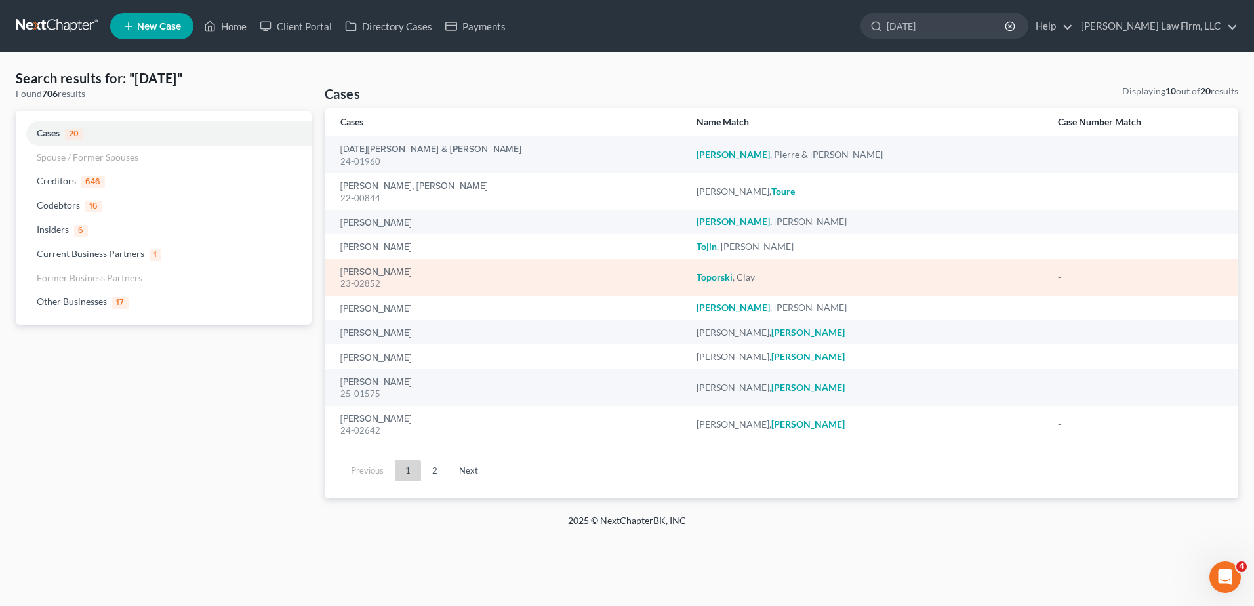
select select "1"
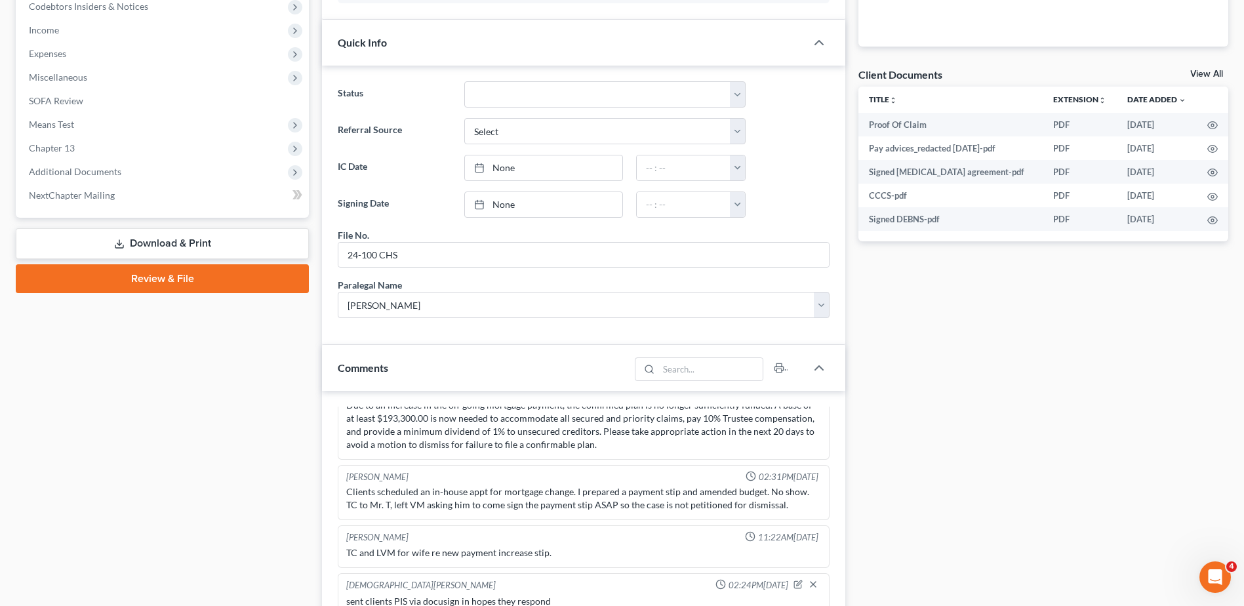
scroll to position [737, 0]
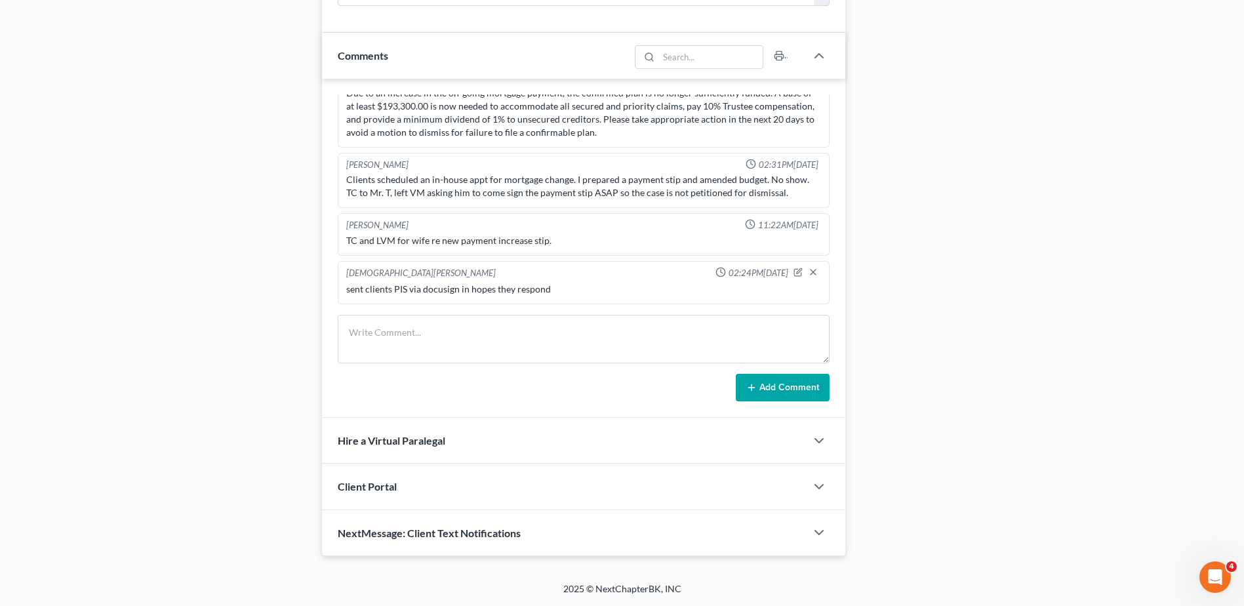
click at [419, 532] on span "NextMessage: Client Text Notifications" at bounding box center [429, 533] width 183 height 12
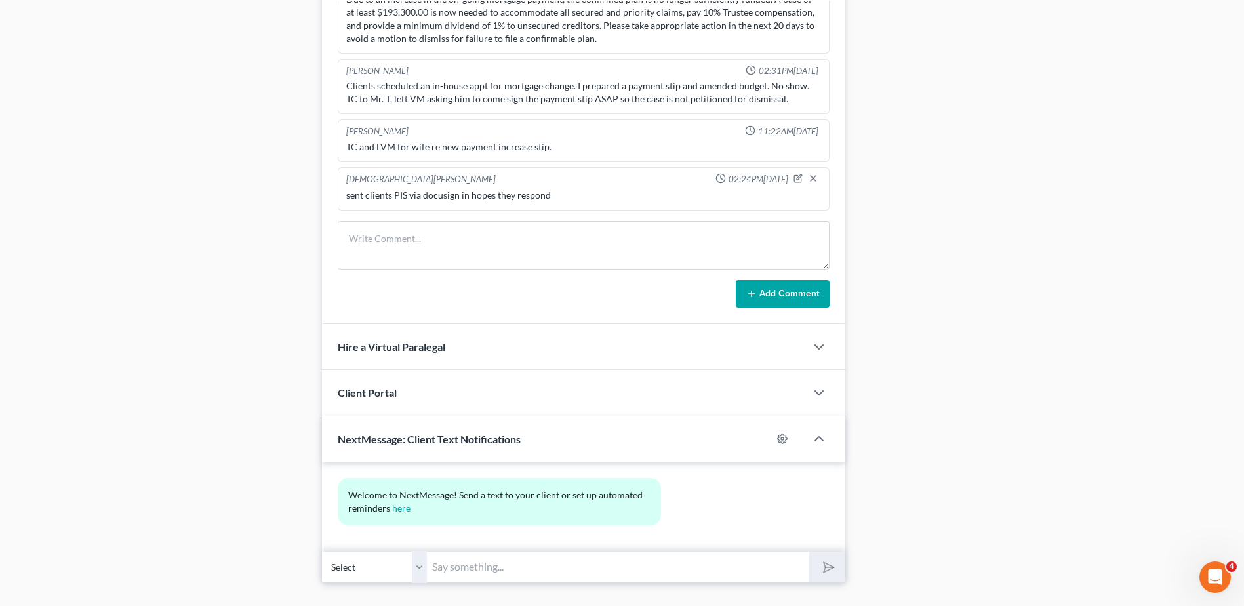
scroll to position [858, 0]
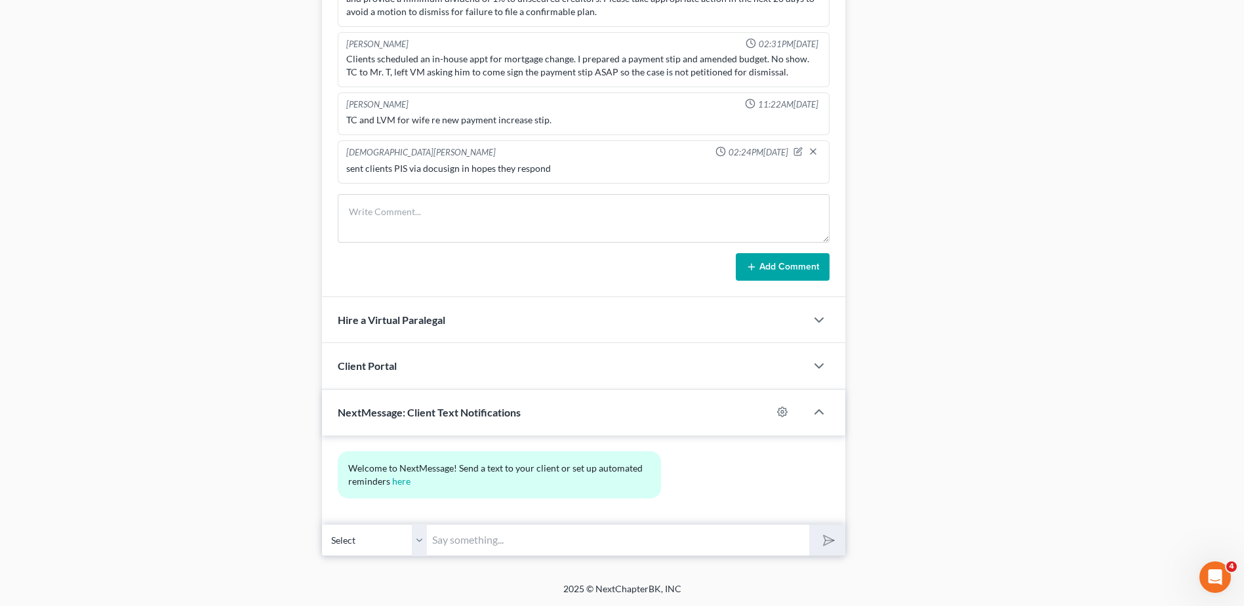
click at [406, 541] on select "Select +1 (843) 539-8077 - Pierre Toussaint +1 (803) 580-4299 - Brandy Toussaint" at bounding box center [374, 540] width 105 height 32
select select "1"
click at [322, 524] on select "Select +1 (843) 539-8077 - Pierre Toussaint +1 (803) 580-4299 - Brandy Toussaint" at bounding box center [374, 540] width 105 height 32
click at [474, 548] on input "text" at bounding box center [618, 540] width 382 height 32
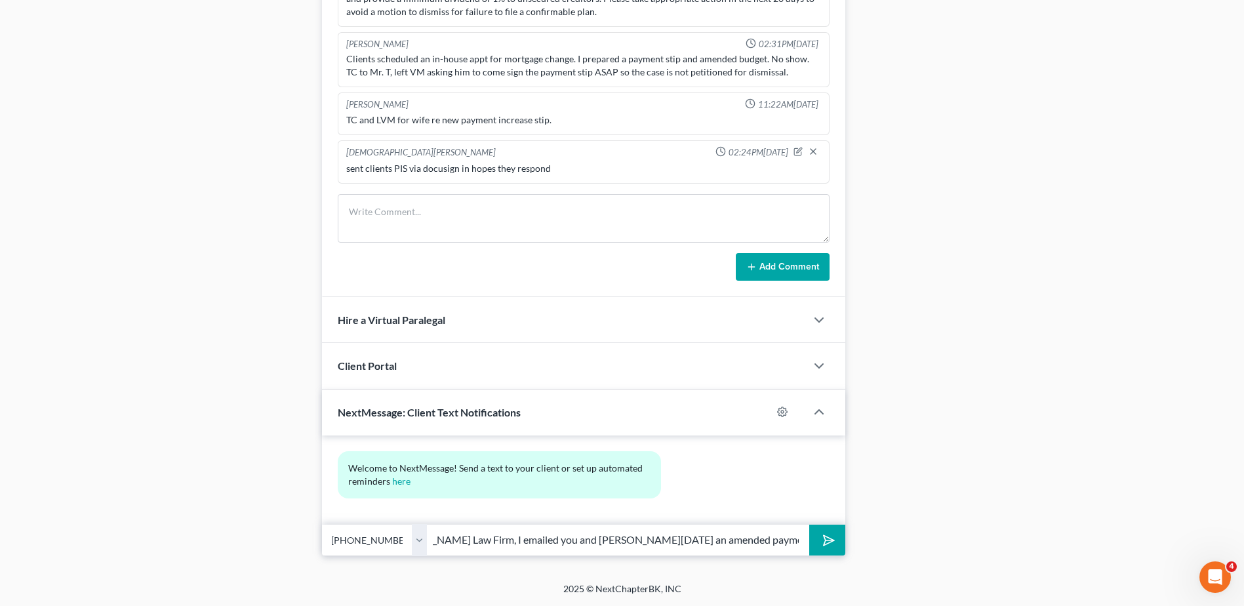
scroll to position [0, 321]
type input "Hi Mrs. Toussaint, this is Kristen from Meredith Law Firm, I emailed you and Mr…"
click at [820, 535] on icon "submit" at bounding box center [826, 540] width 13 height 13
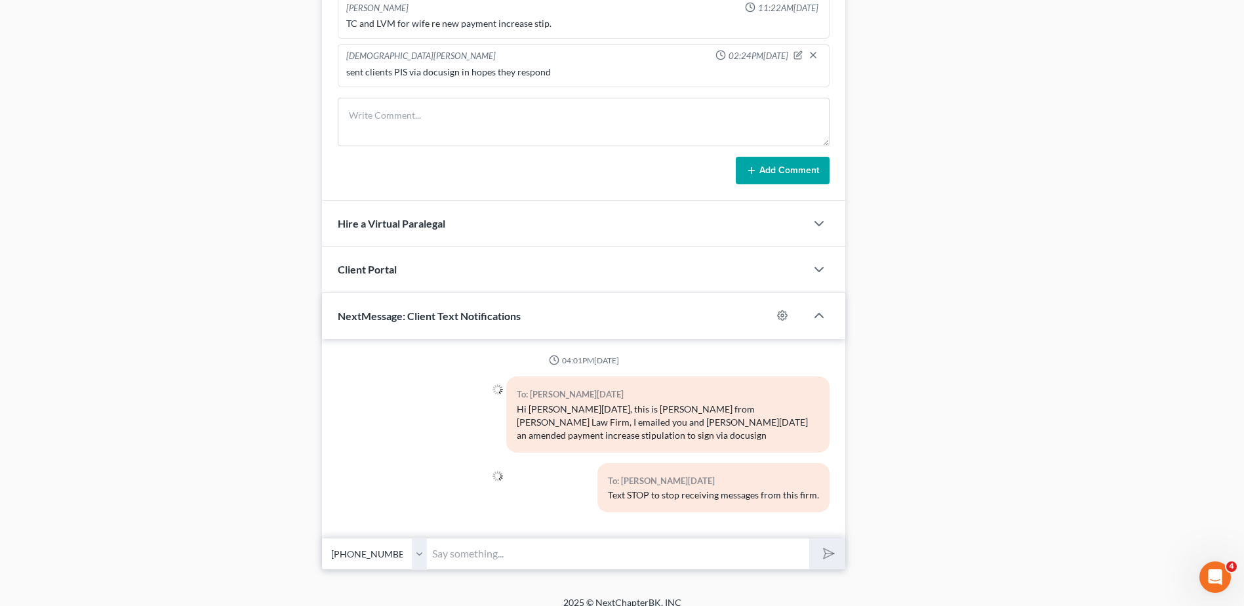
scroll to position [955, 0]
click at [561, 546] on input "text" at bounding box center [618, 553] width 382 height 32
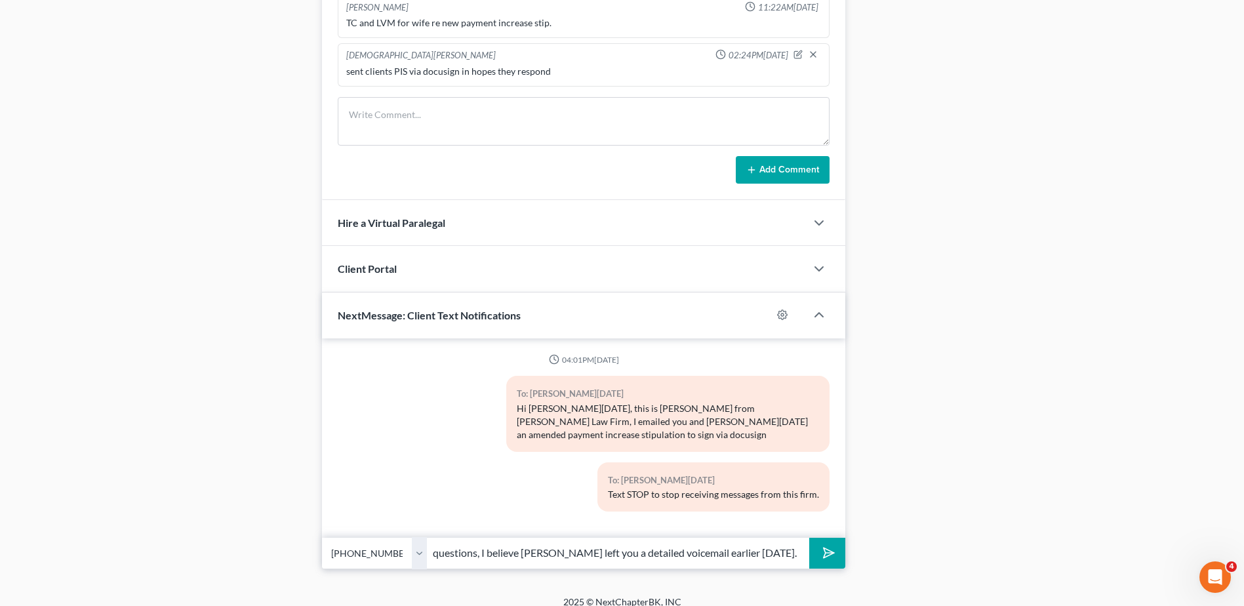
scroll to position [0, 99]
type input "Please call us with any questions, I believe Ms. Heilig left you a detailed voi…"
click at [830, 544] on icon "submit" at bounding box center [826, 553] width 18 height 18
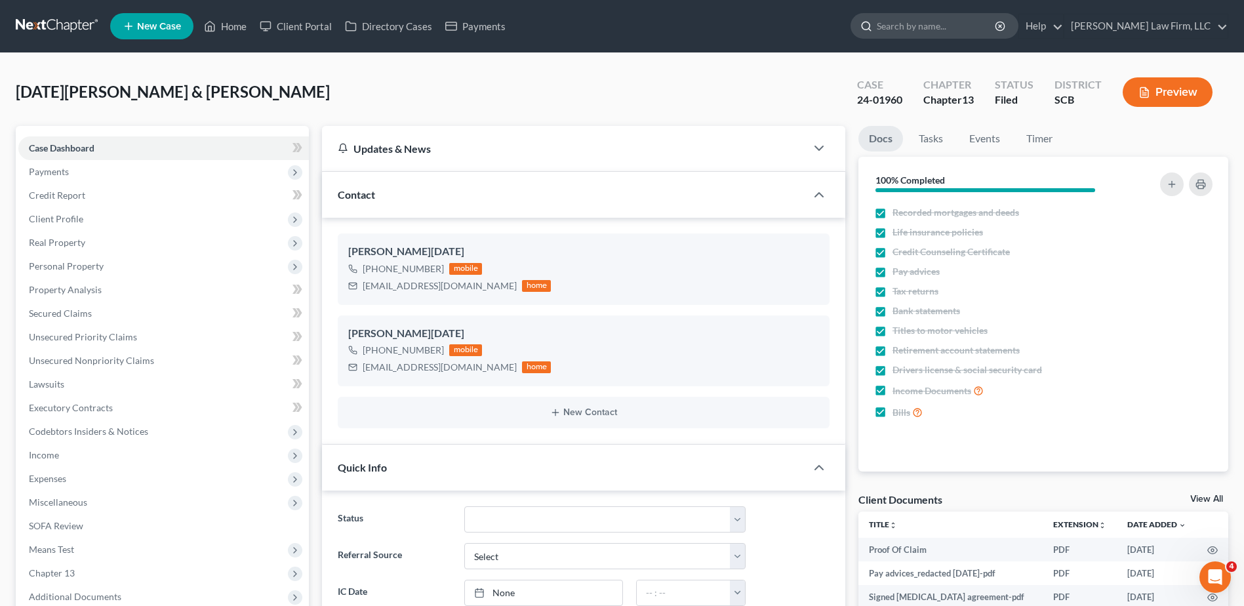
click at [937, 23] on input "search" at bounding box center [937, 26] width 120 height 24
type input "battle"
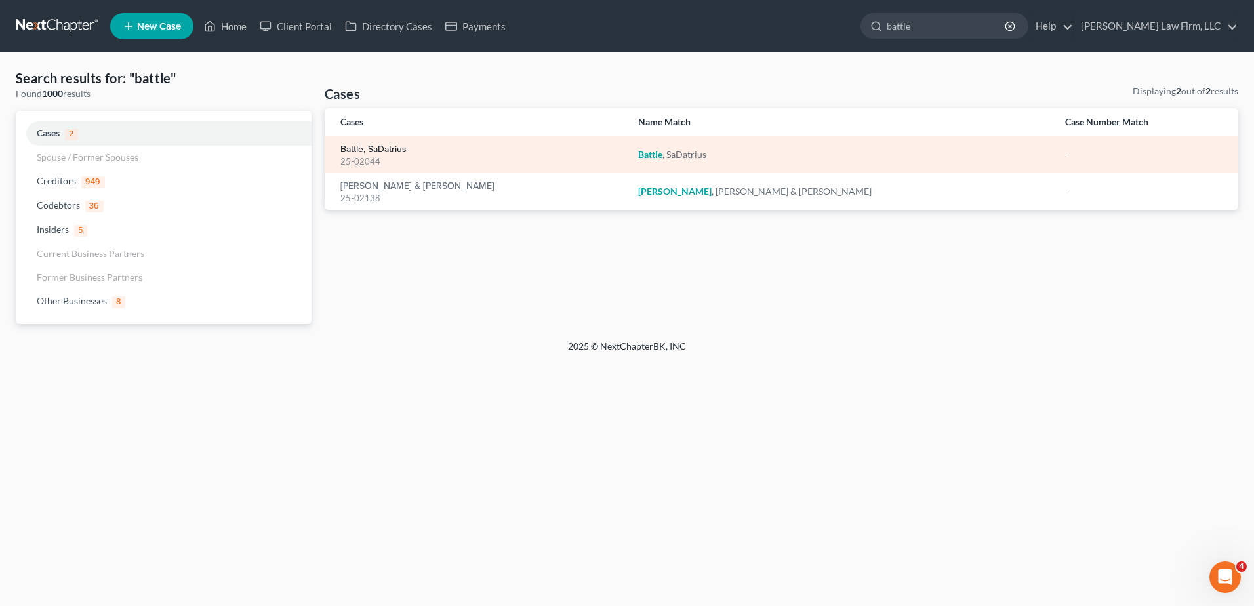
drag, startPoint x: 377, startPoint y: 152, endPoint x: 344, endPoint y: 150, distance: 33.5
click at [377, 152] on link "Battle, SaDatrius" at bounding box center [373, 149] width 66 height 9
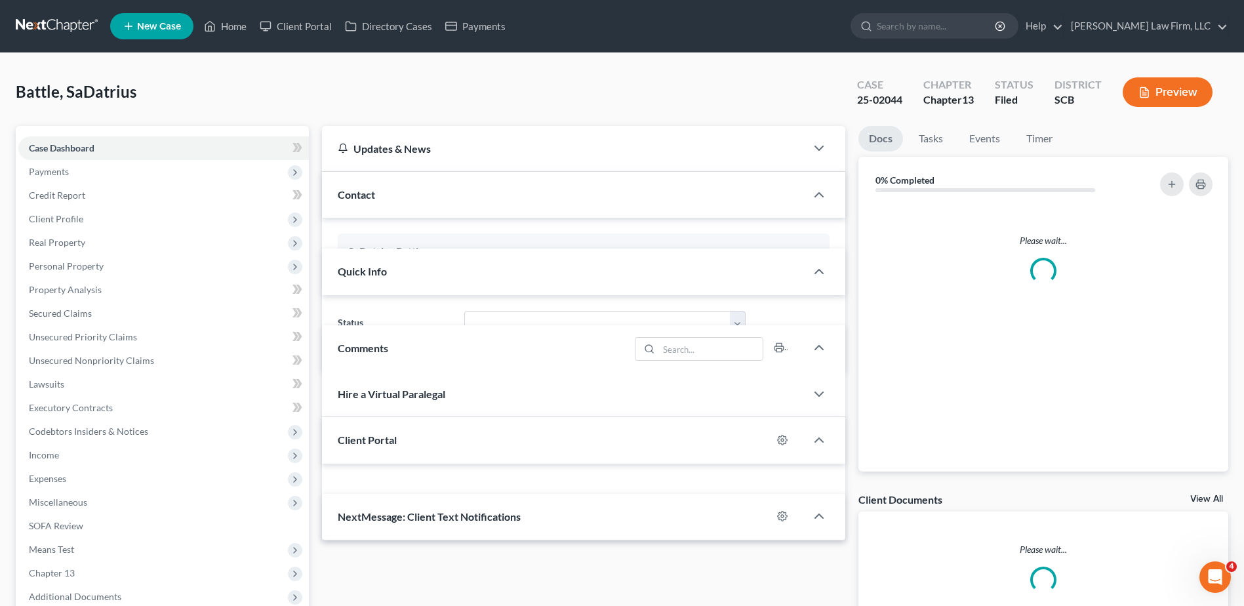
select select "0"
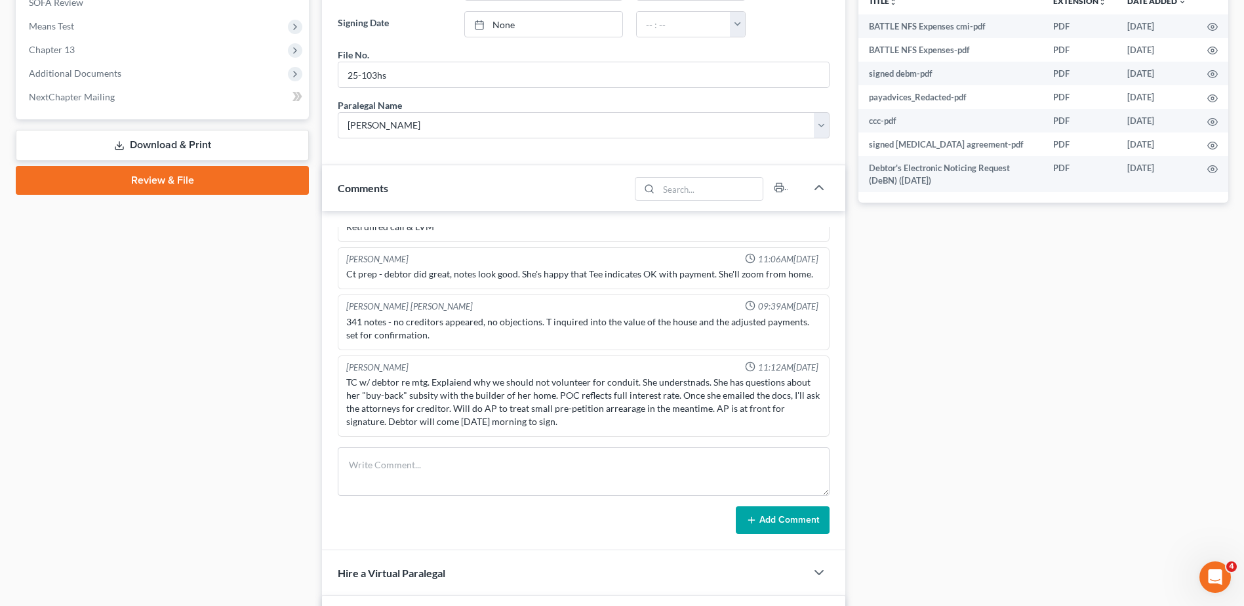
scroll to position [656, 0]
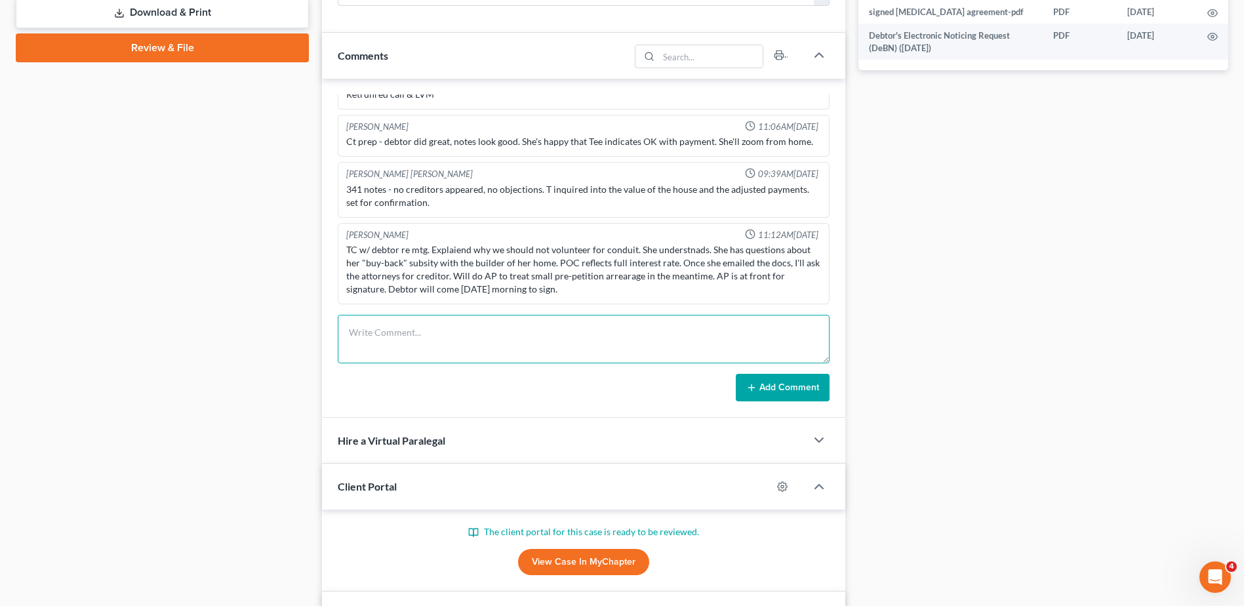
click at [382, 336] on textarea at bounding box center [584, 339] width 492 height 49
drag, startPoint x: 420, startPoint y: 333, endPoint x: 579, endPoint y: 333, distance: 159.4
click at [579, 333] on textarea "362-1301 filed by Elizabeth Parrot on behal fof" at bounding box center [584, 339] width 492 height 49
paste textarea "Elizabeth H Parrott of McCalla Raymer Leibert Pierce on behalf of CrossCountry …"
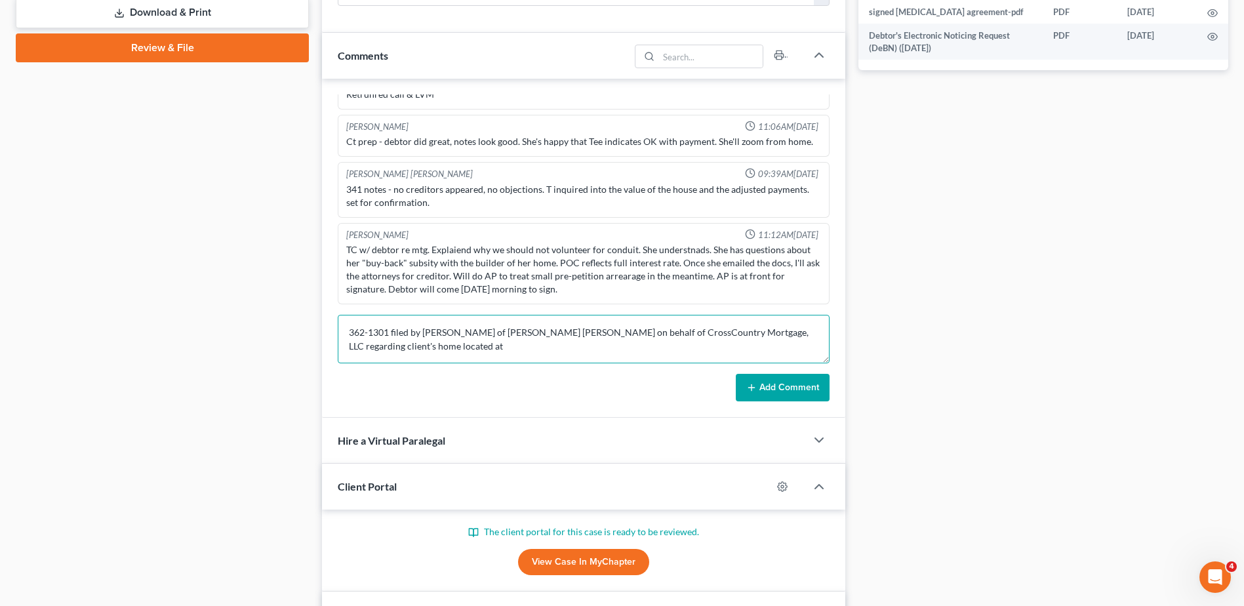
click at [499, 352] on textarea "362-1301 filed by Elizabeth H Parrott of McCalla Raymer Leibert Pierce on behal…" at bounding box center [584, 339] width 492 height 49
paste textarea "821 Society Rd., McClellanville, SC 29458"
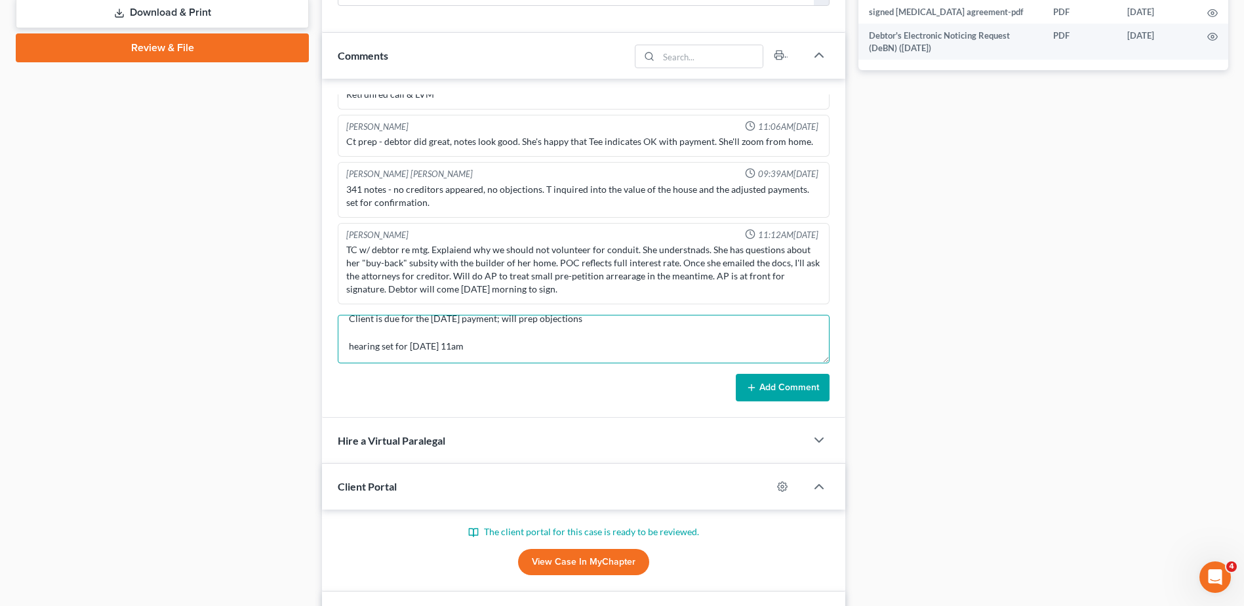
type textarea "362-1301 filed by [PERSON_NAME] of [PERSON_NAME] [PERSON_NAME] on behalf of Cro…"
click at [788, 385] on button "Add Comment" at bounding box center [783, 388] width 94 height 28
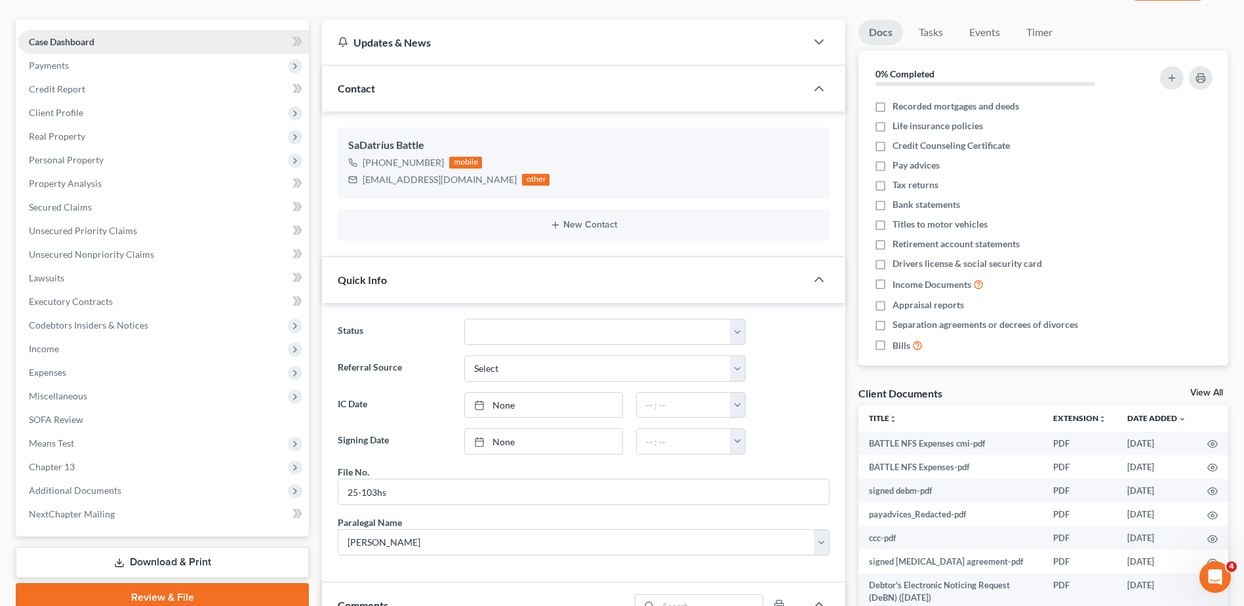
scroll to position [0, 0]
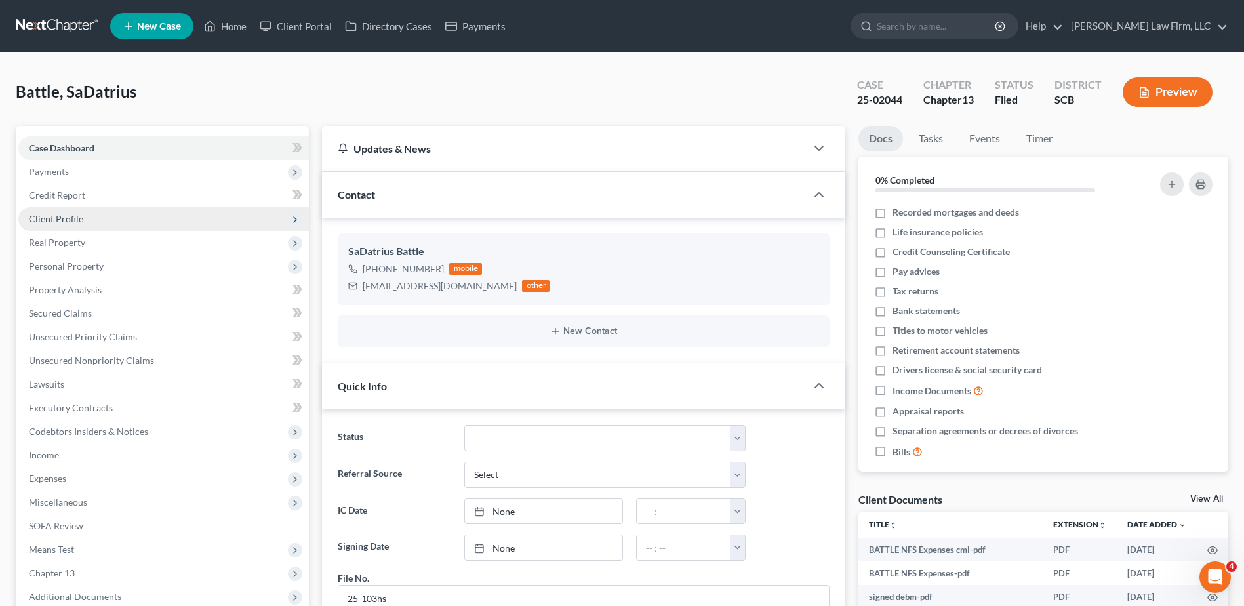
drag, startPoint x: 66, startPoint y: 214, endPoint x: 72, endPoint y: 223, distance: 10.9
click at [66, 214] on span "Client Profile" at bounding box center [56, 218] width 54 height 11
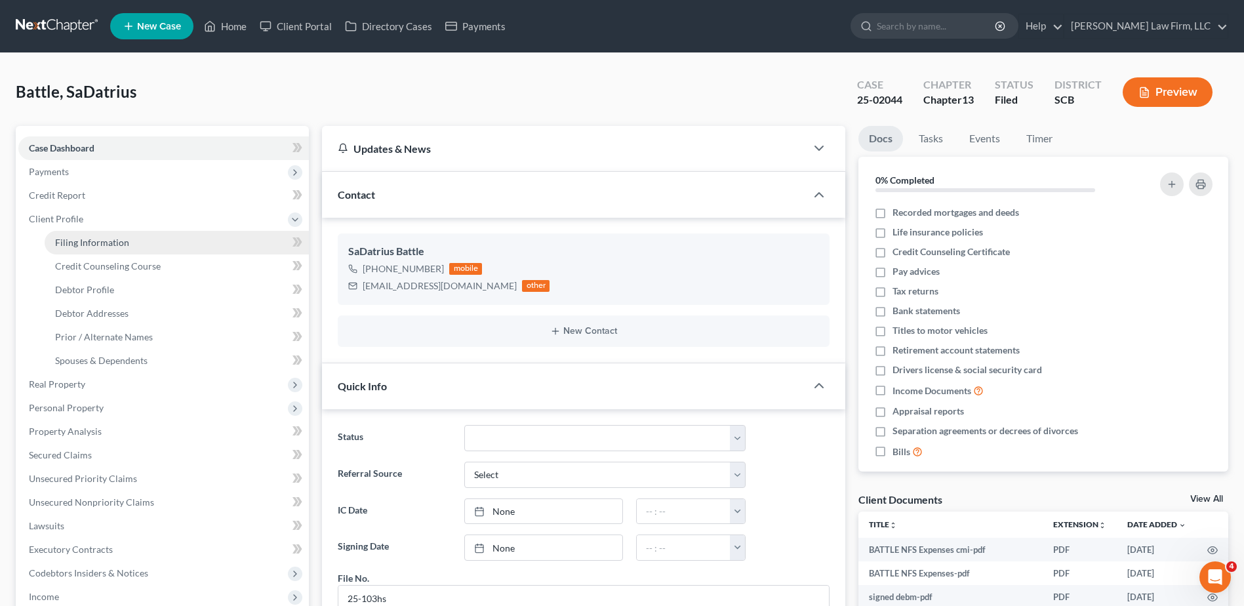
click at [103, 243] on span "Filing Information" at bounding box center [92, 242] width 74 height 11
select select "1"
select select "0"
select select "3"
select select "42"
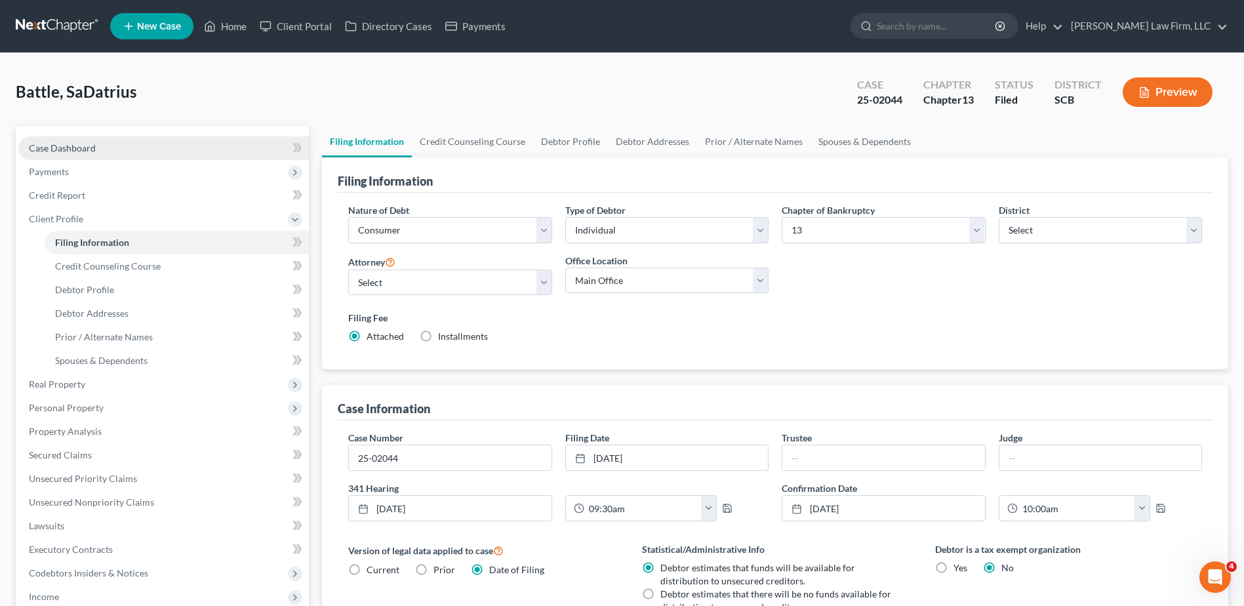
click at [76, 146] on span "Case Dashboard" at bounding box center [62, 147] width 67 height 11
select select "0"
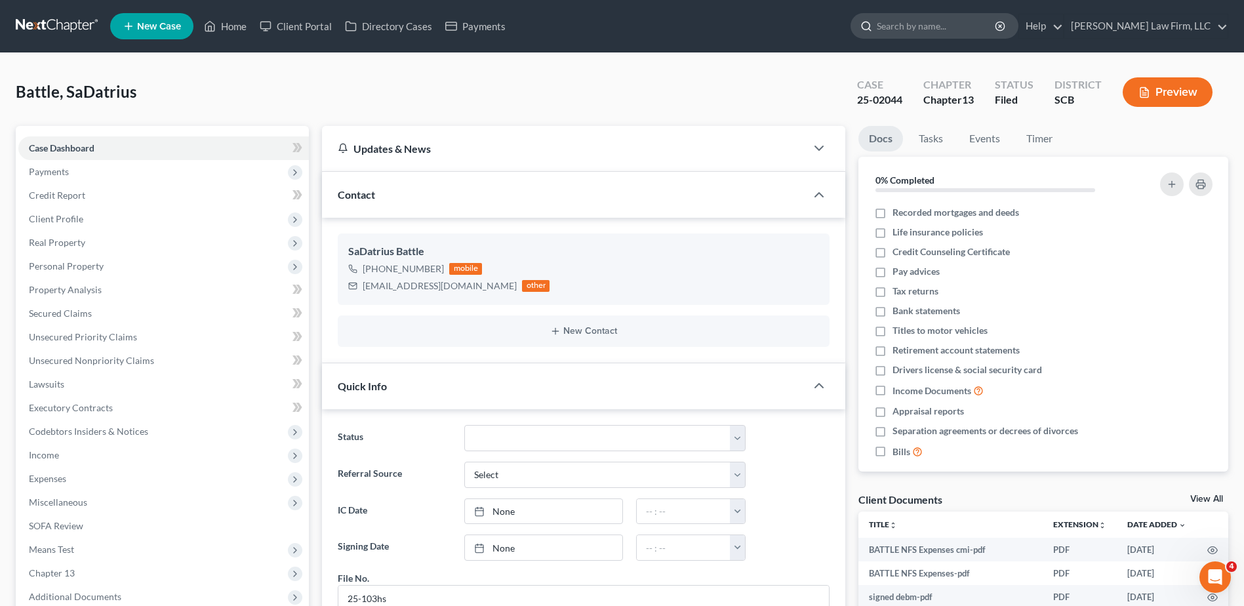
click at [927, 30] on input "search" at bounding box center [937, 26] width 120 height 24
type input "[PERSON_NAME]"
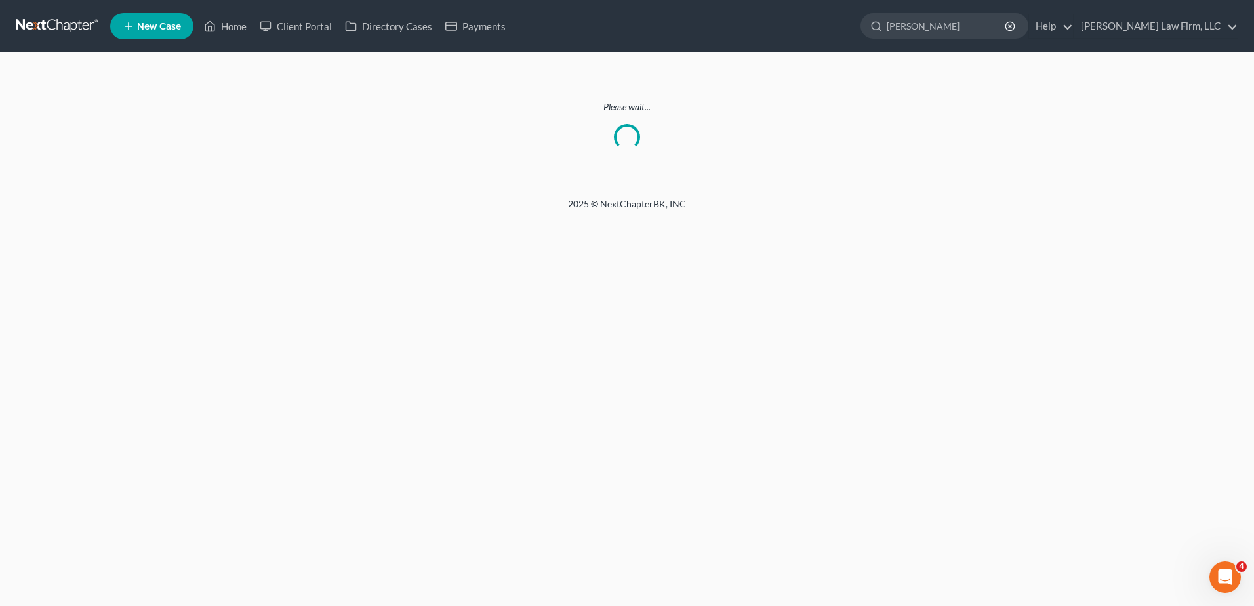
drag, startPoint x: 83, startPoint y: 26, endPoint x: 97, endPoint y: 26, distance: 14.4
click at [82, 26] on link at bounding box center [58, 26] width 84 height 24
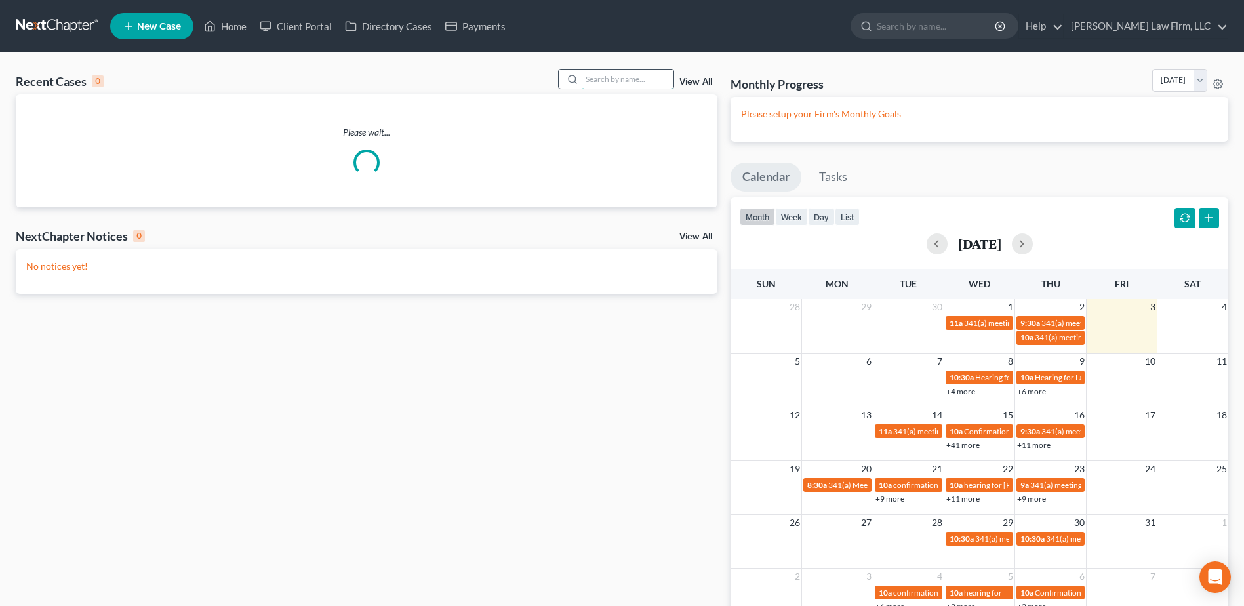
click at [627, 76] on input "search" at bounding box center [628, 79] width 92 height 19
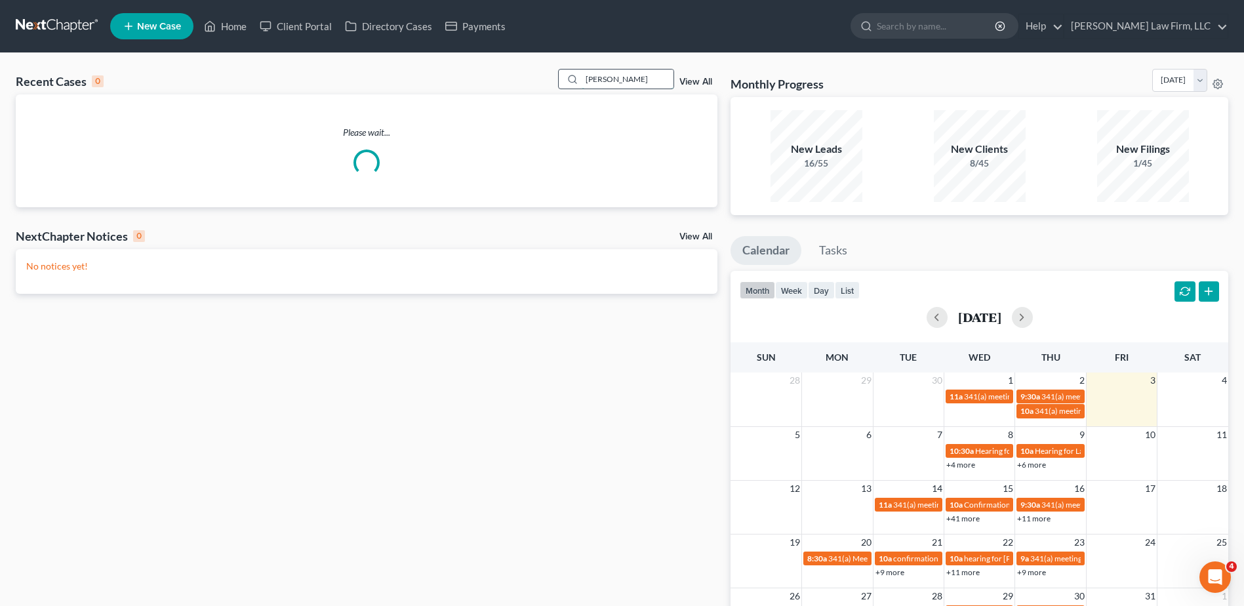
type input "[PERSON_NAME]"
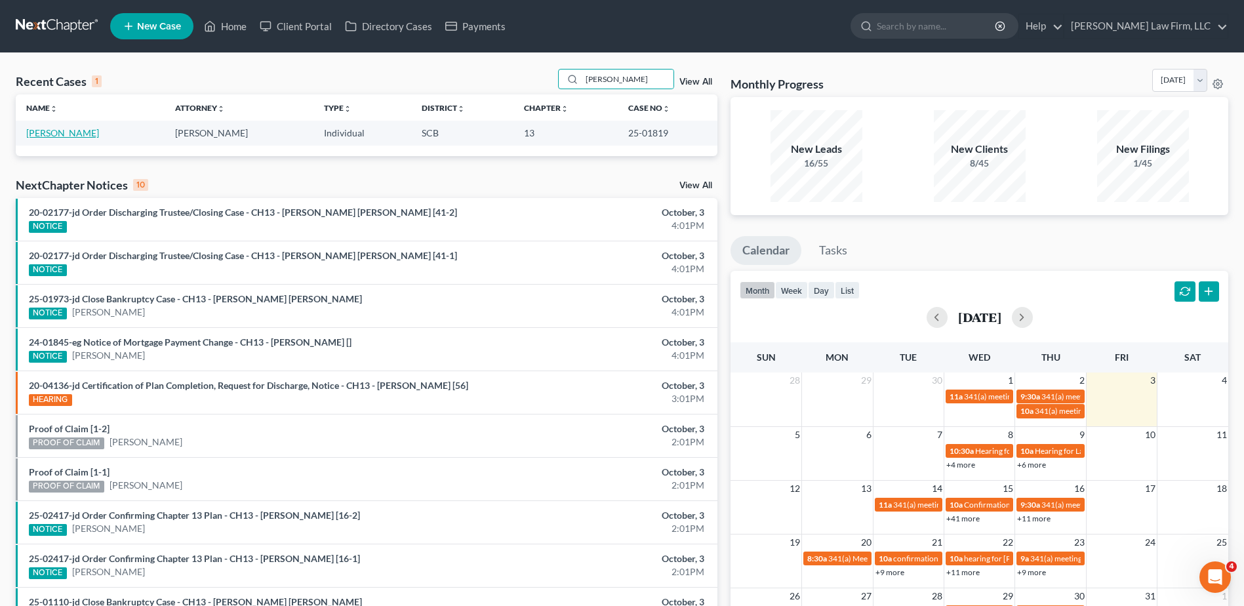
click at [46, 133] on link "[PERSON_NAME]" at bounding box center [62, 132] width 73 height 11
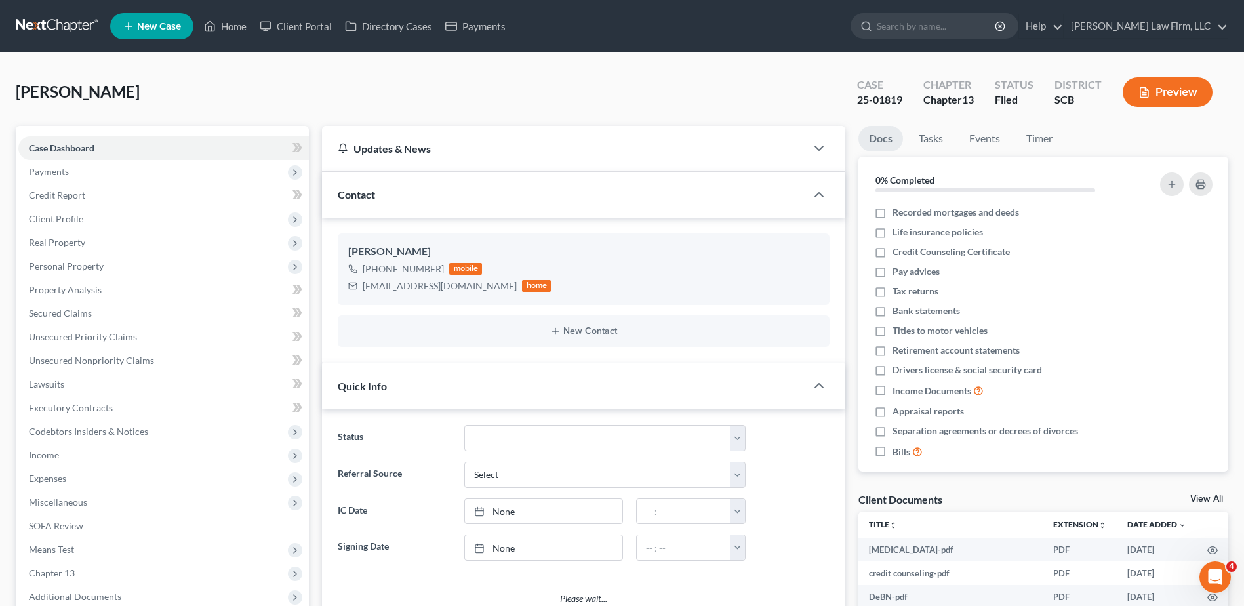
select select "2"
click at [976, 26] on input "search" at bounding box center [937, 26] width 120 height 24
type input "battle"
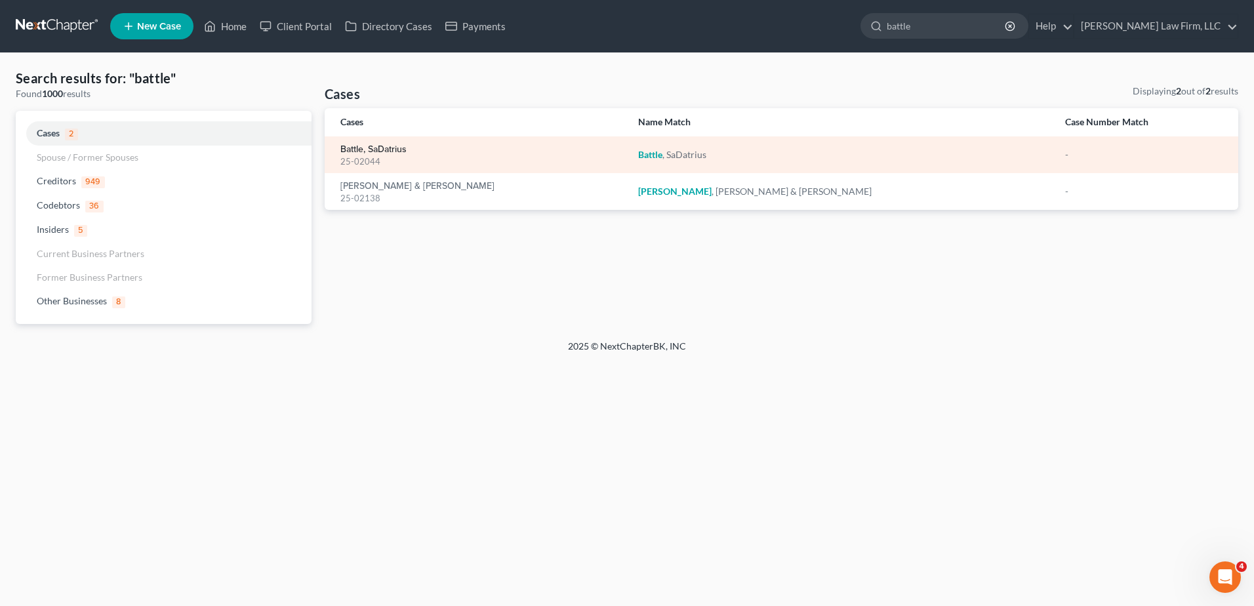
click at [395, 152] on link "Battle, SaDatrius" at bounding box center [373, 149] width 66 height 9
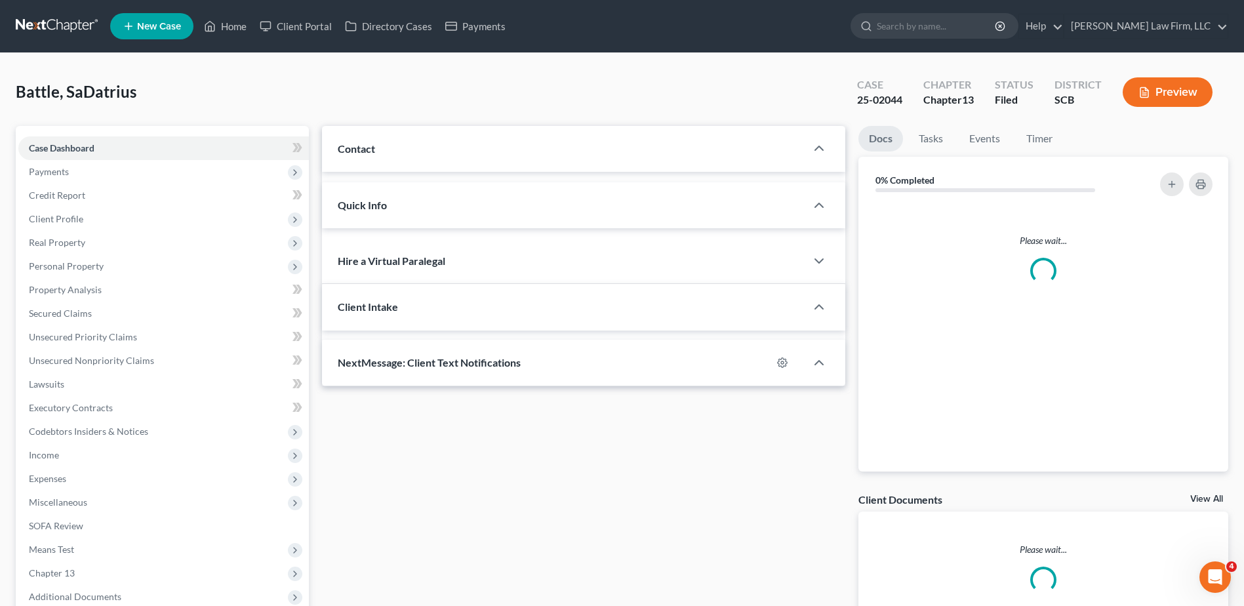
select select "0"
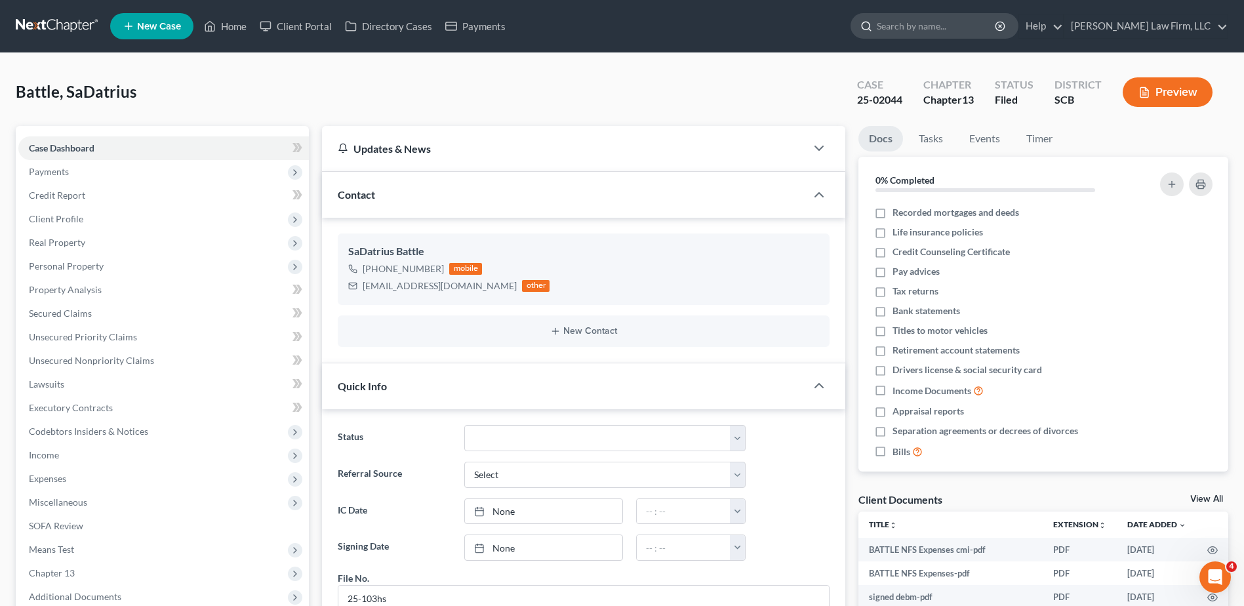
click at [957, 30] on input "search" at bounding box center [937, 26] width 120 height 24
type input "rlt"
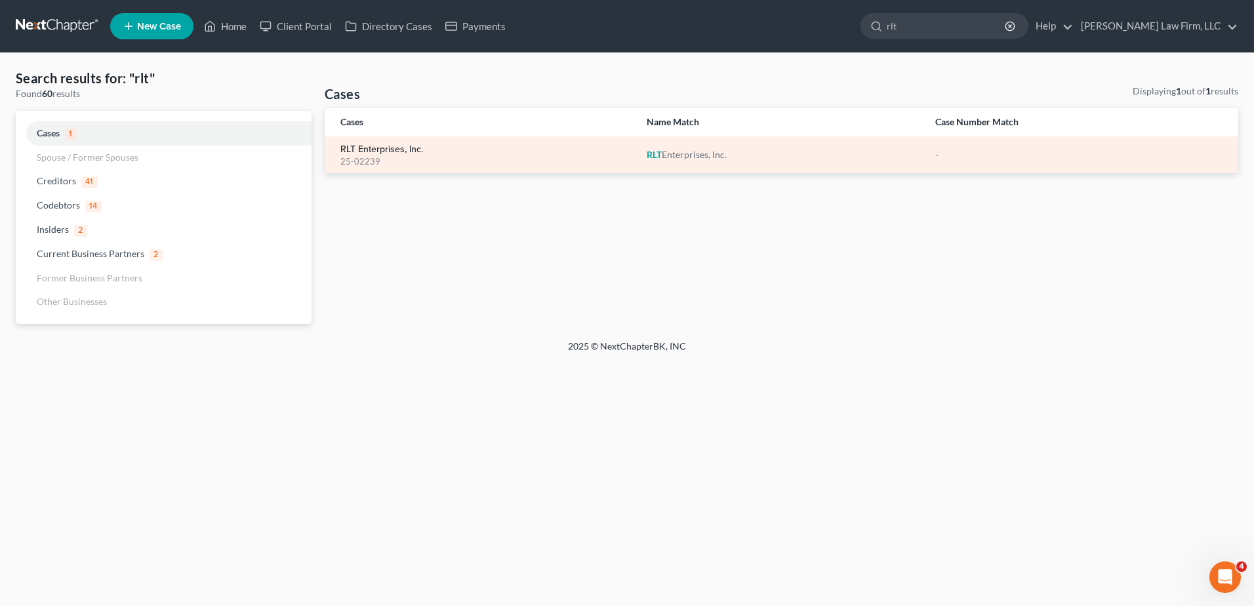
click at [350, 145] on link "RLT Enterprises, Inc." at bounding box center [381, 149] width 83 height 9
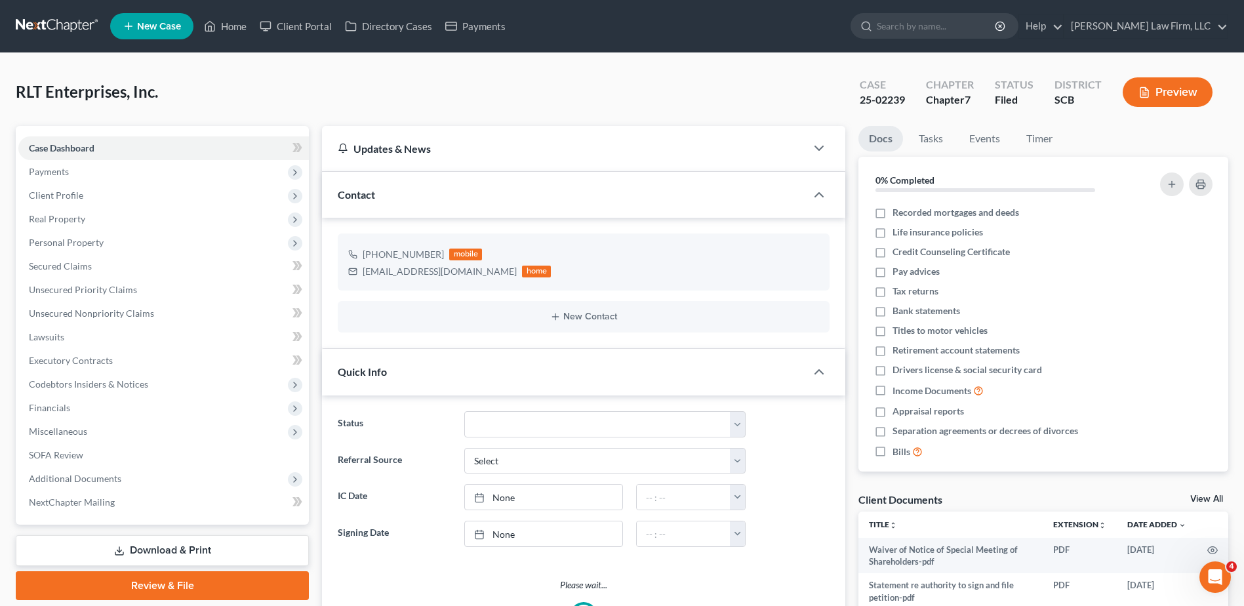
select select "0"
drag, startPoint x: 363, startPoint y: 271, endPoint x: 472, endPoint y: 285, distance: 110.4
click at [472, 285] on div "[PHONE_NUMBER] mobile [EMAIL_ADDRESS][DOMAIN_NAME] home" at bounding box center [584, 262] width 492 height 57
copy div "[EMAIL_ADDRESS][DOMAIN_NAME]"
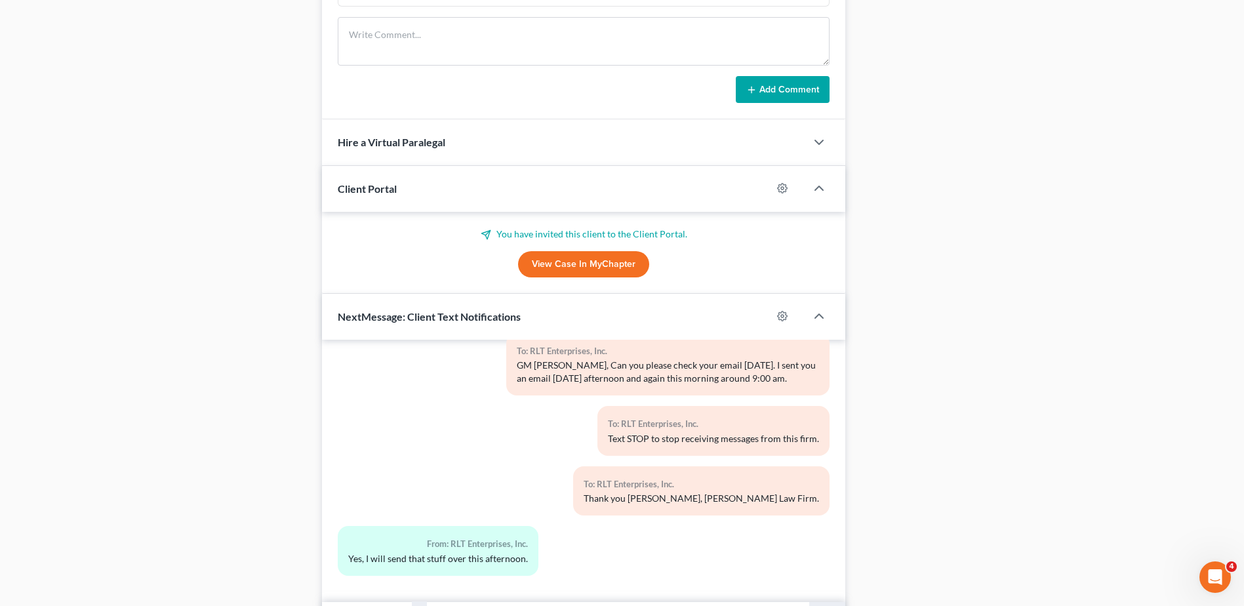
scroll to position [624, 0]
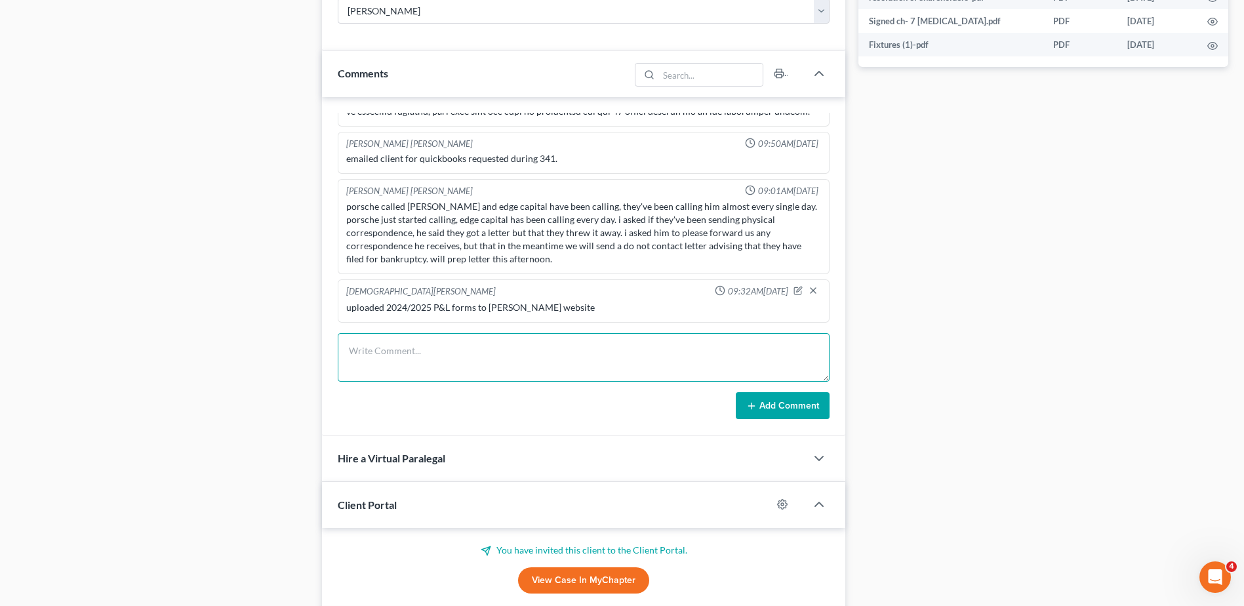
click at [378, 344] on textarea at bounding box center [584, 357] width 492 height 49
type textarea "emailed client, need his [DATE] CSB acct#5651 statement; [PERSON_NAME] asked fo…"
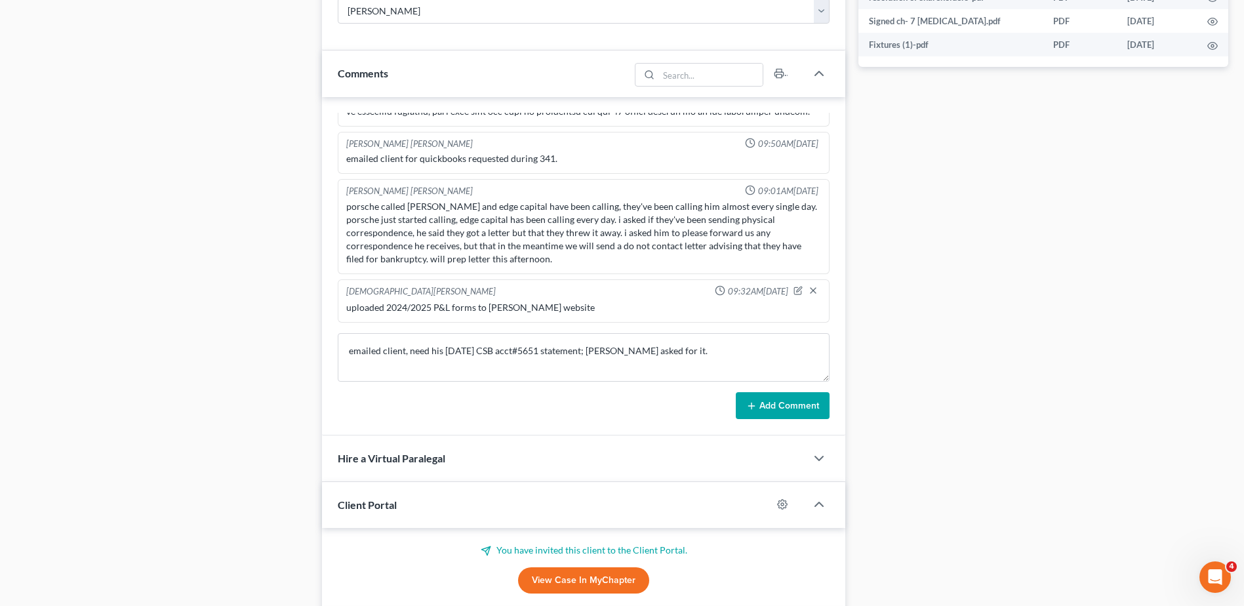
click at [777, 408] on button "Add Comment" at bounding box center [783, 406] width 94 height 28
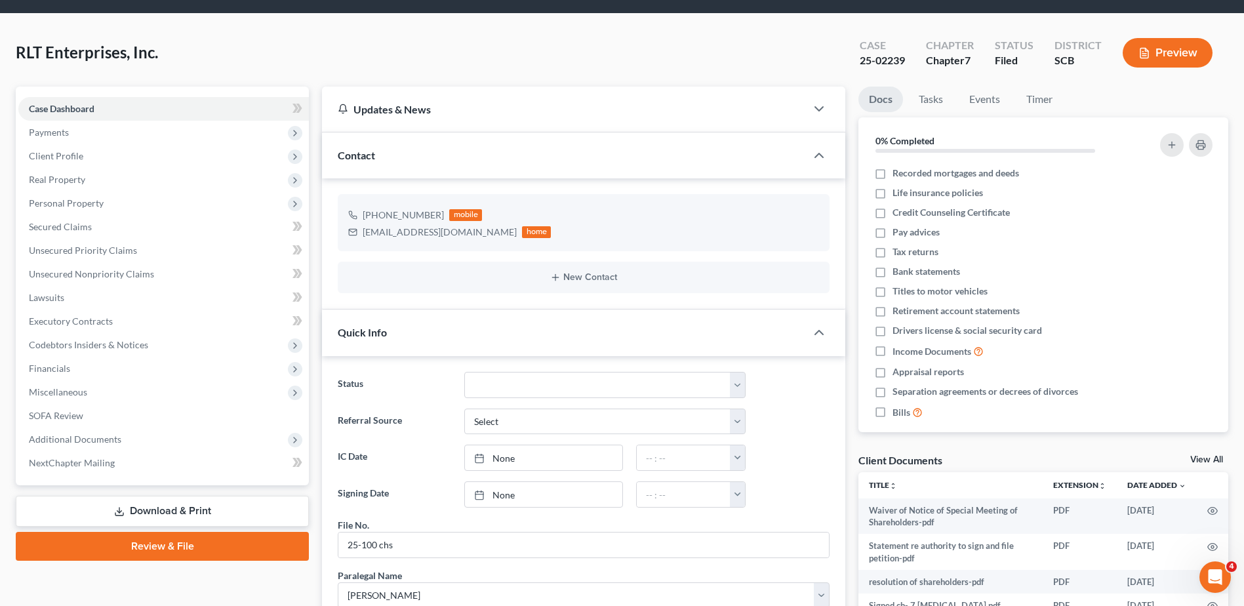
scroll to position [0, 0]
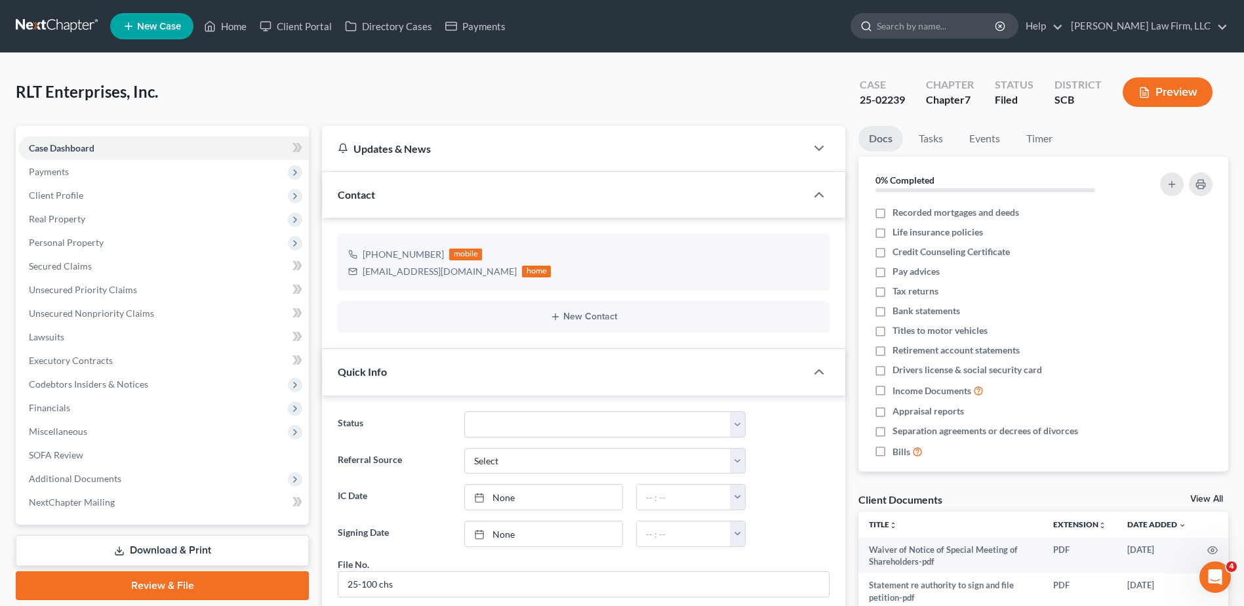
click at [975, 34] on input "search" at bounding box center [937, 26] width 120 height 24
type input "b"
type input "battle"
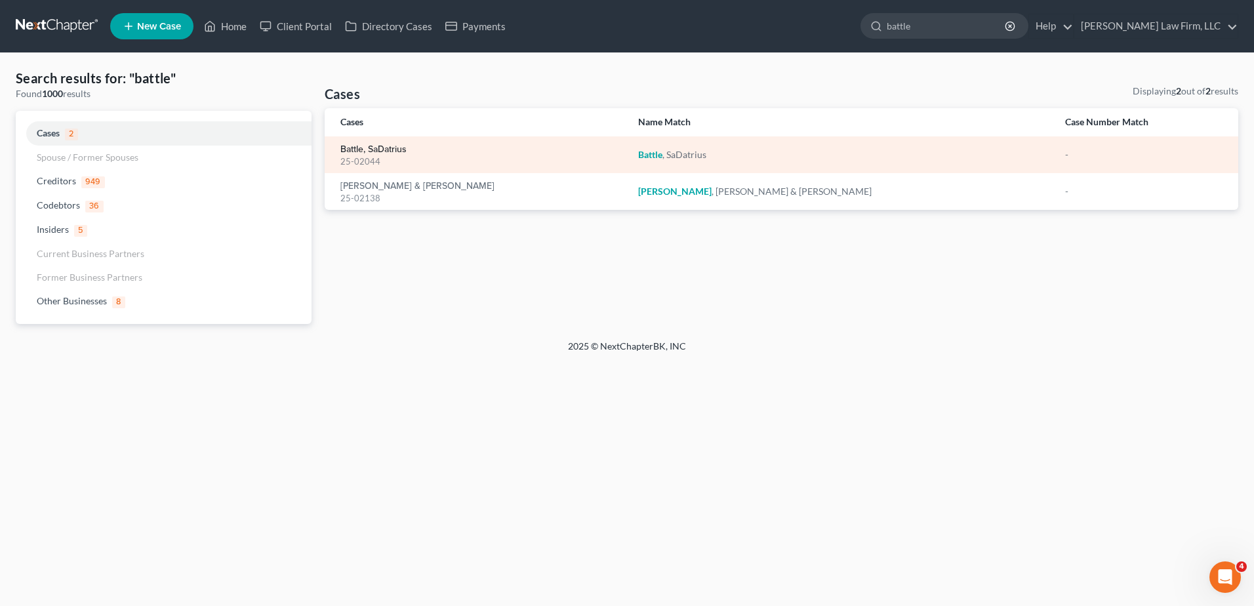
click at [371, 150] on link "Battle, SaDatrius" at bounding box center [373, 149] width 66 height 9
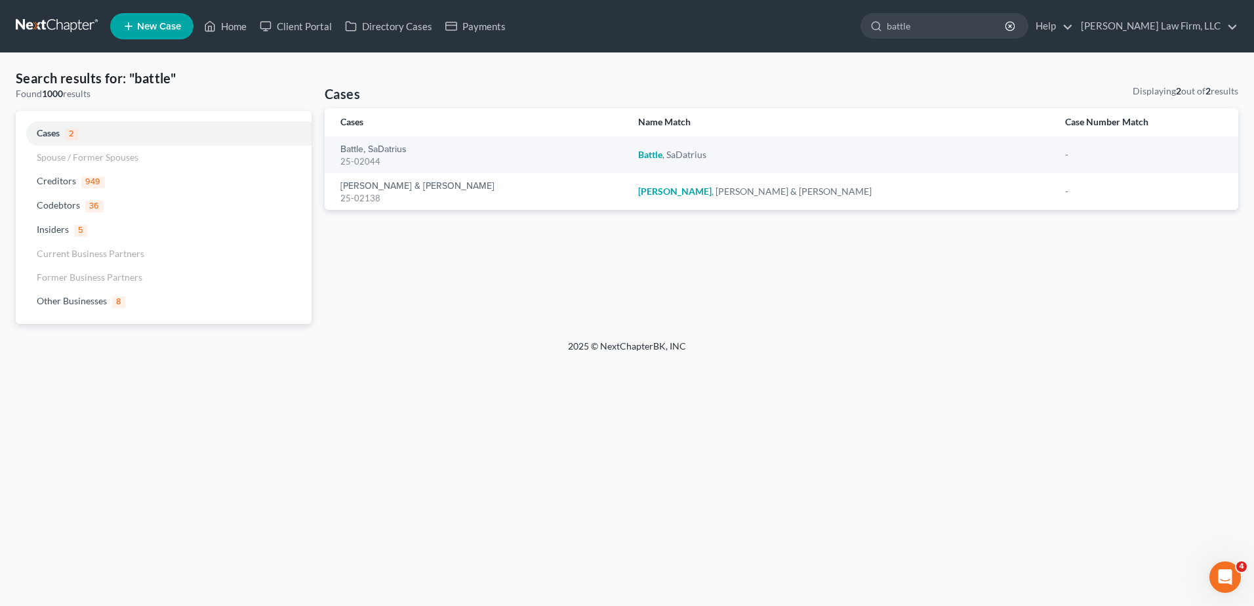
select select "0"
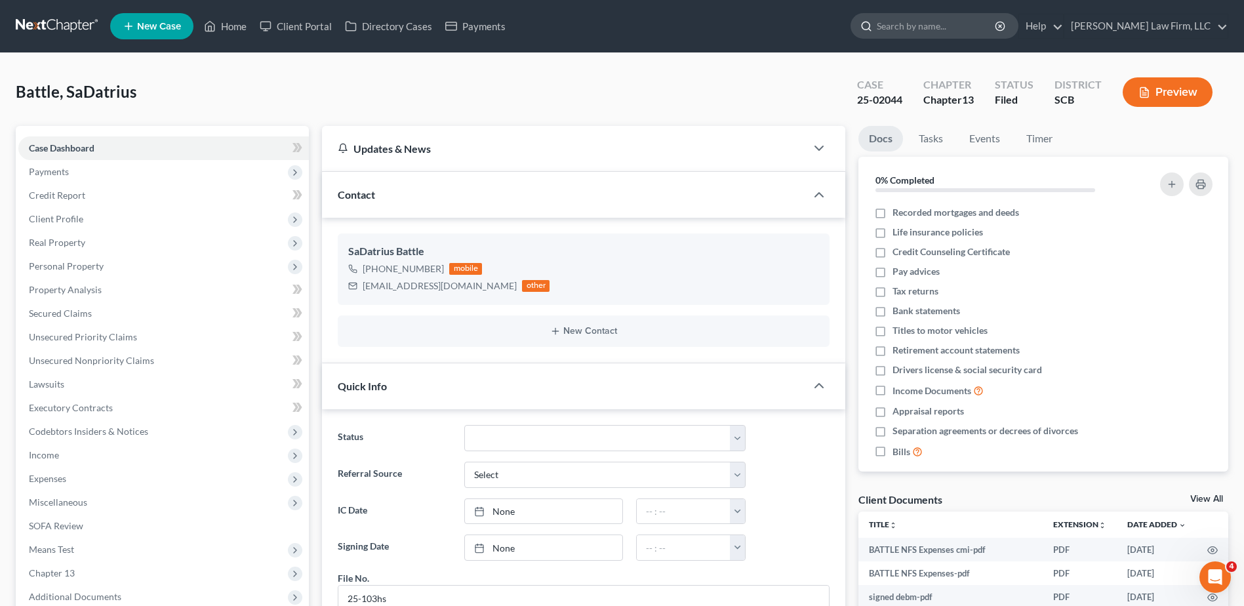
click at [944, 24] on input "search" at bounding box center [937, 26] width 120 height 24
type input "[PERSON_NAME]"
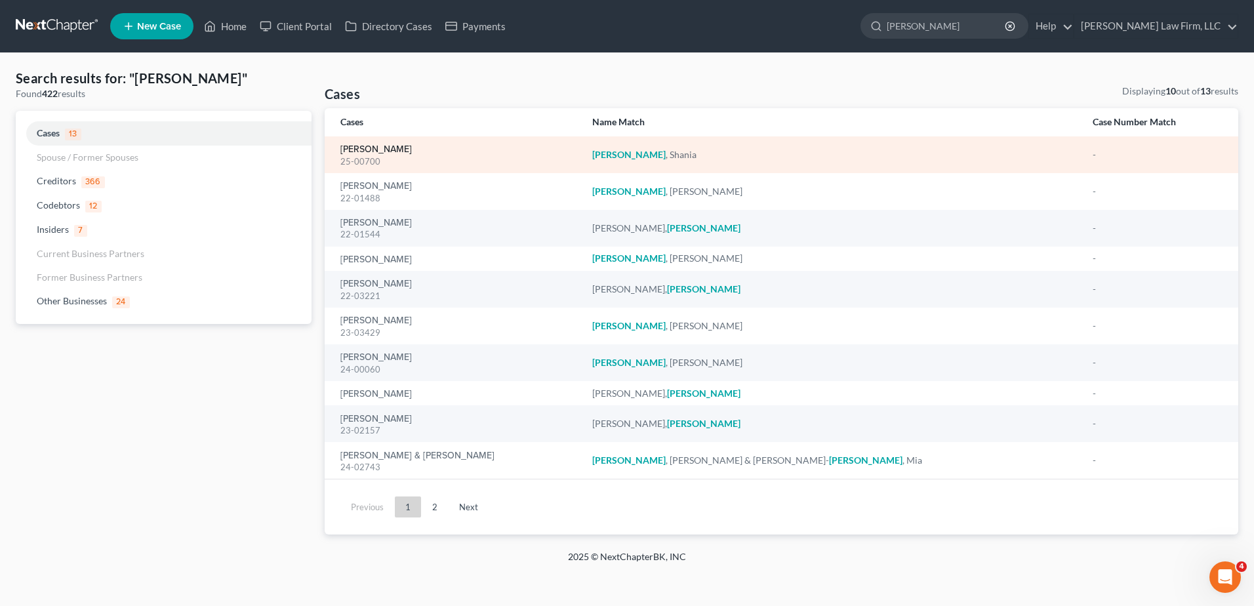
click at [360, 150] on link "[PERSON_NAME]" at bounding box center [375, 149] width 71 height 9
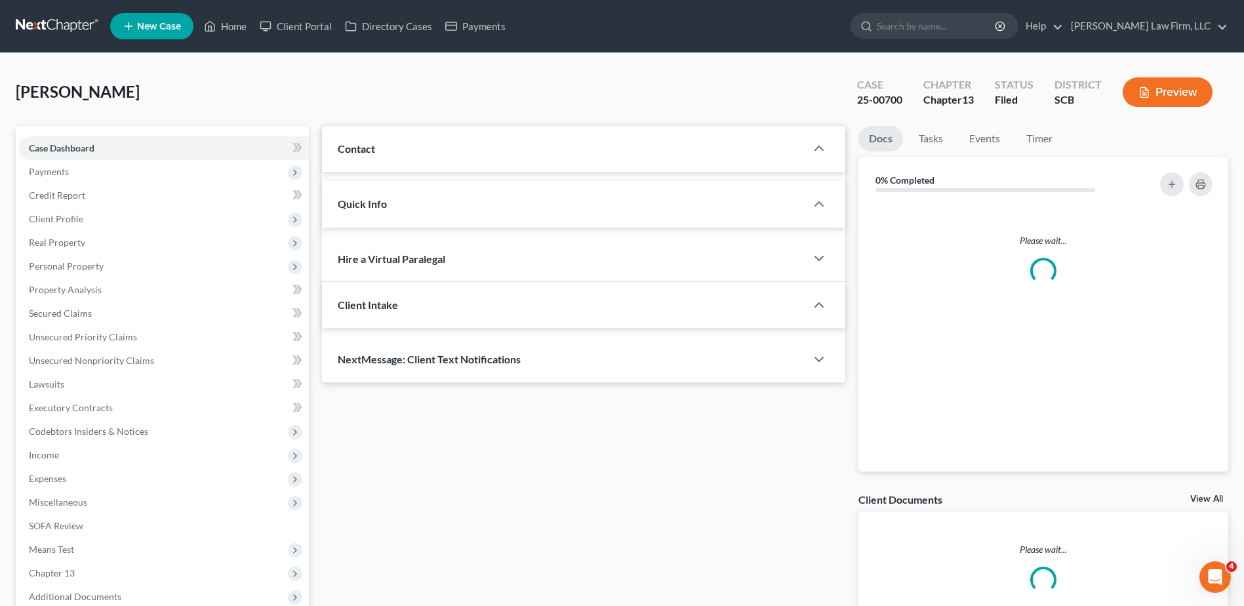
select select "1"
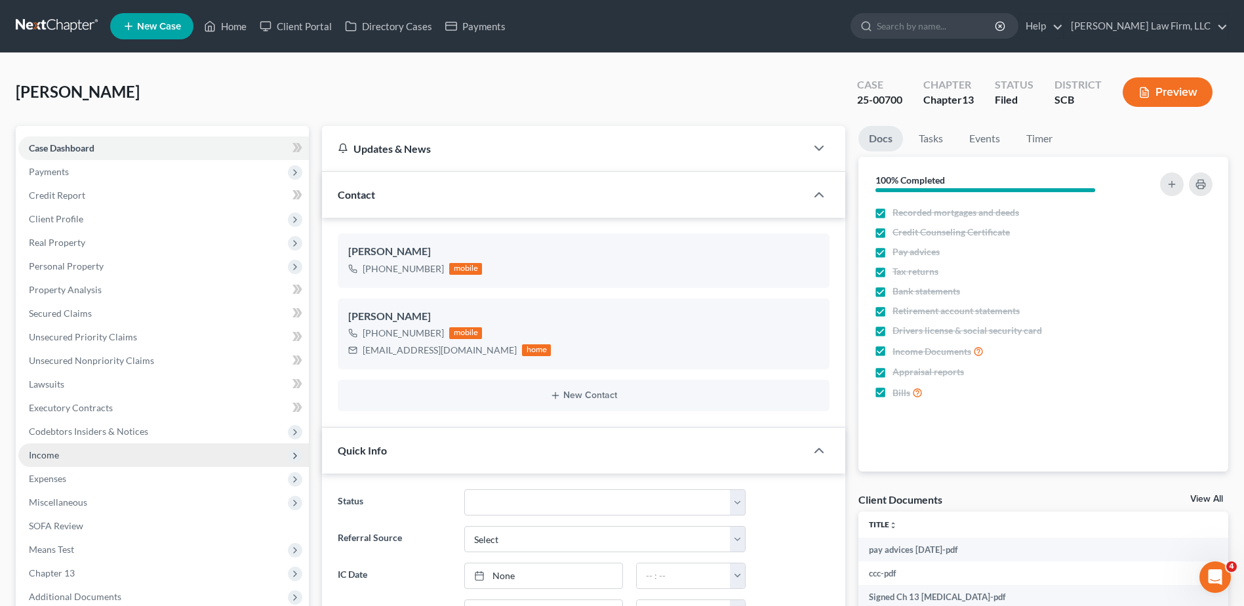
click at [73, 455] on span "Income" at bounding box center [163, 455] width 291 height 24
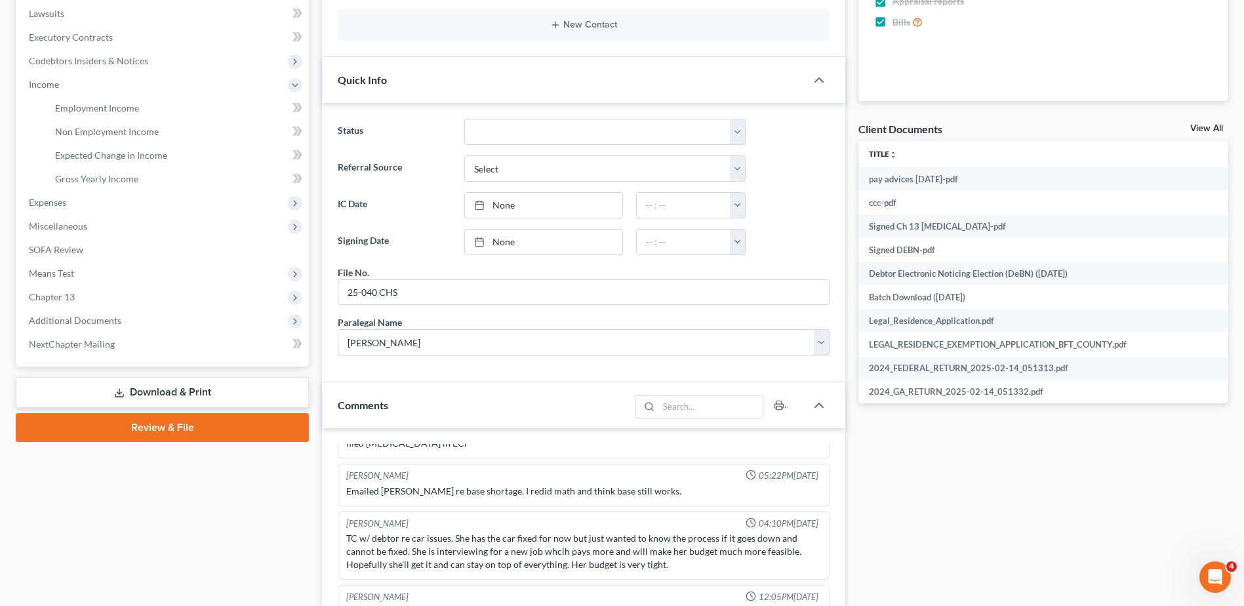
scroll to position [394, 0]
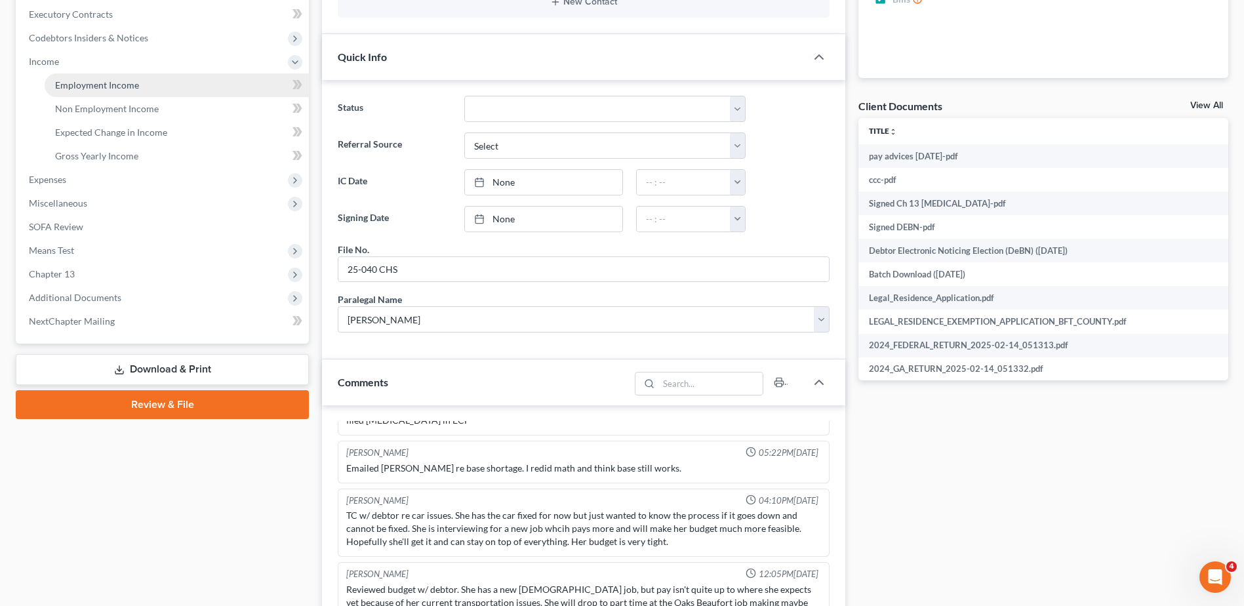
click at [89, 83] on span "Employment Income" at bounding box center [97, 84] width 84 height 11
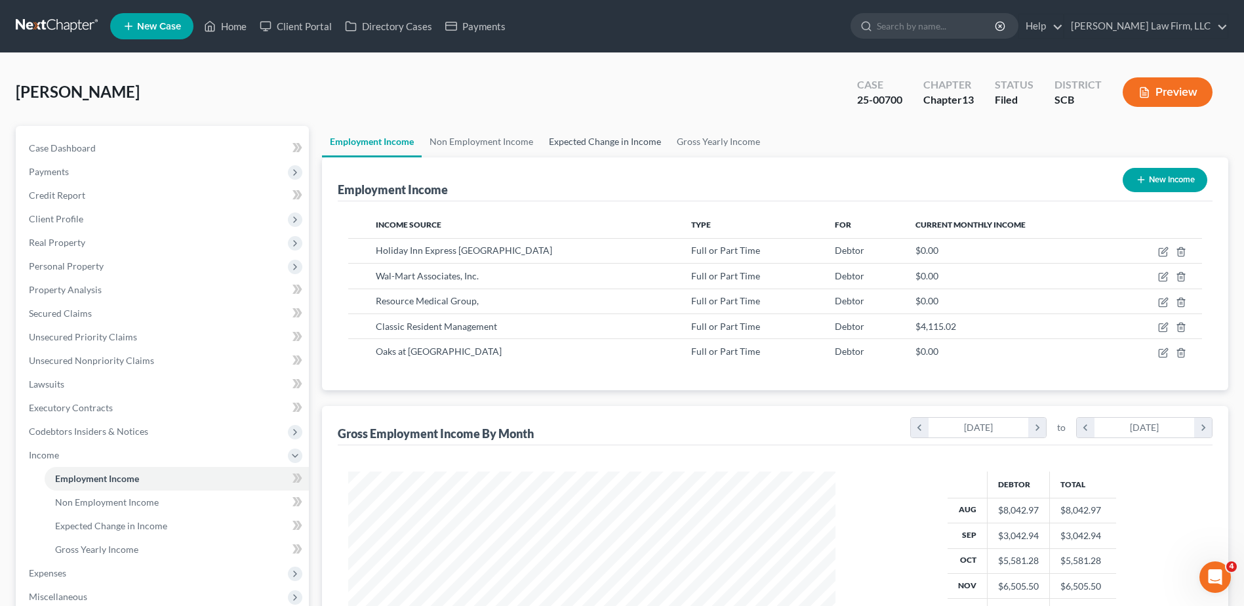
scroll to position [243, 513]
click at [569, 138] on link "Expected Change in Income" at bounding box center [605, 141] width 128 height 31
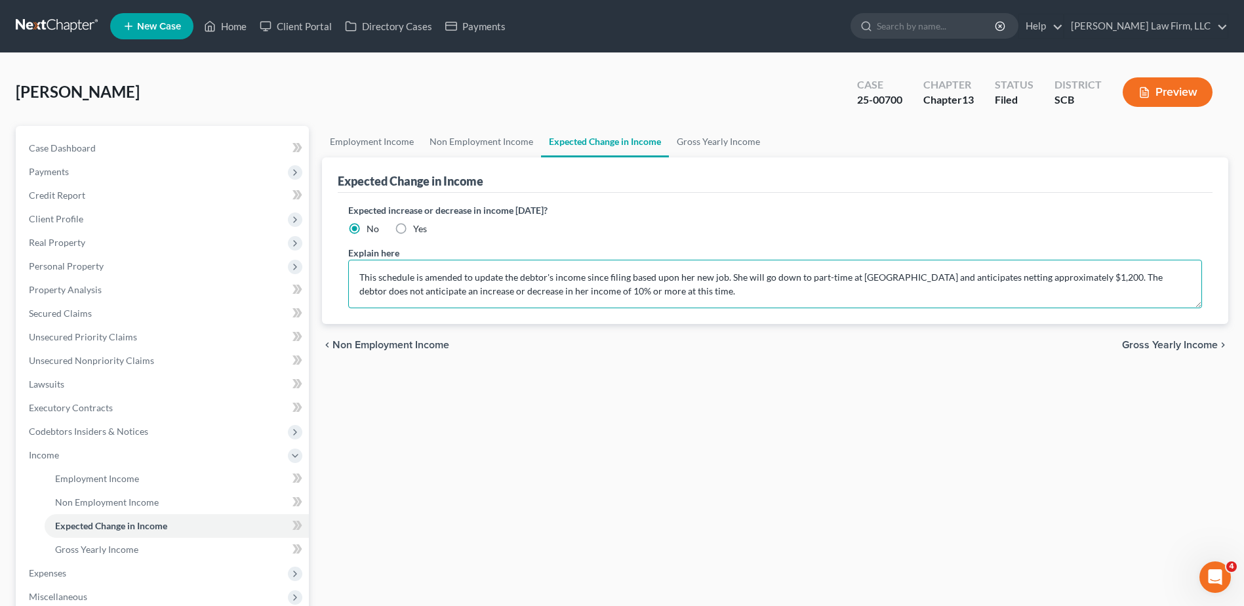
drag, startPoint x: 1099, startPoint y: 276, endPoint x: 627, endPoint y: 276, distance: 471.6
click at [627, 276] on textarea "This schedule is amended to update the debtor's income since filing based upon …" at bounding box center [775, 284] width 854 height 49
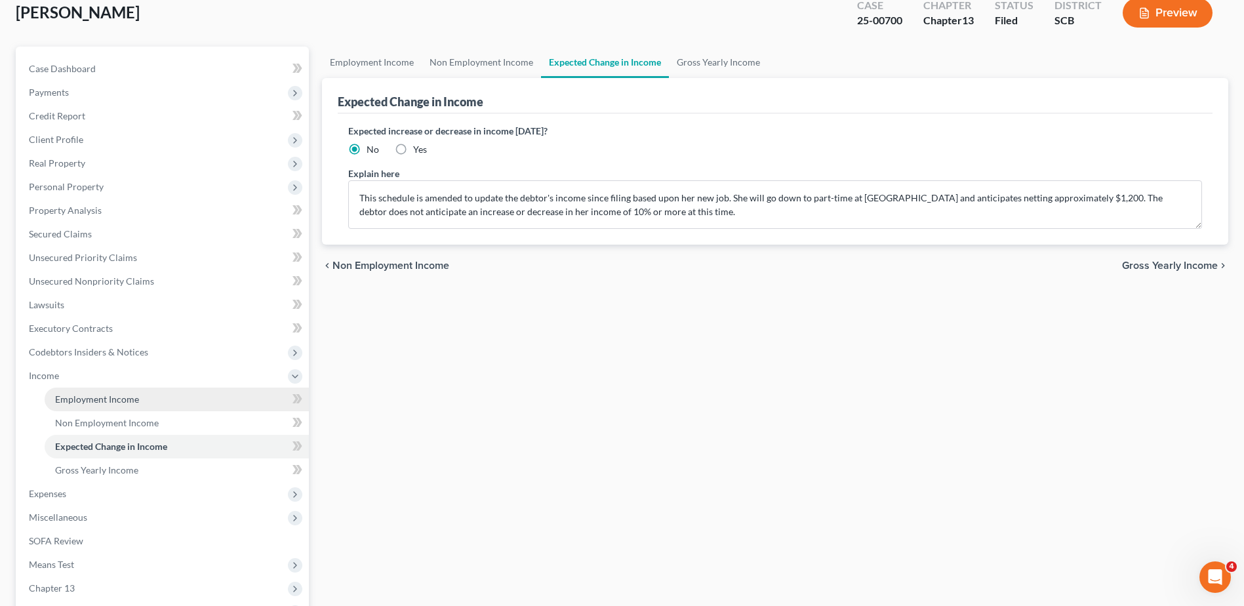
scroll to position [131, 0]
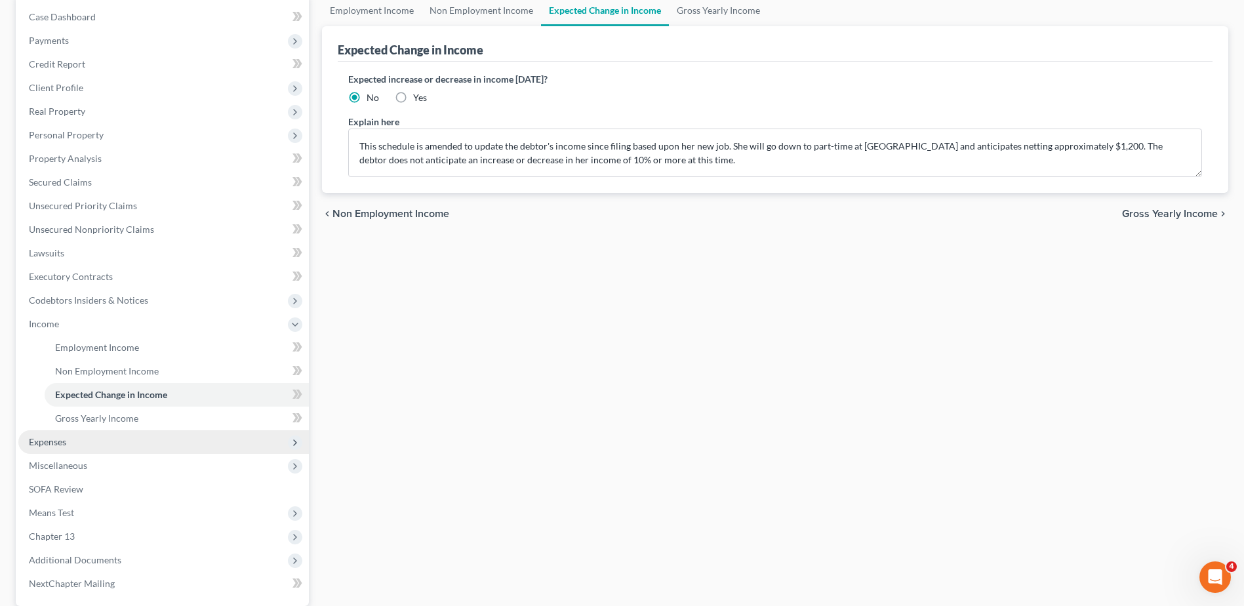
click at [50, 436] on span "Expenses" at bounding box center [47, 441] width 37 height 11
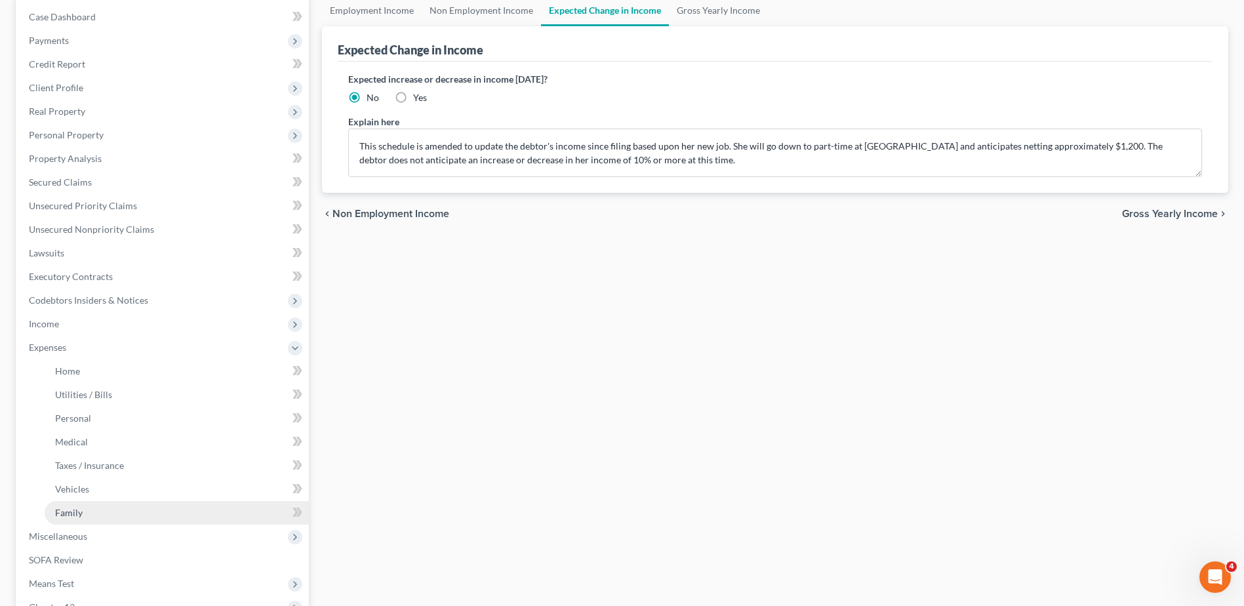
click at [77, 511] on span "Family" at bounding box center [69, 512] width 28 height 11
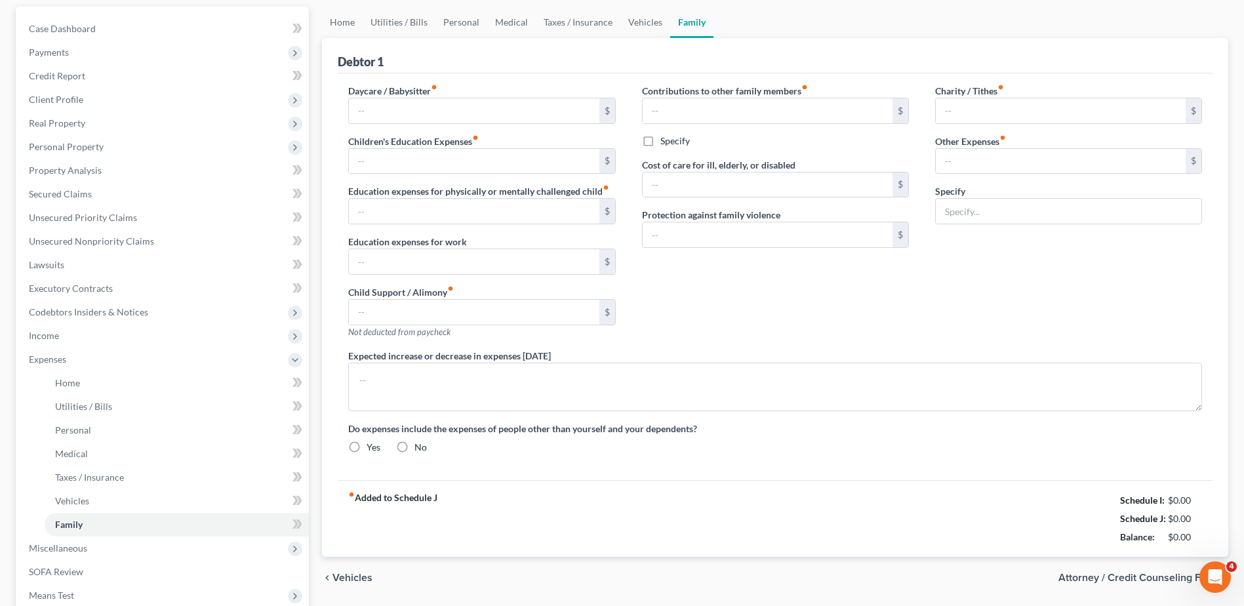
type textarea "This schedule is amended to increase the debtor's expenses for home repairs, el…"
radio input "true"
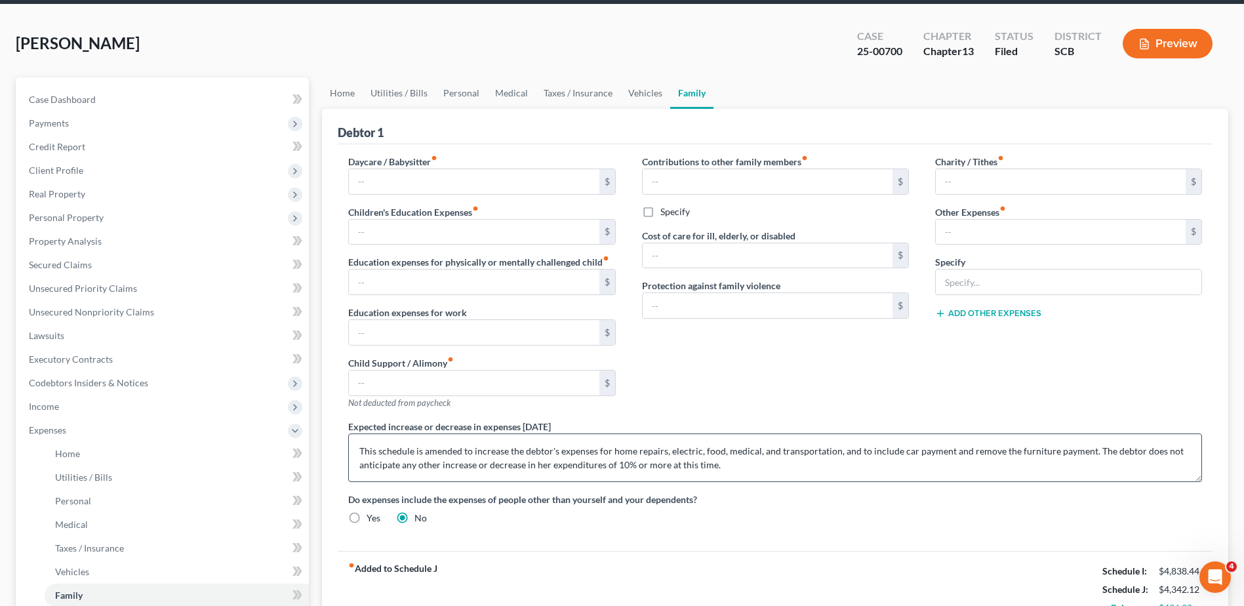
scroll to position [131, 0]
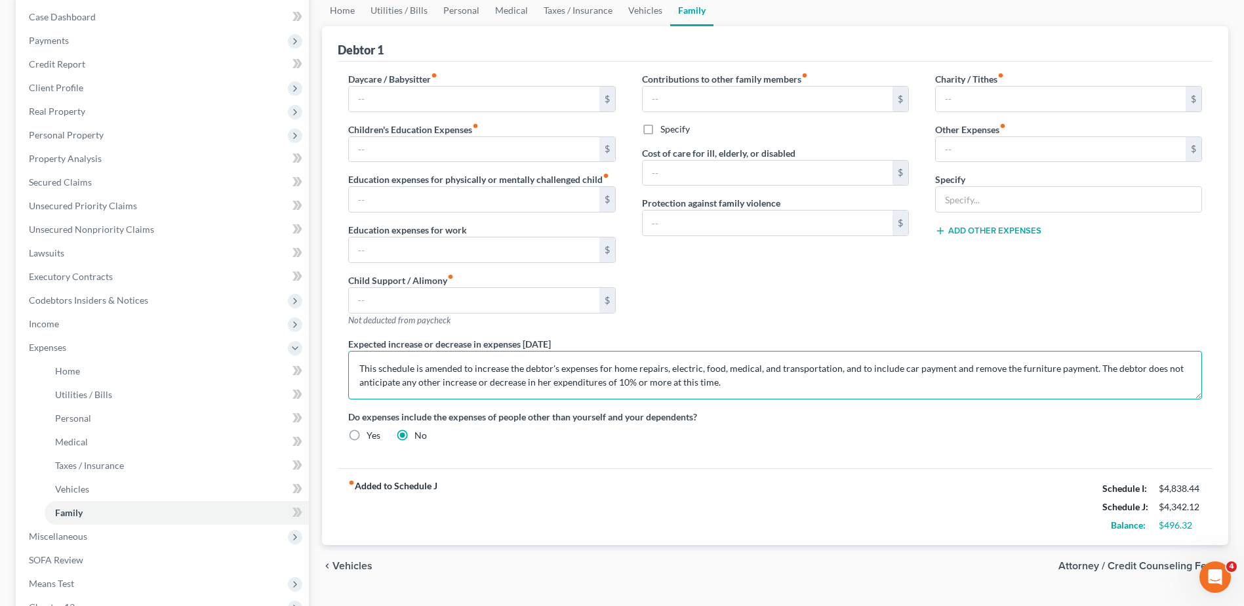
drag, startPoint x: 424, startPoint y: 367, endPoint x: 1086, endPoint y: 371, distance: 661.9
click at [1086, 371] on textarea "This schedule is amended to increase the debtor's expenses for home repairs, el…" at bounding box center [775, 375] width 854 height 49
